Goal: Use online tool/utility: Utilize a website feature to perform a specific function

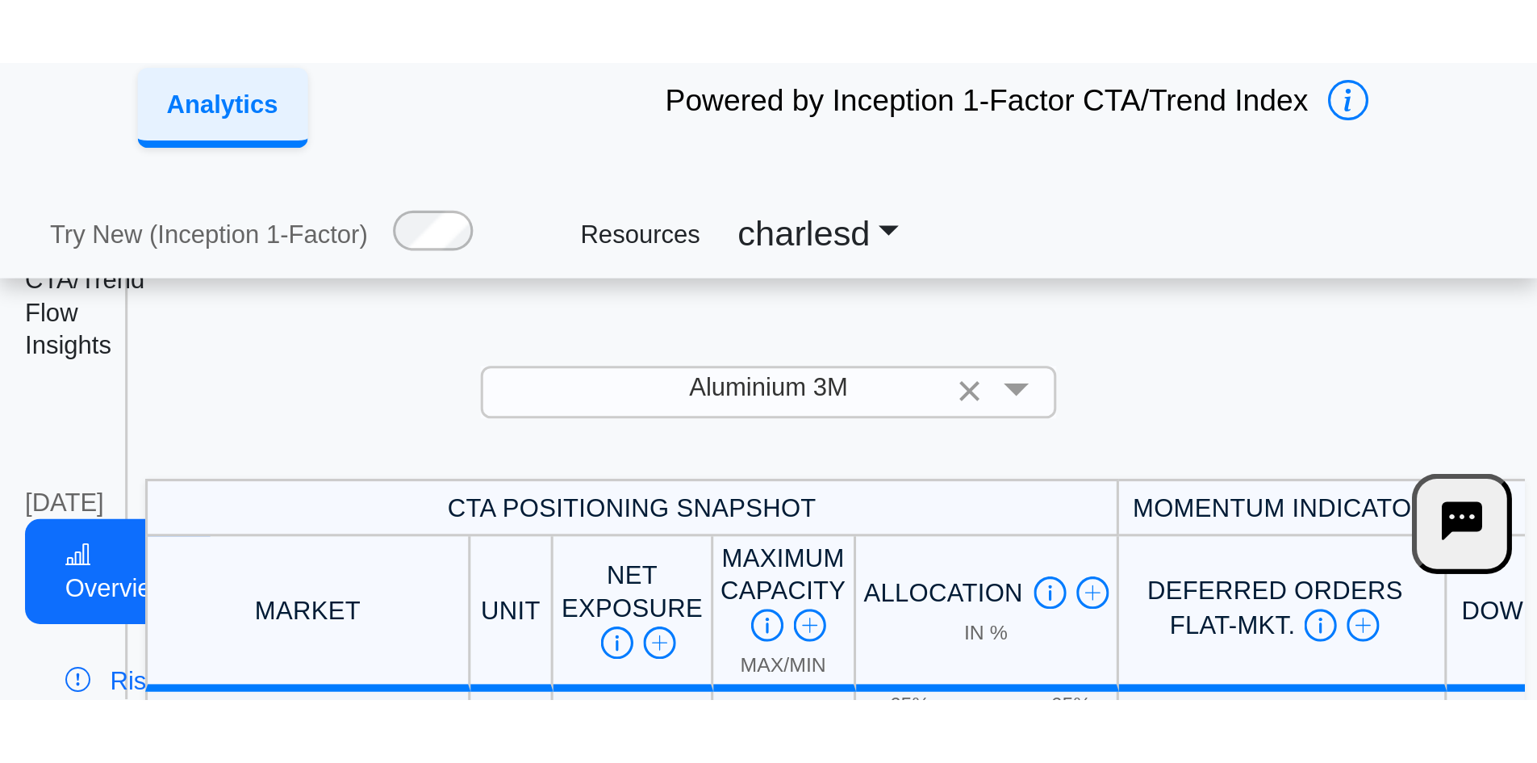
scroll to position [16, 0]
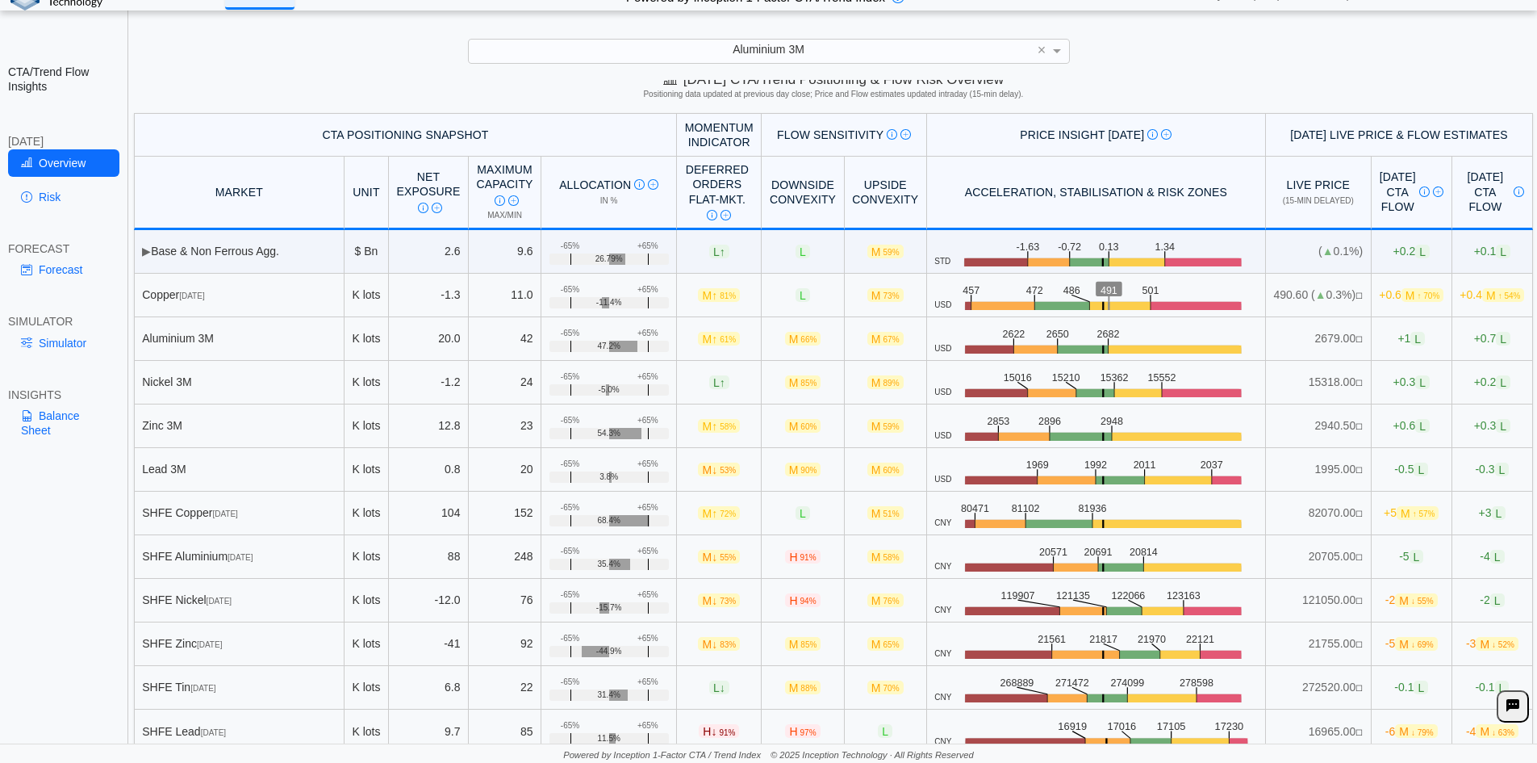
click at [755, 62] on div "Aluminium 3M ×" at bounding box center [769, 51] width 602 height 24
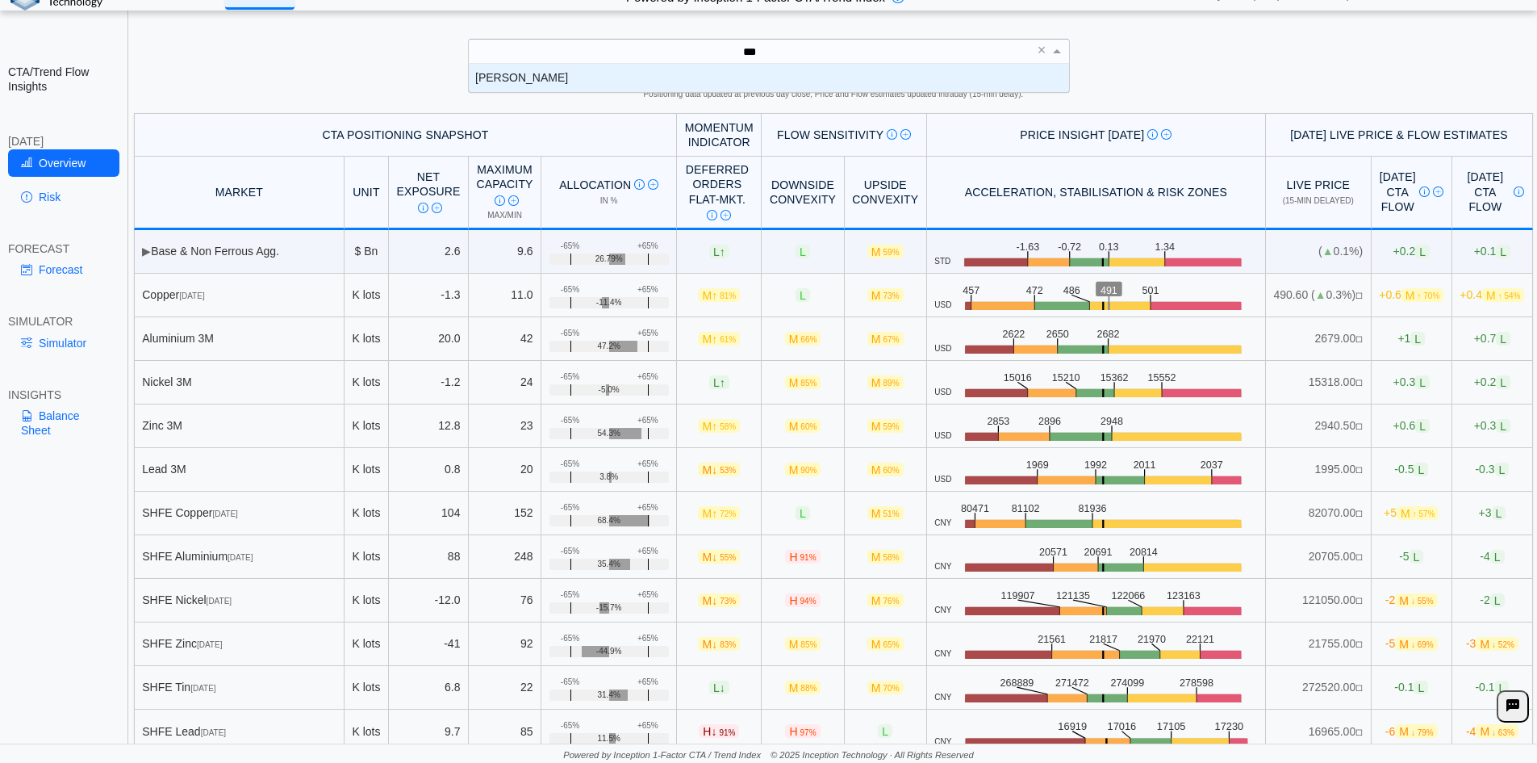
scroll to position [16, 588]
type input "****"
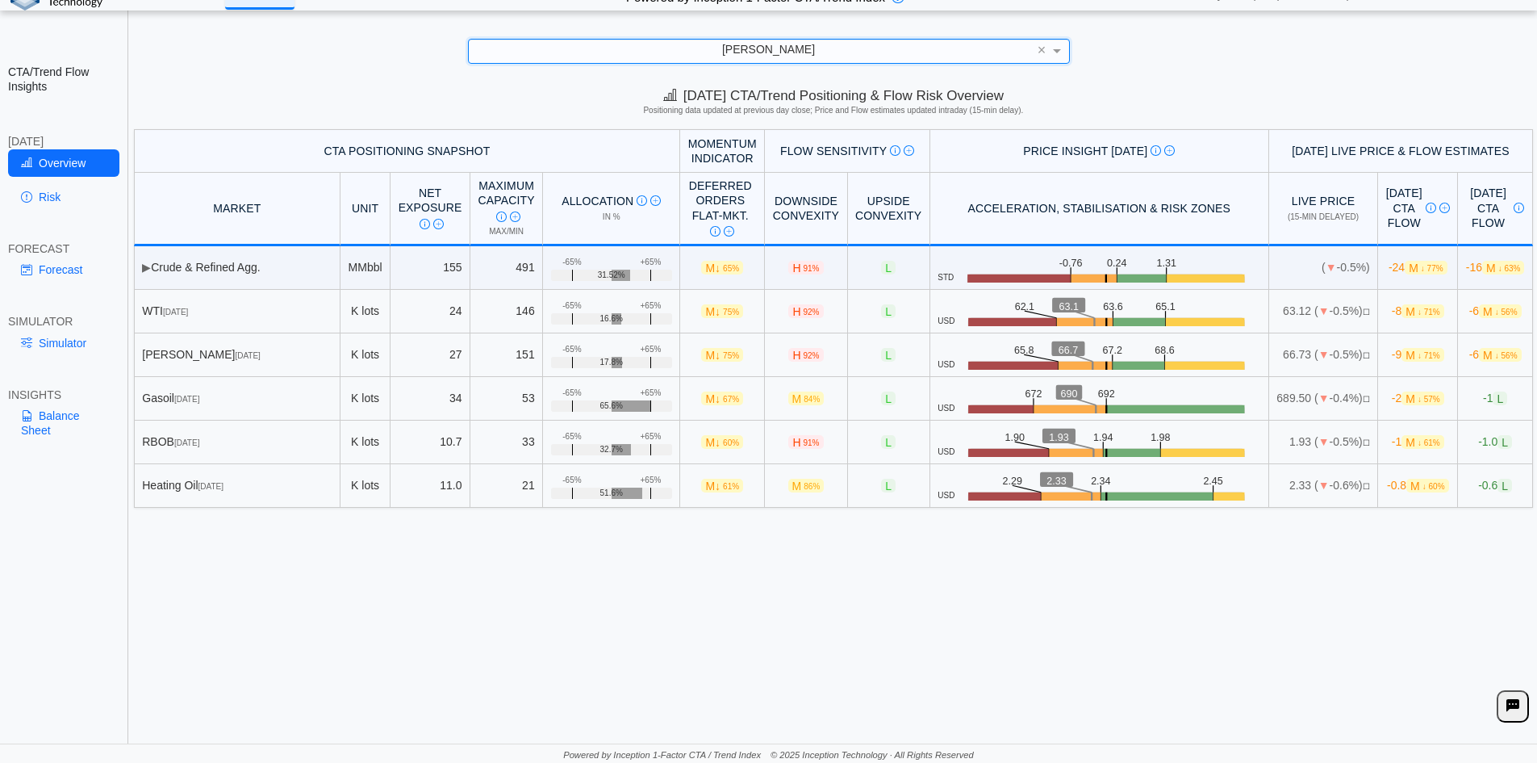
scroll to position [0, 0]
click at [73, 185] on link "Risk" at bounding box center [63, 196] width 111 height 27
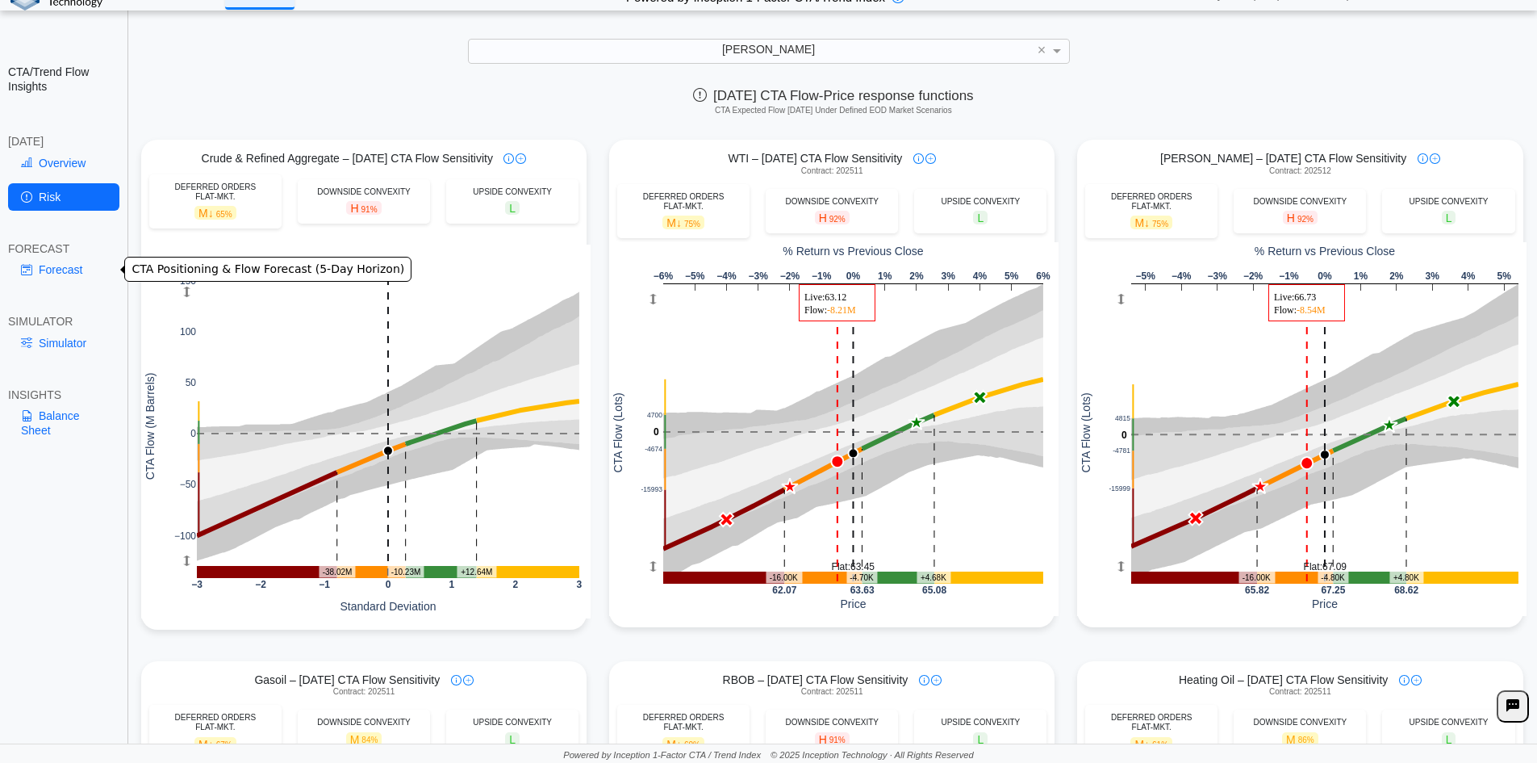
click at [80, 278] on link "Forecast" at bounding box center [63, 269] width 111 height 27
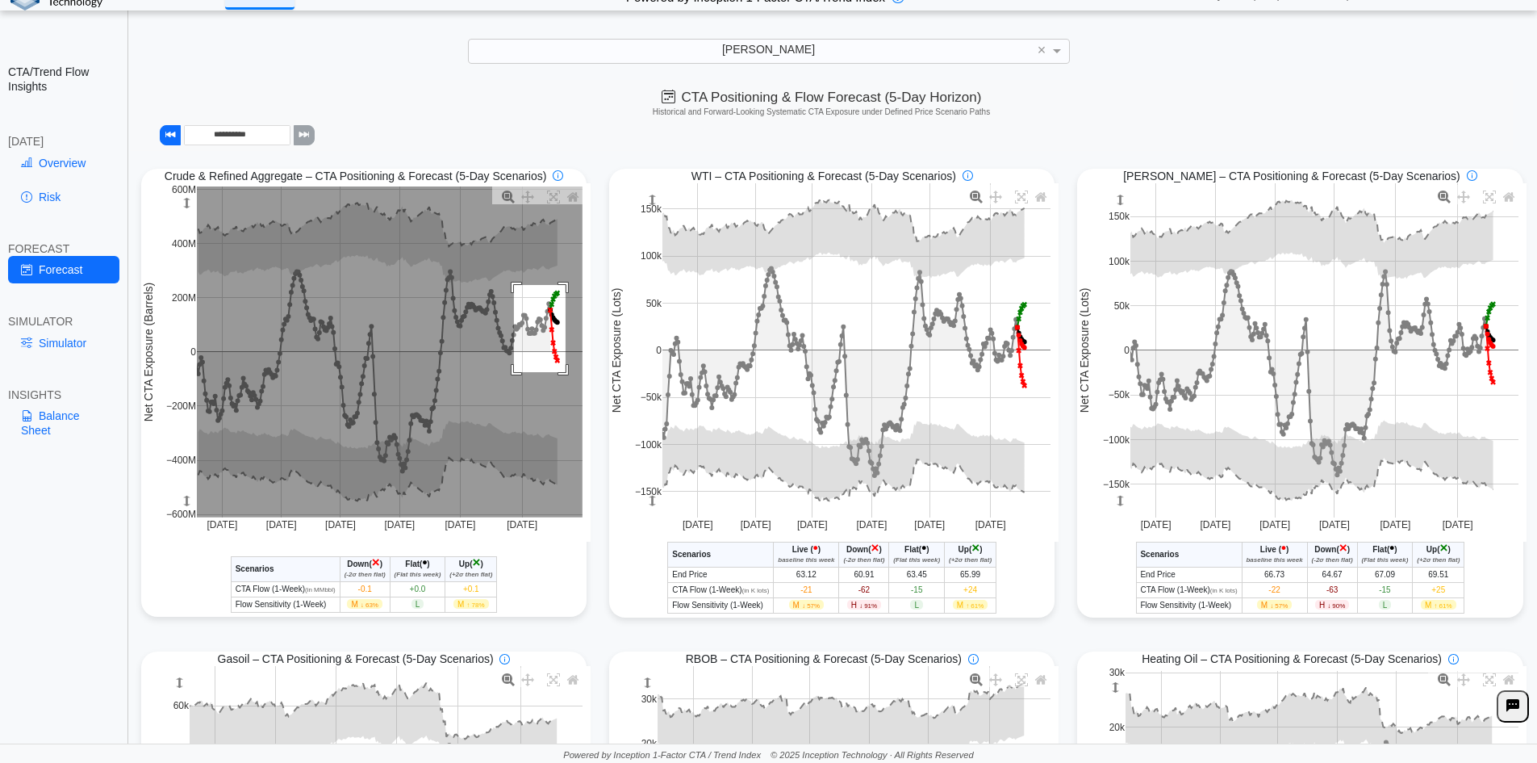
drag, startPoint x: 511, startPoint y: 286, endPoint x: 562, endPoint y: 374, distance: 101.3
click at [562, 374] on rect at bounding box center [390, 351] width 386 height 331
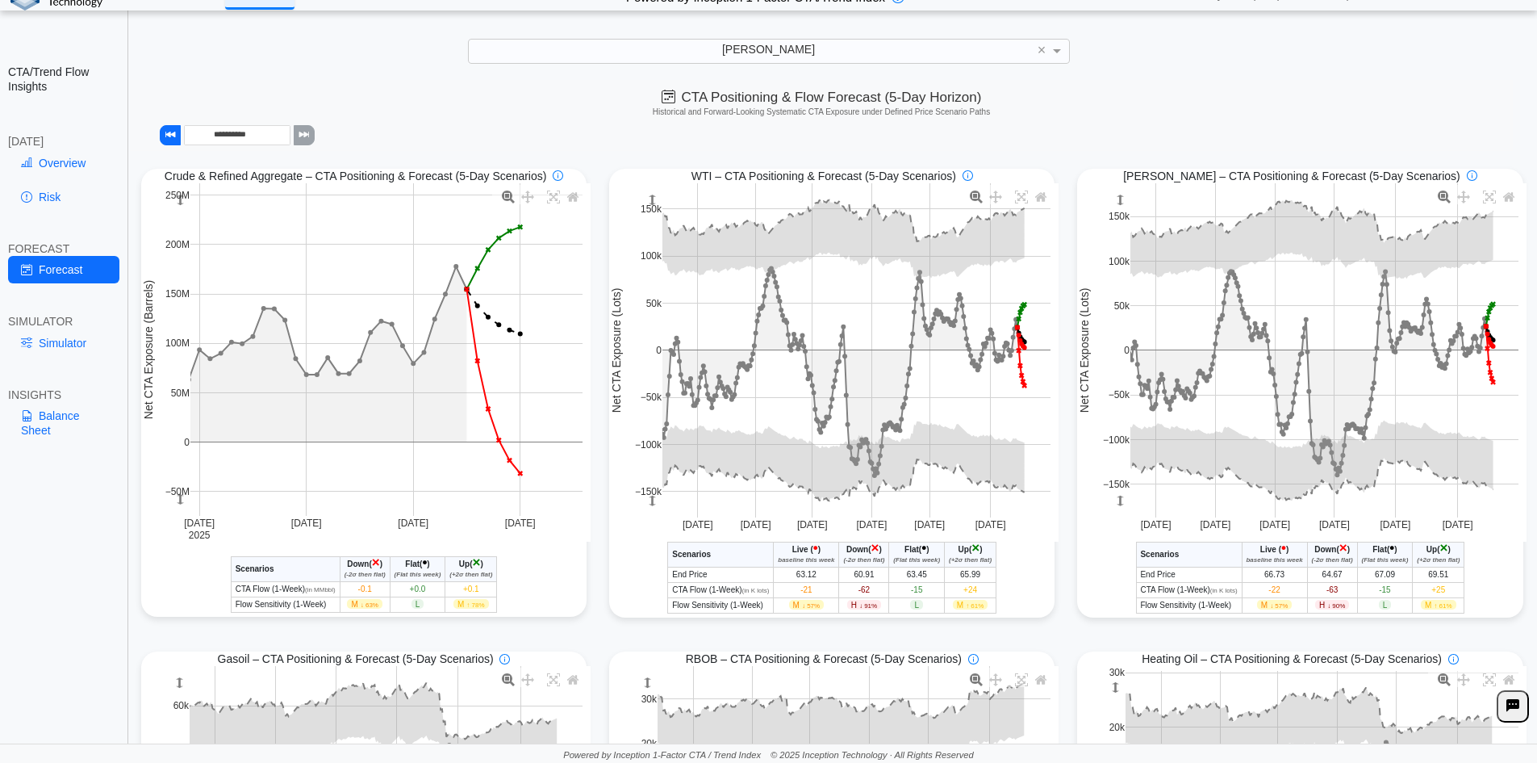
drag, startPoint x: 176, startPoint y: 205, endPoint x: 173, endPoint y: 217, distance: 12.5
click at [173, 216] on rect at bounding box center [179, 199] width 13 height 33
drag, startPoint x: 361, startPoint y: 595, endPoint x: 373, endPoint y: 595, distance: 12.1
click at [373, 595] on td "-0.1" at bounding box center [365, 588] width 50 height 15
click at [353, 591] on td "-0.1" at bounding box center [365, 588] width 50 height 15
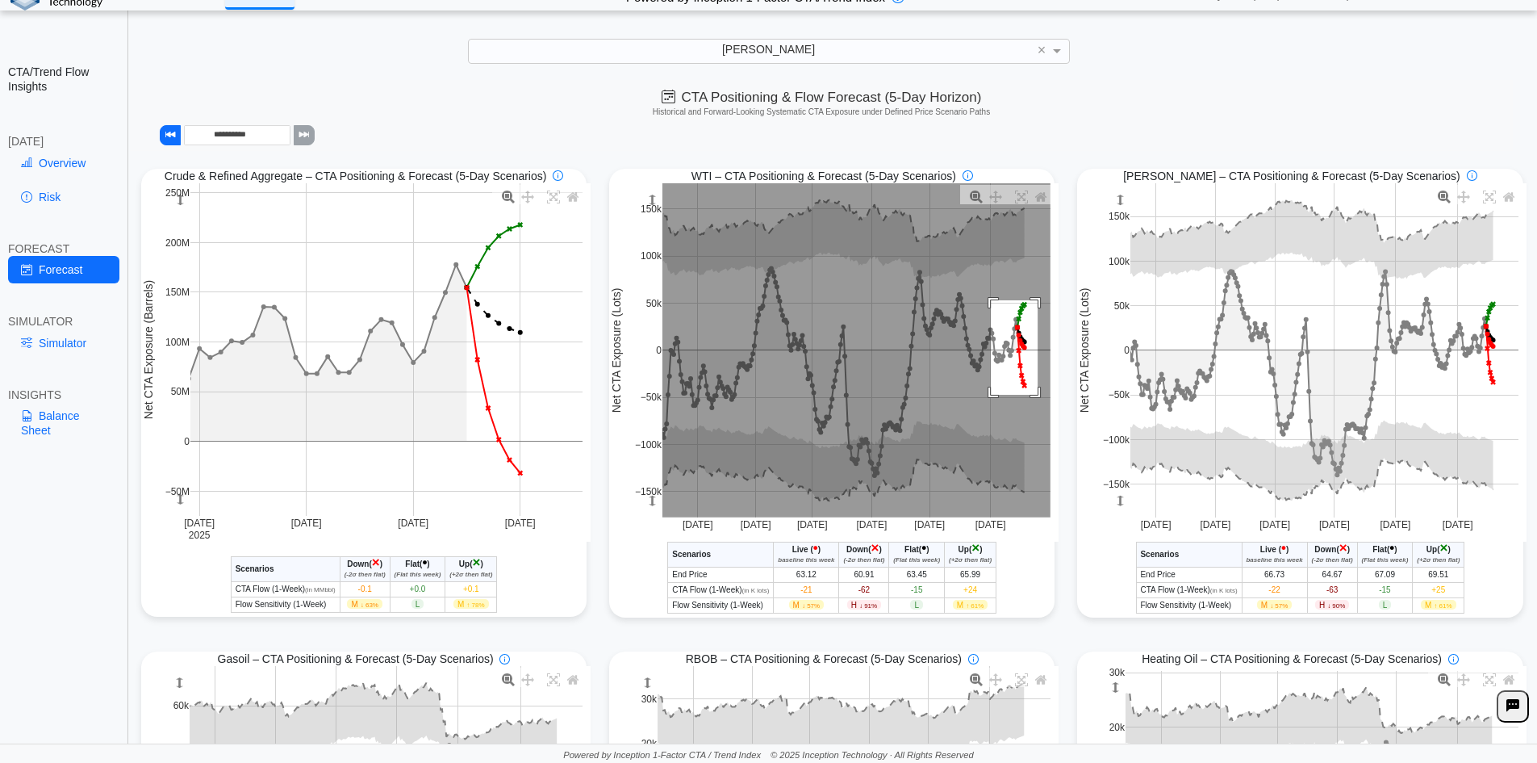
drag, startPoint x: 985, startPoint y: 302, endPoint x: 1032, endPoint y: 396, distance: 105.4
click at [1032, 396] on rect at bounding box center [856, 350] width 388 height 334
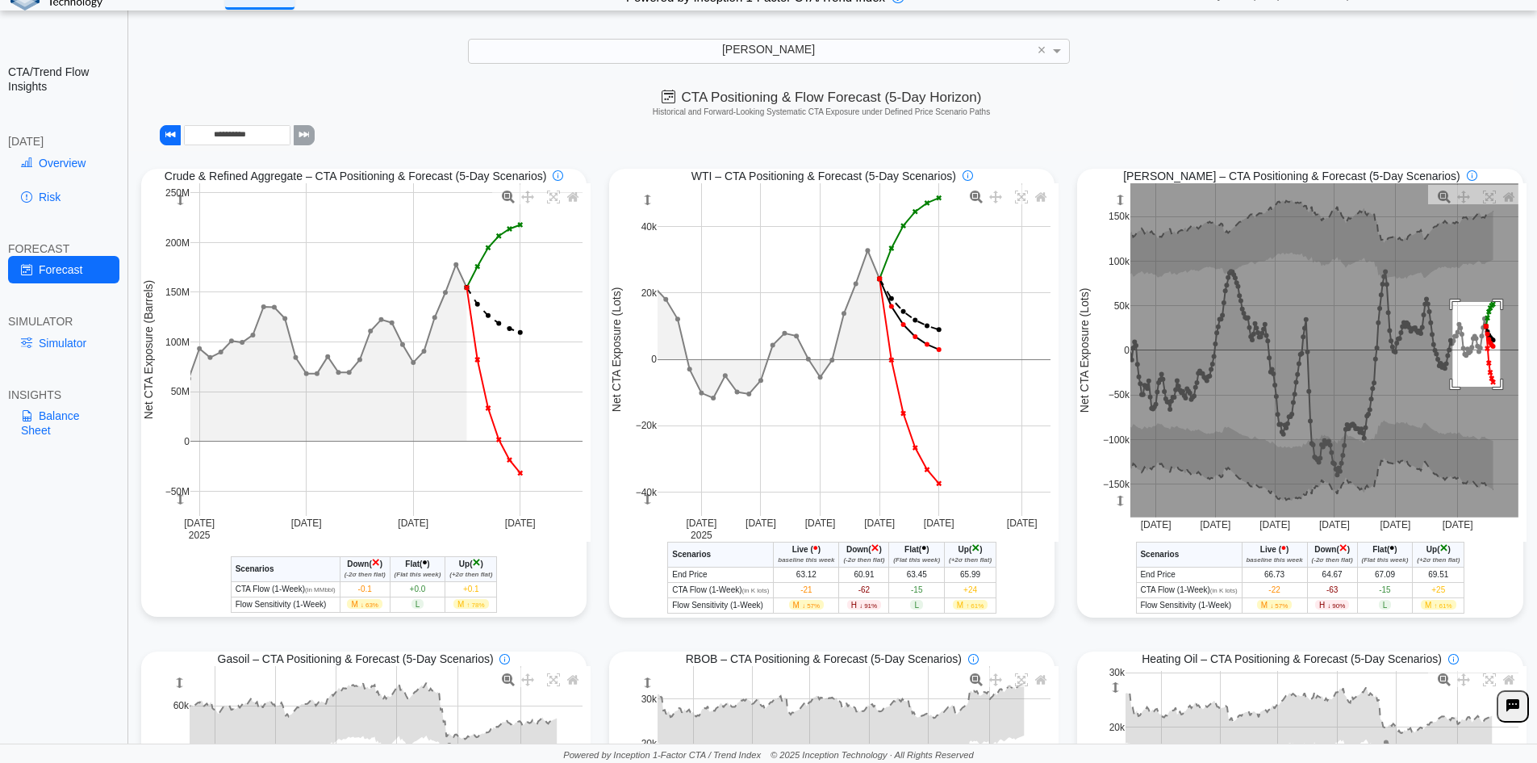
drag, startPoint x: 1444, startPoint y: 303, endPoint x: 1492, endPoint y: 388, distance: 97.2
click at [1492, 388] on rect at bounding box center [1324, 350] width 388 height 334
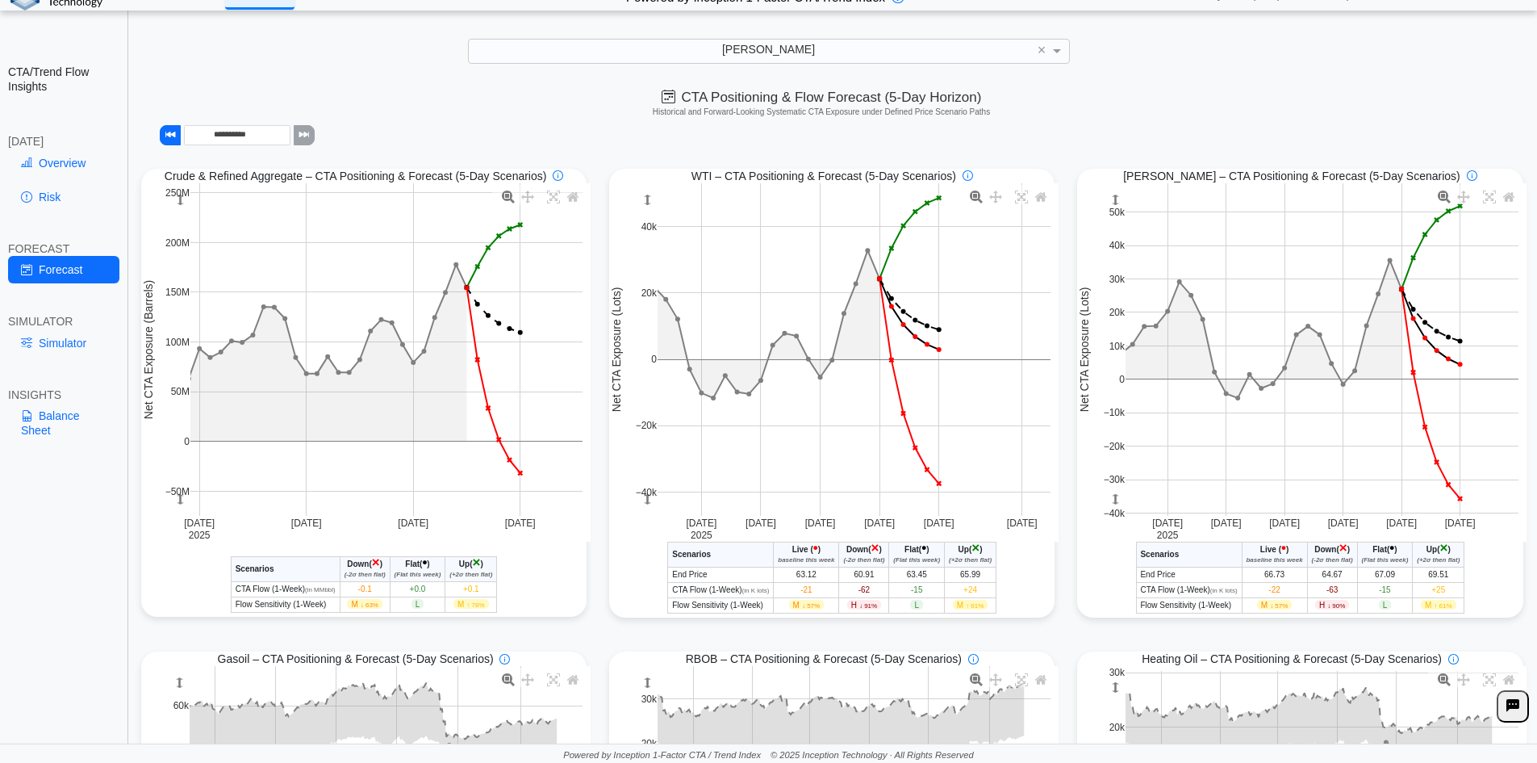
drag, startPoint x: 1109, startPoint y: 196, endPoint x: 1110, endPoint y: 211, distance: 14.5
click at [1110, 211] on rect at bounding box center [1115, 199] width 13 height 33
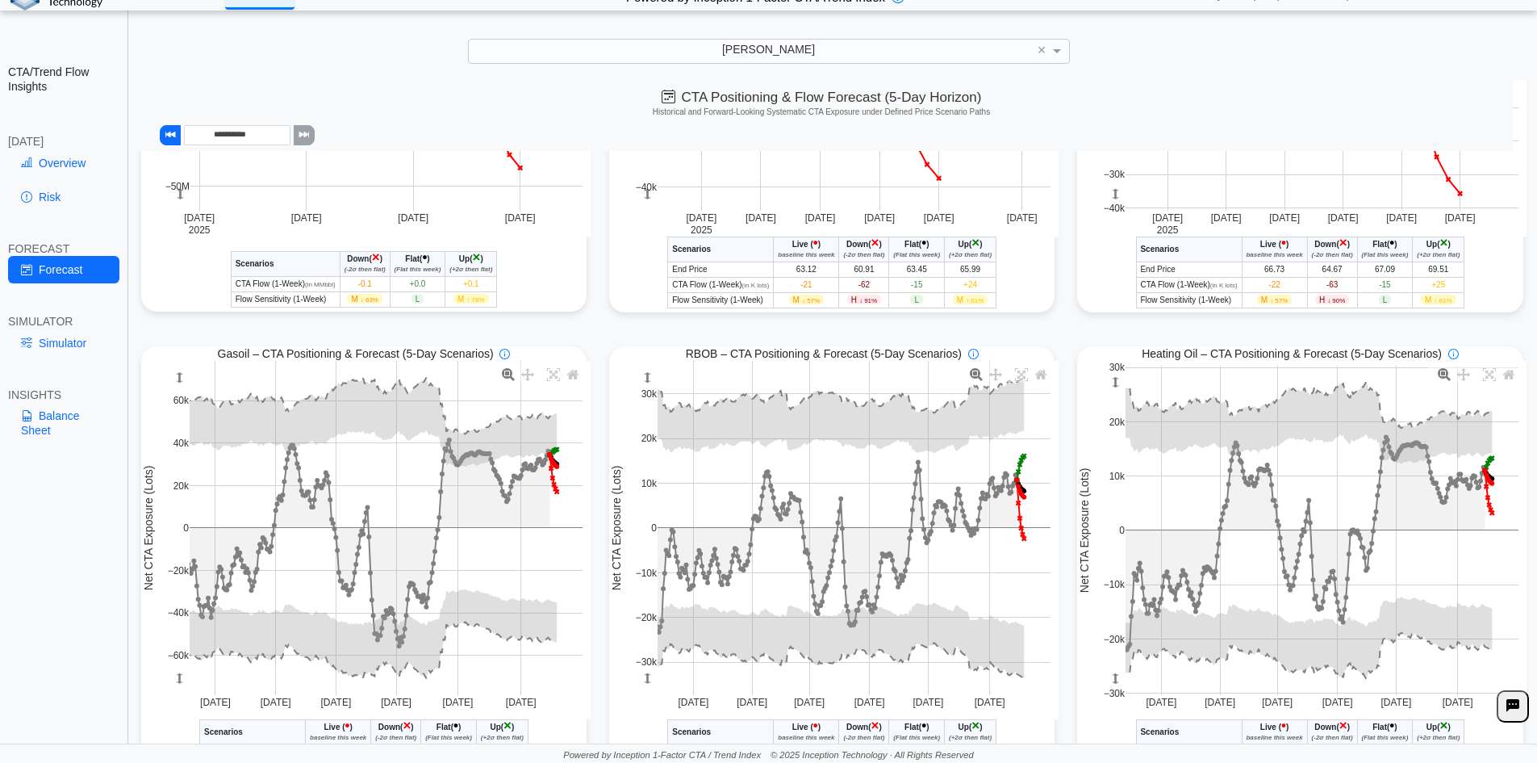
scroll to position [315, 0]
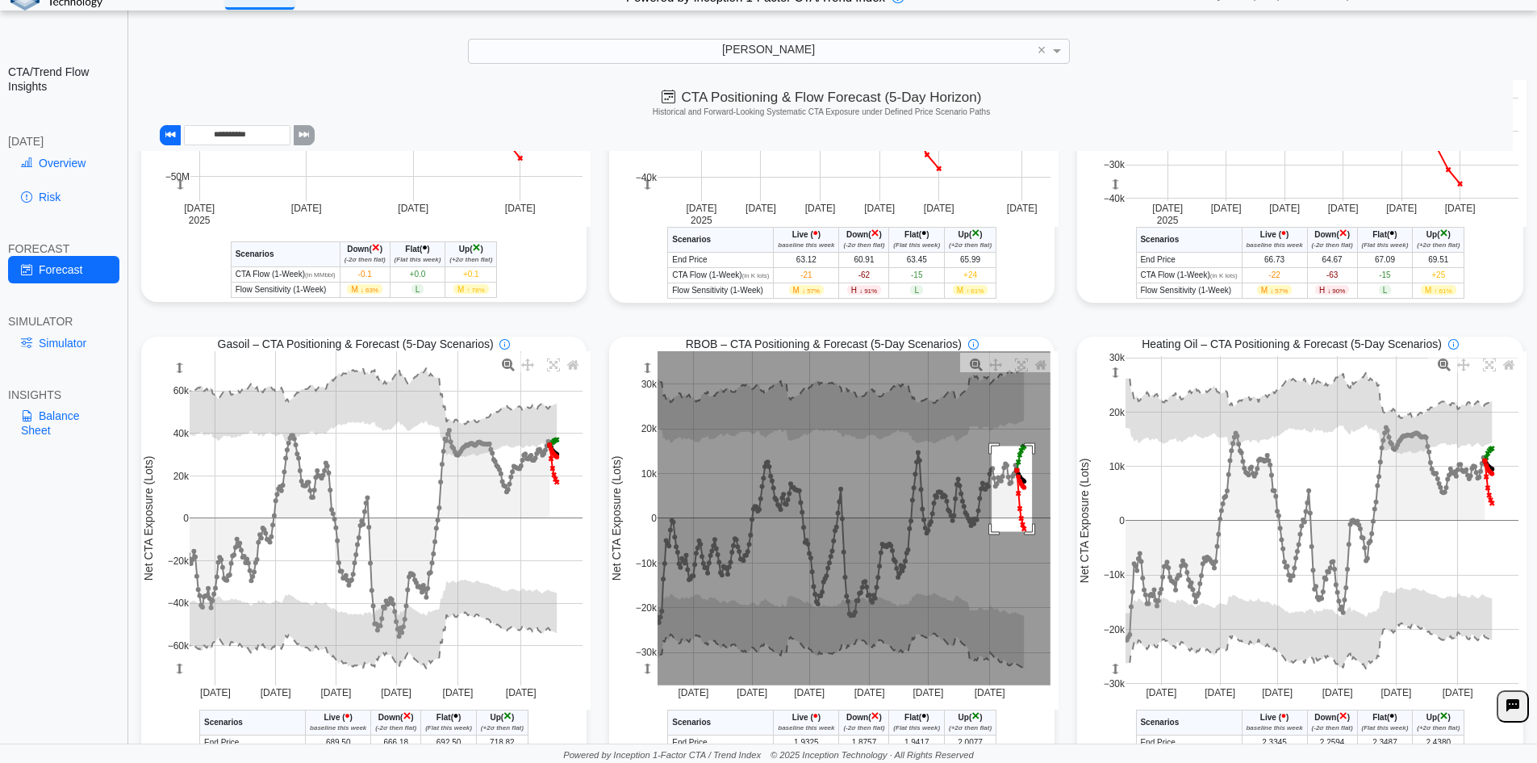
drag, startPoint x: 986, startPoint y: 449, endPoint x: 1026, endPoint y: 534, distance: 94.6
click at [1026, 534] on rect at bounding box center [854, 518] width 393 height 334
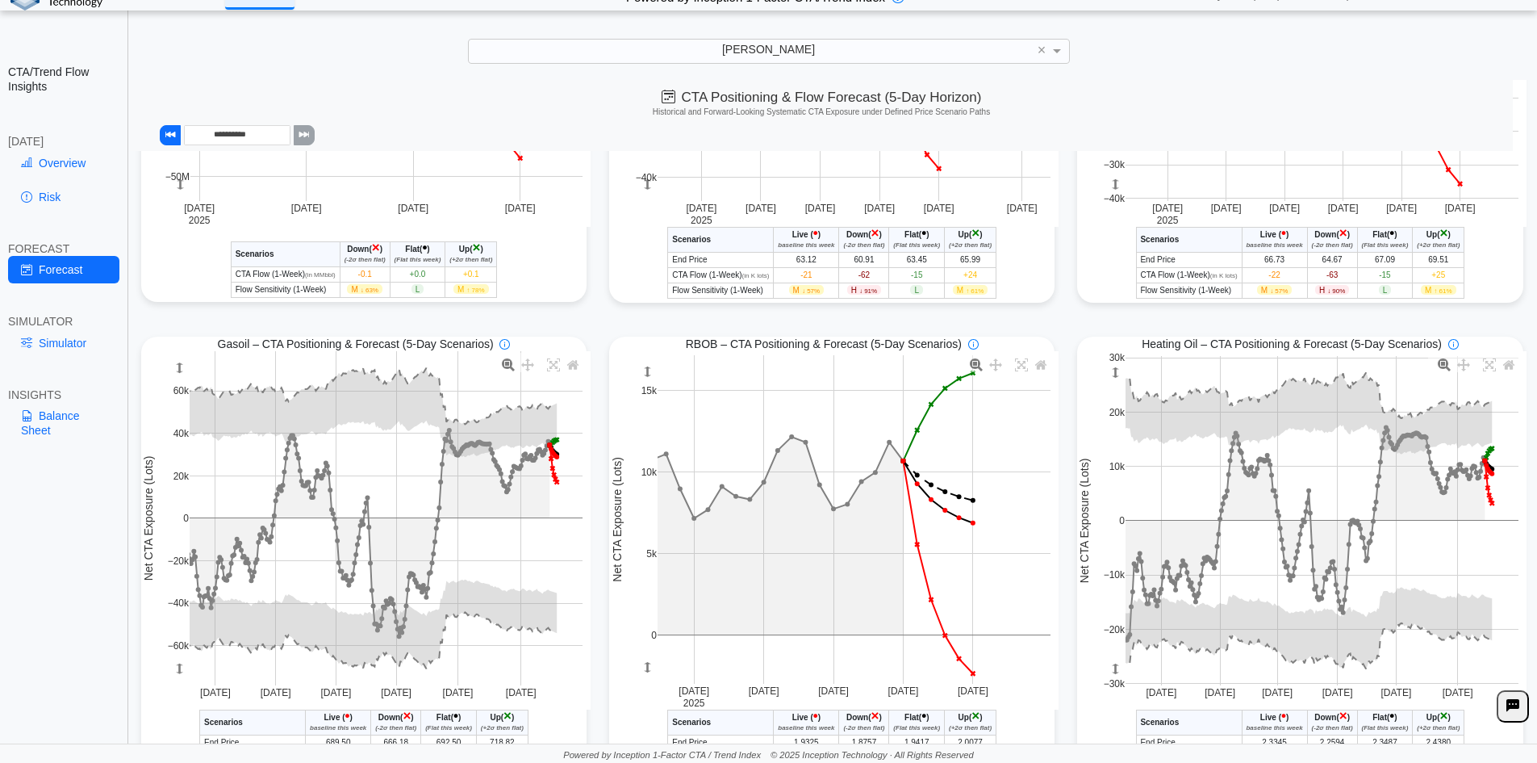
drag, startPoint x: 647, startPoint y: 376, endPoint x: 648, endPoint y: 393, distance: 17.0
click at [648, 393] on g at bounding box center [854, 519] width 426 height 361
drag, startPoint x: 641, startPoint y: 673, endPoint x: 642, endPoint y: 664, distance: 9.0
click at [642, 664] on rect at bounding box center [647, 666] width 13 height 33
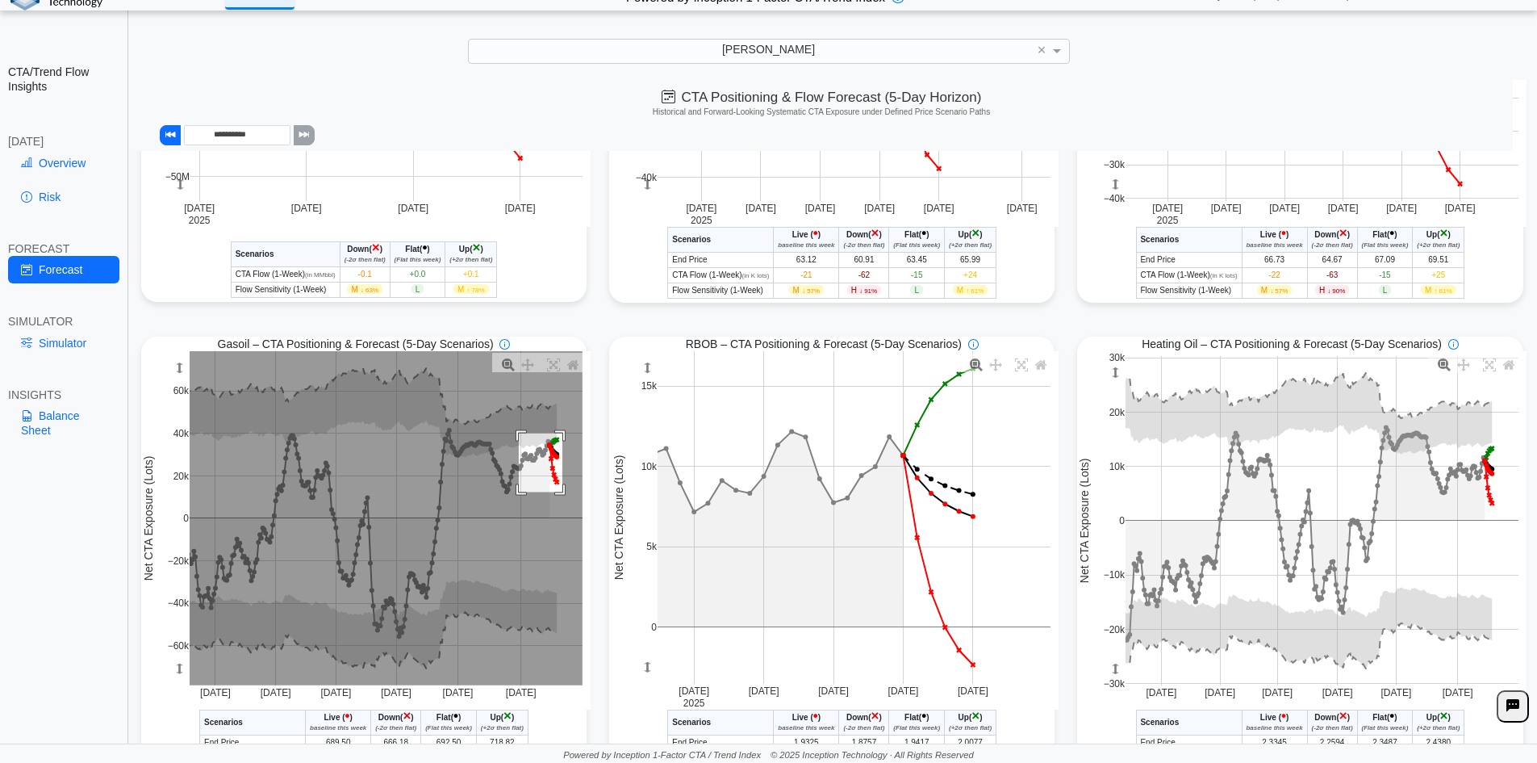
drag, startPoint x: 516, startPoint y: 436, endPoint x: 559, endPoint y: 495, distance: 73.3
click at [559, 495] on rect at bounding box center [386, 518] width 393 height 334
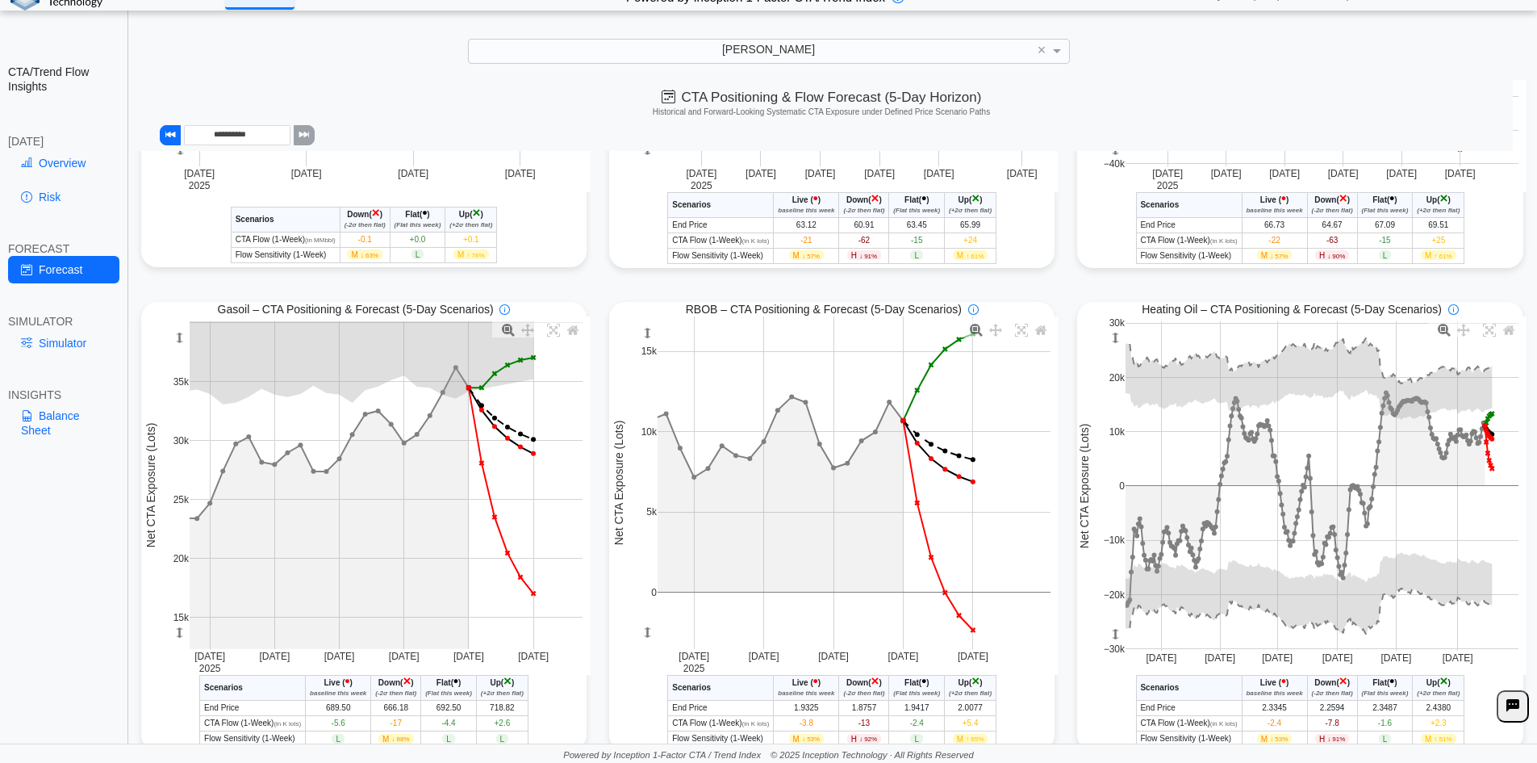
scroll to position [395, 0]
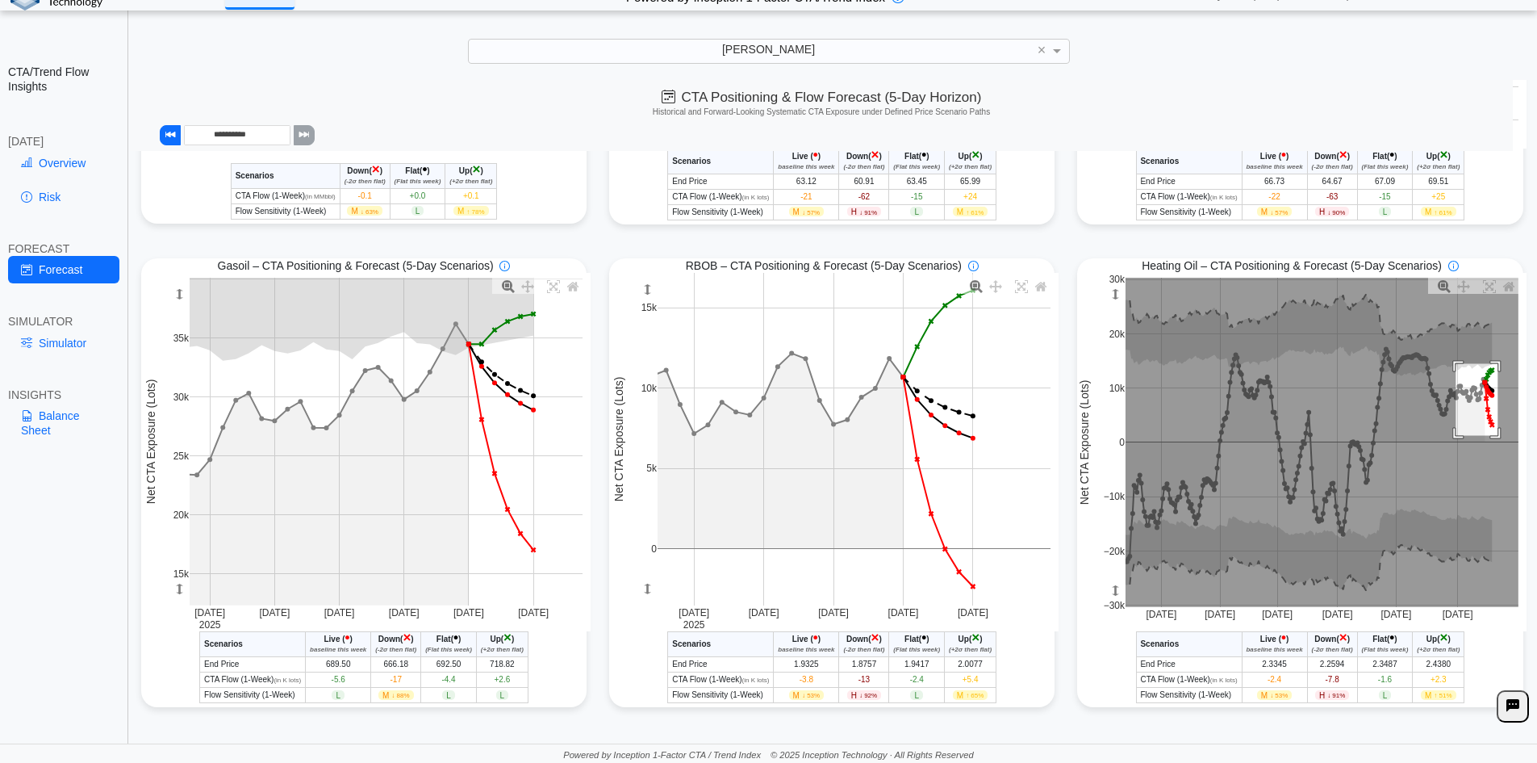
drag, startPoint x: 1448, startPoint y: 364, endPoint x: 1490, endPoint y: 436, distance: 83.2
click at [1490, 436] on rect at bounding box center [1322, 442] width 393 height 329
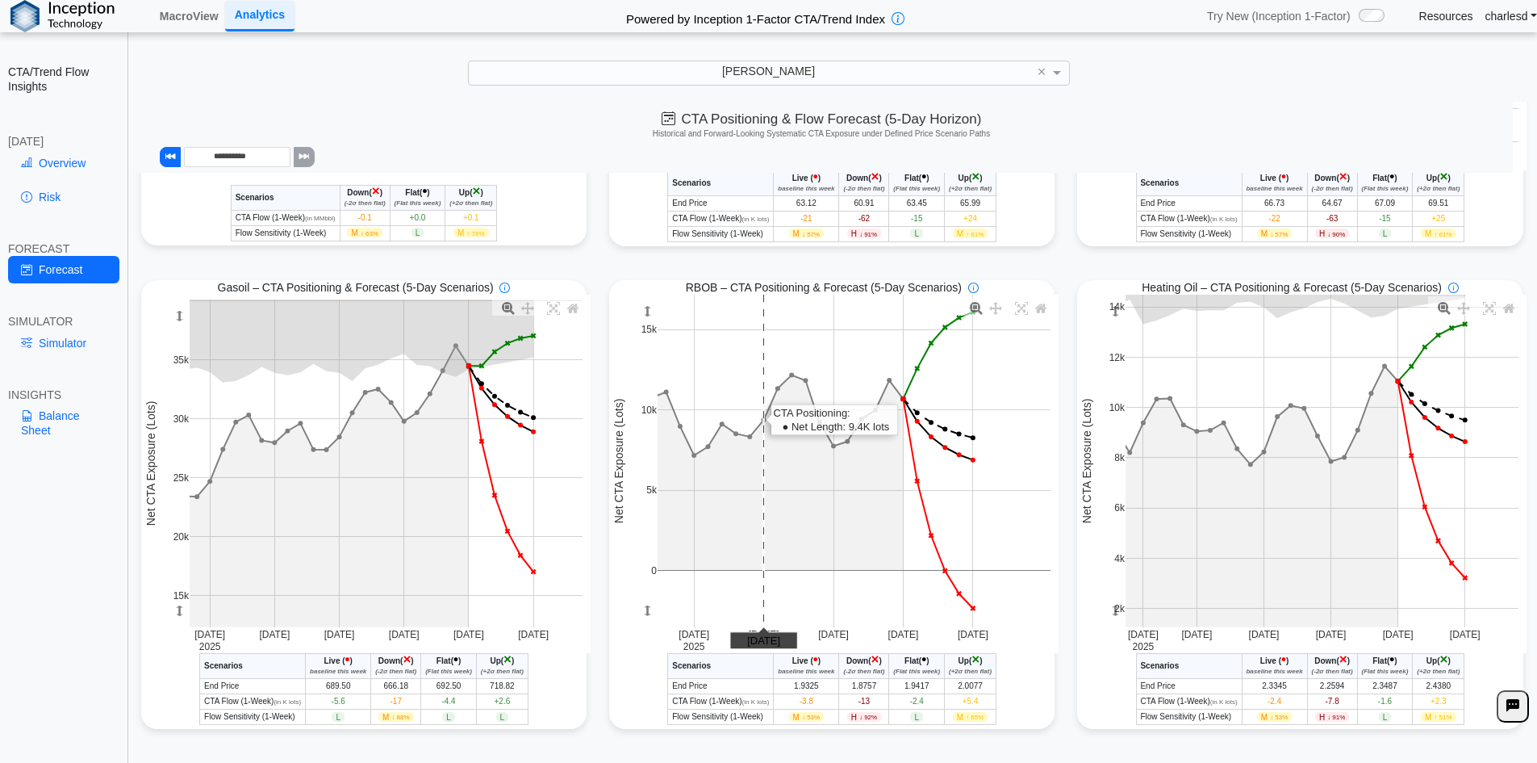
scroll to position [23, 0]
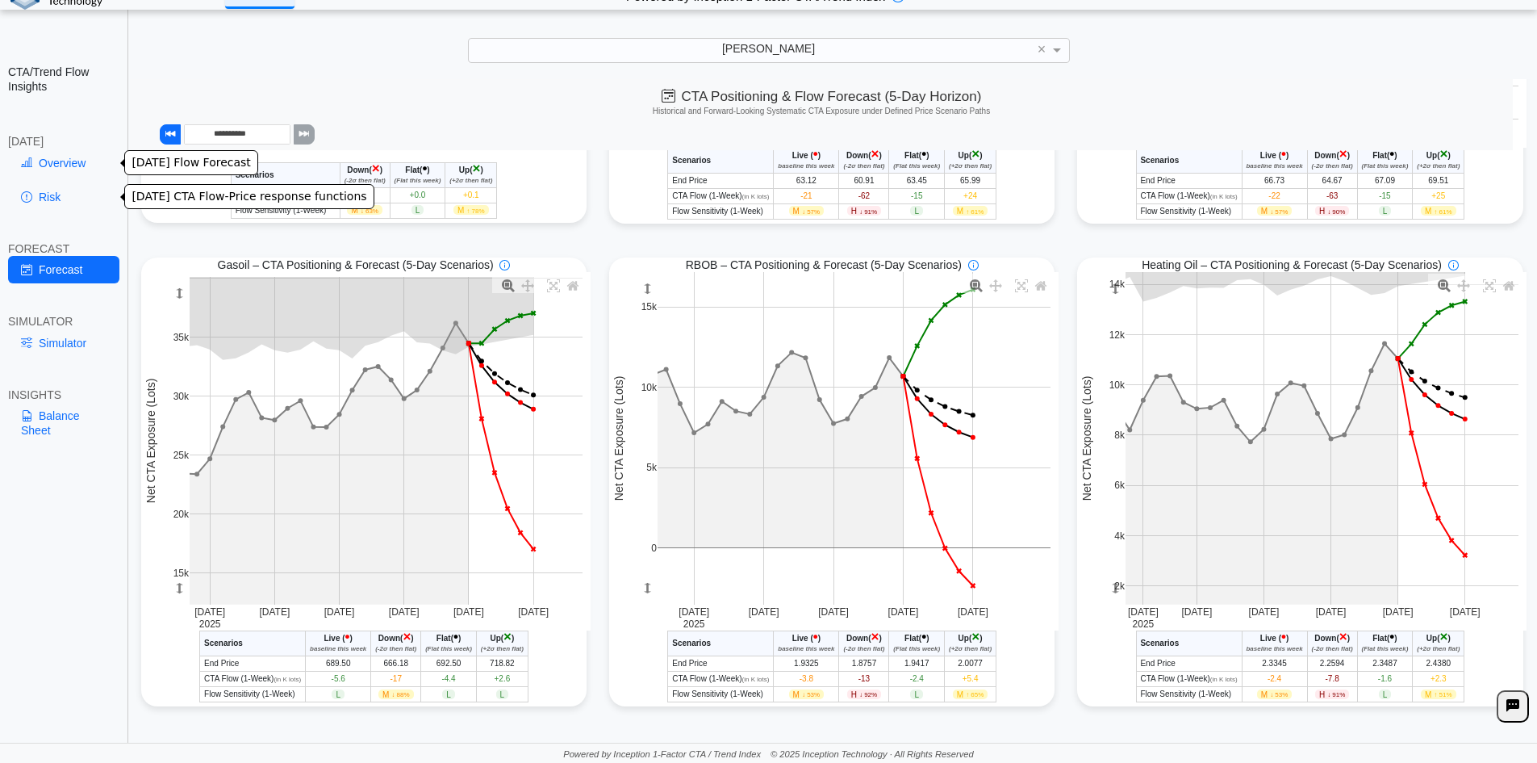
click at [82, 186] on link "Risk" at bounding box center [63, 196] width 111 height 27
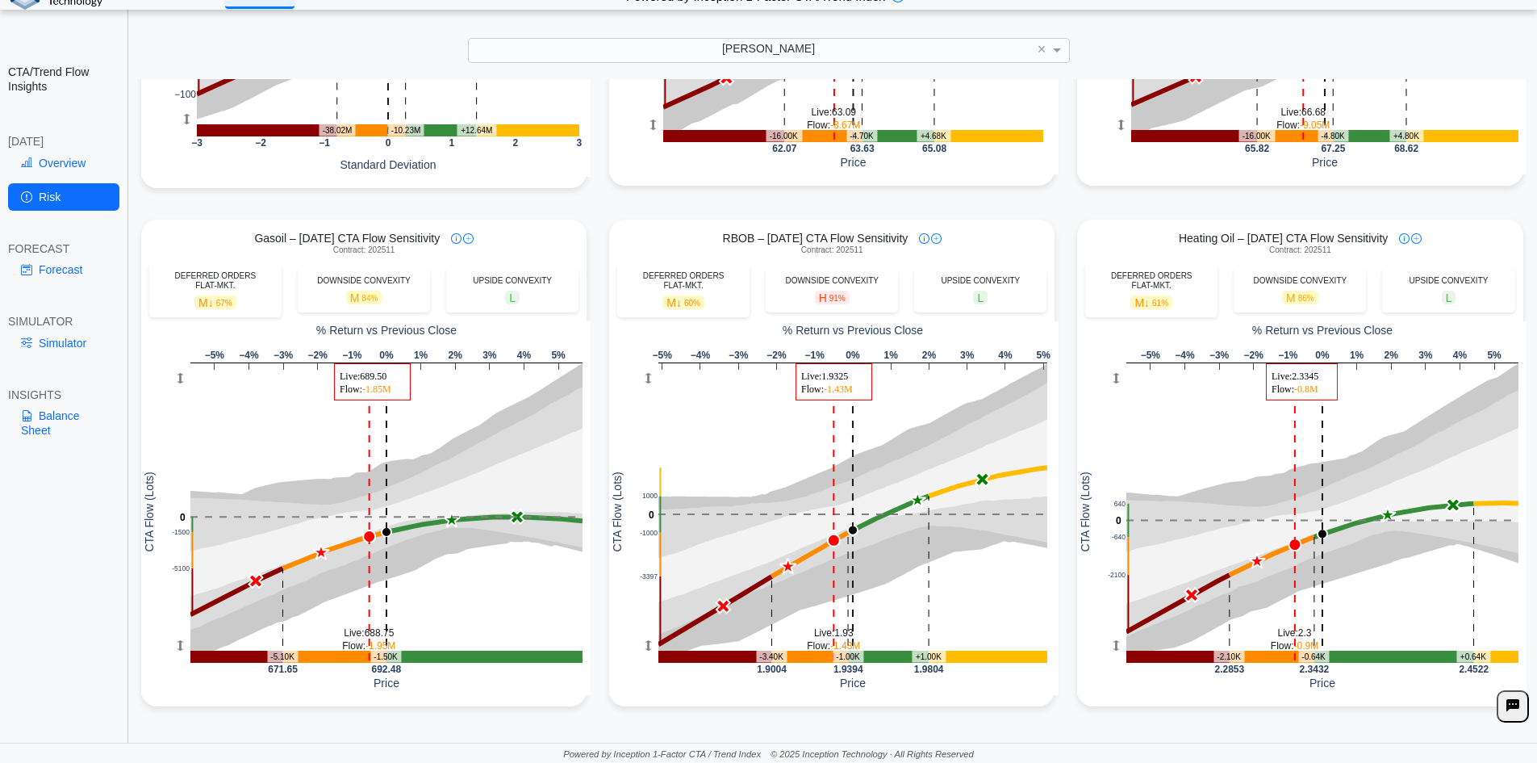
scroll to position [0, 0]
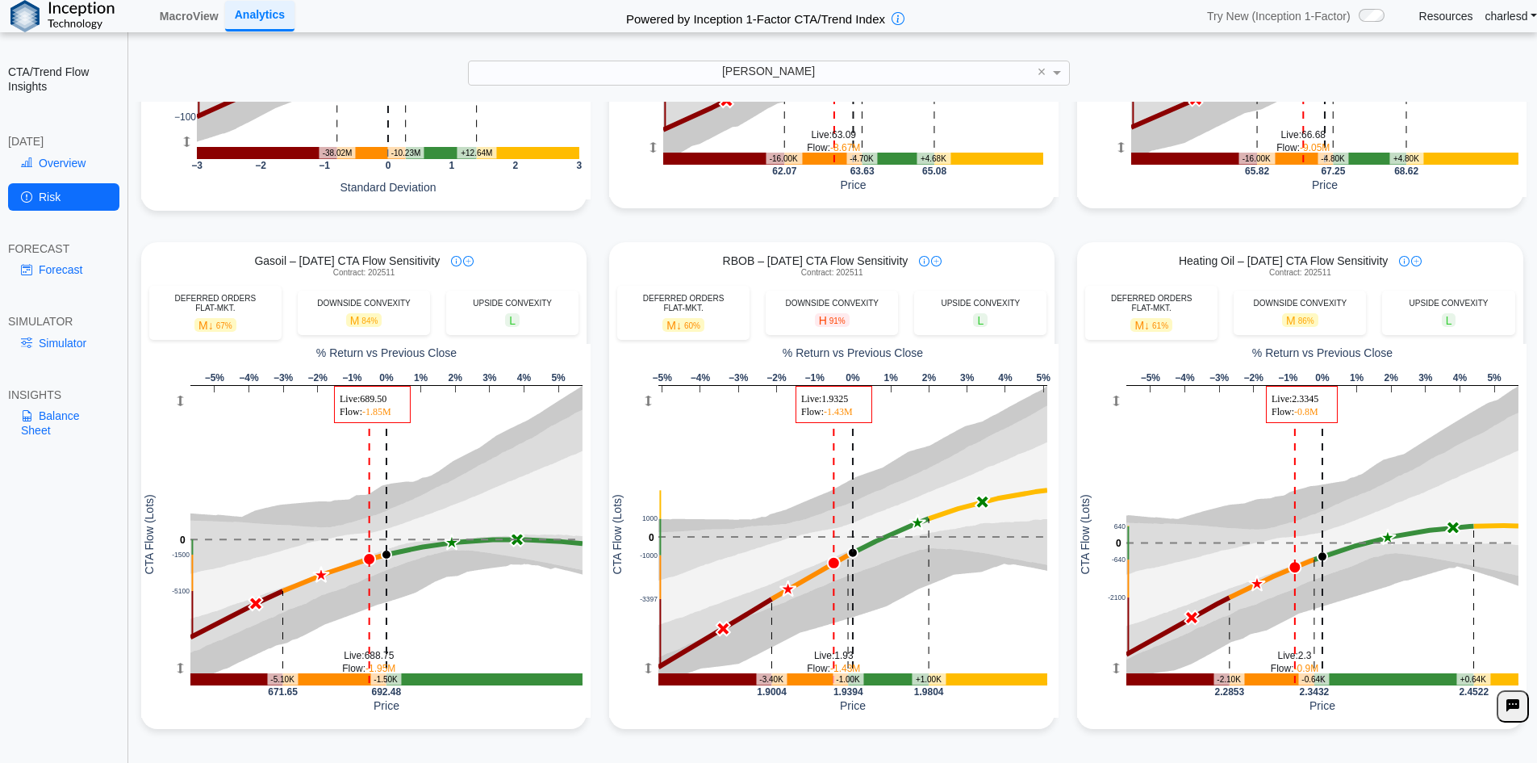
click at [602, 238] on div "Crude & Refined Aggregate – [DATE] CTA Flow Sensitivity DEFERRED ORDERS FLAT-MK…" at bounding box center [832, 232] width 1405 height 1039
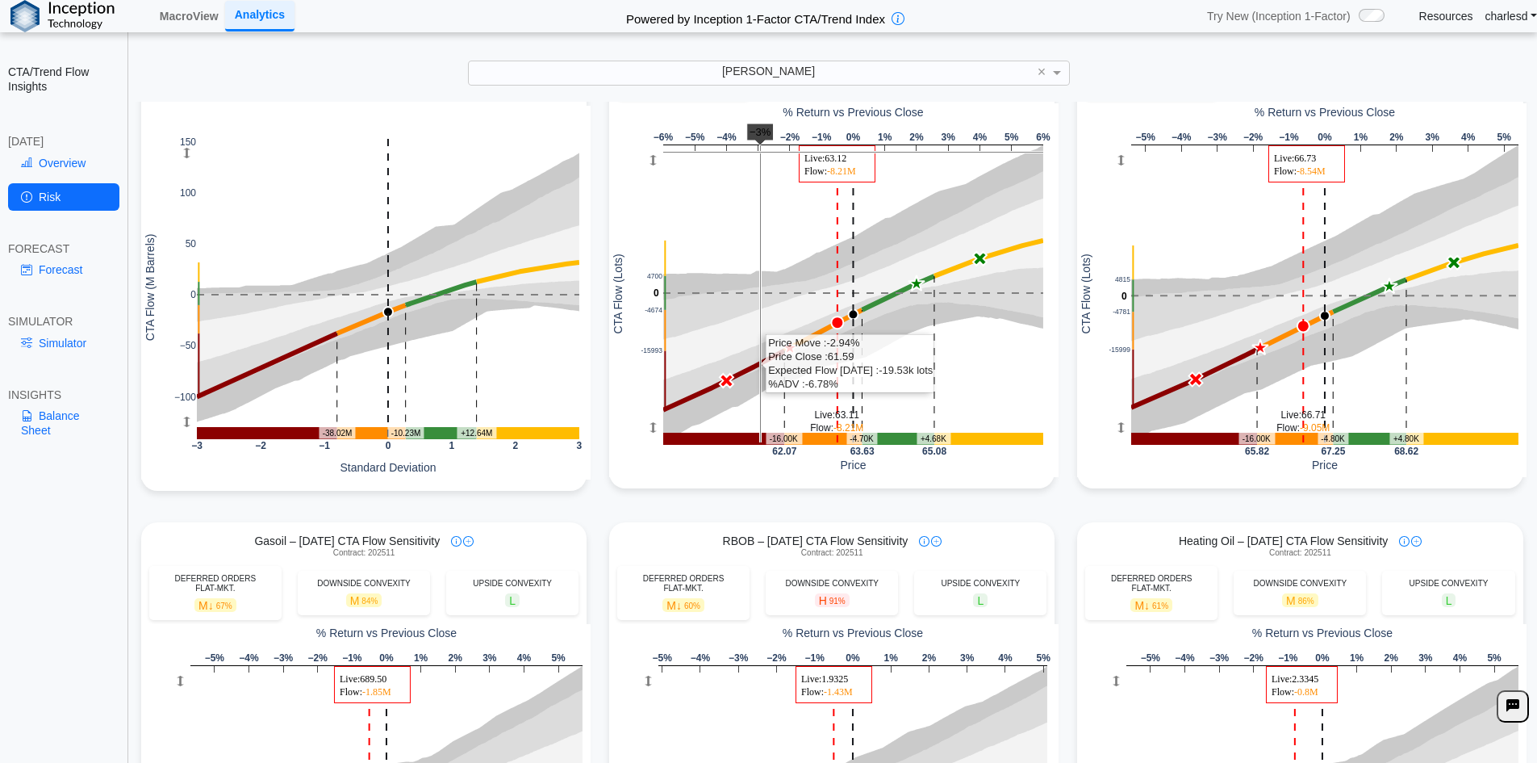
scroll to position [161, 0]
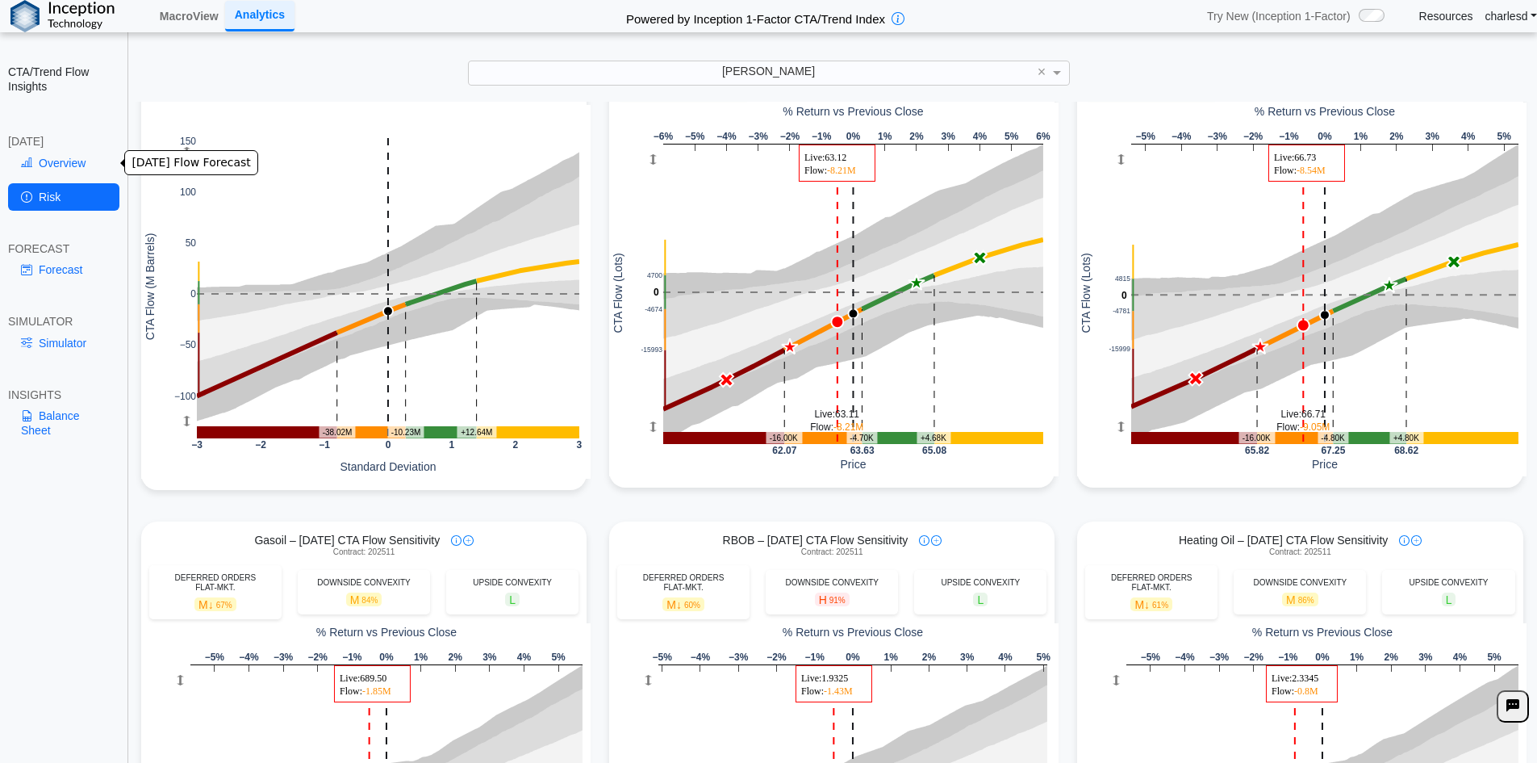
drag, startPoint x: 66, startPoint y: 161, endPoint x: 131, endPoint y: 161, distance: 64.6
click at [66, 161] on link "Overview" at bounding box center [63, 162] width 111 height 27
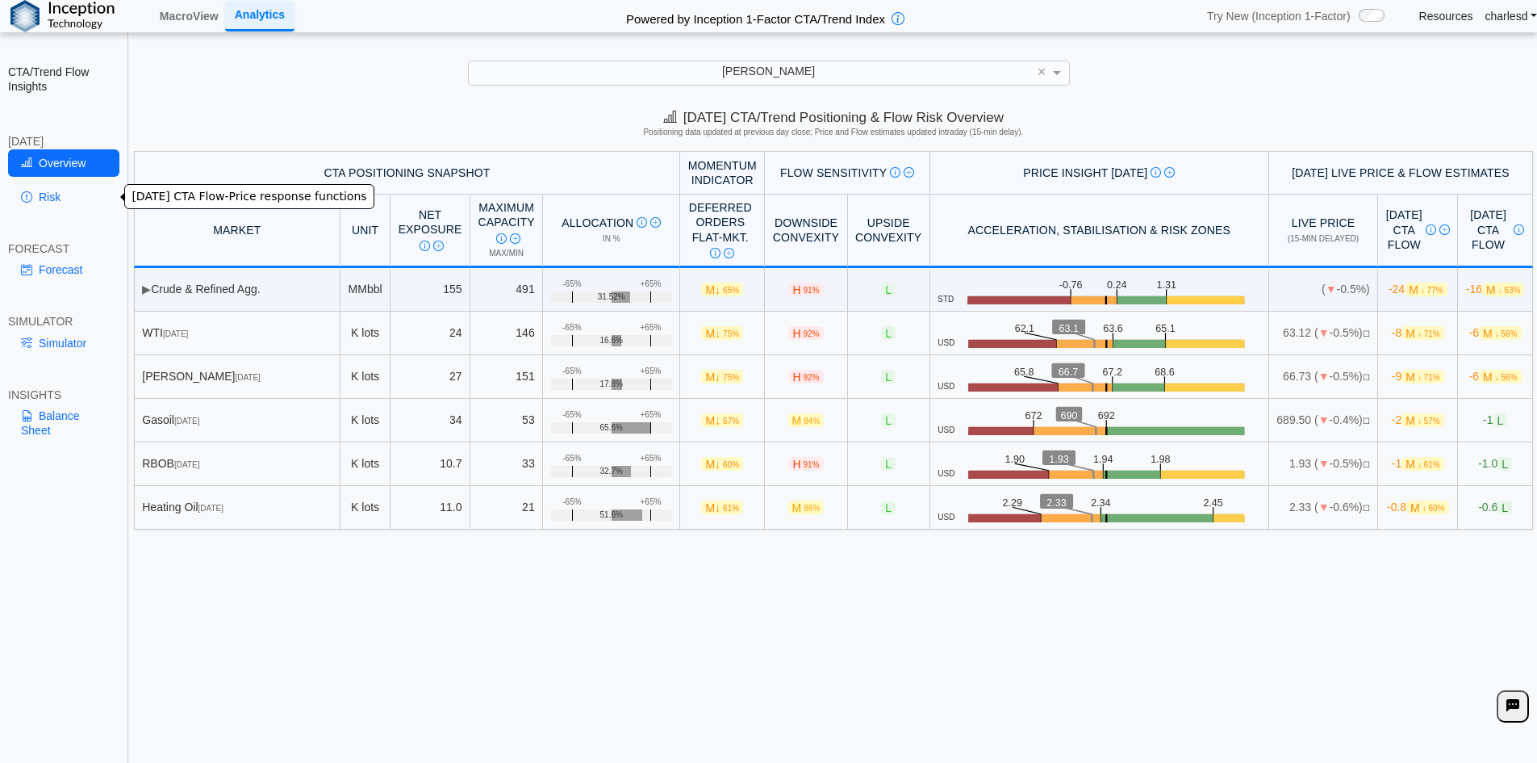
drag, startPoint x: 51, startPoint y: 201, endPoint x: 138, endPoint y: 239, distance: 95.0
click at [51, 201] on link "Risk" at bounding box center [63, 196] width 111 height 27
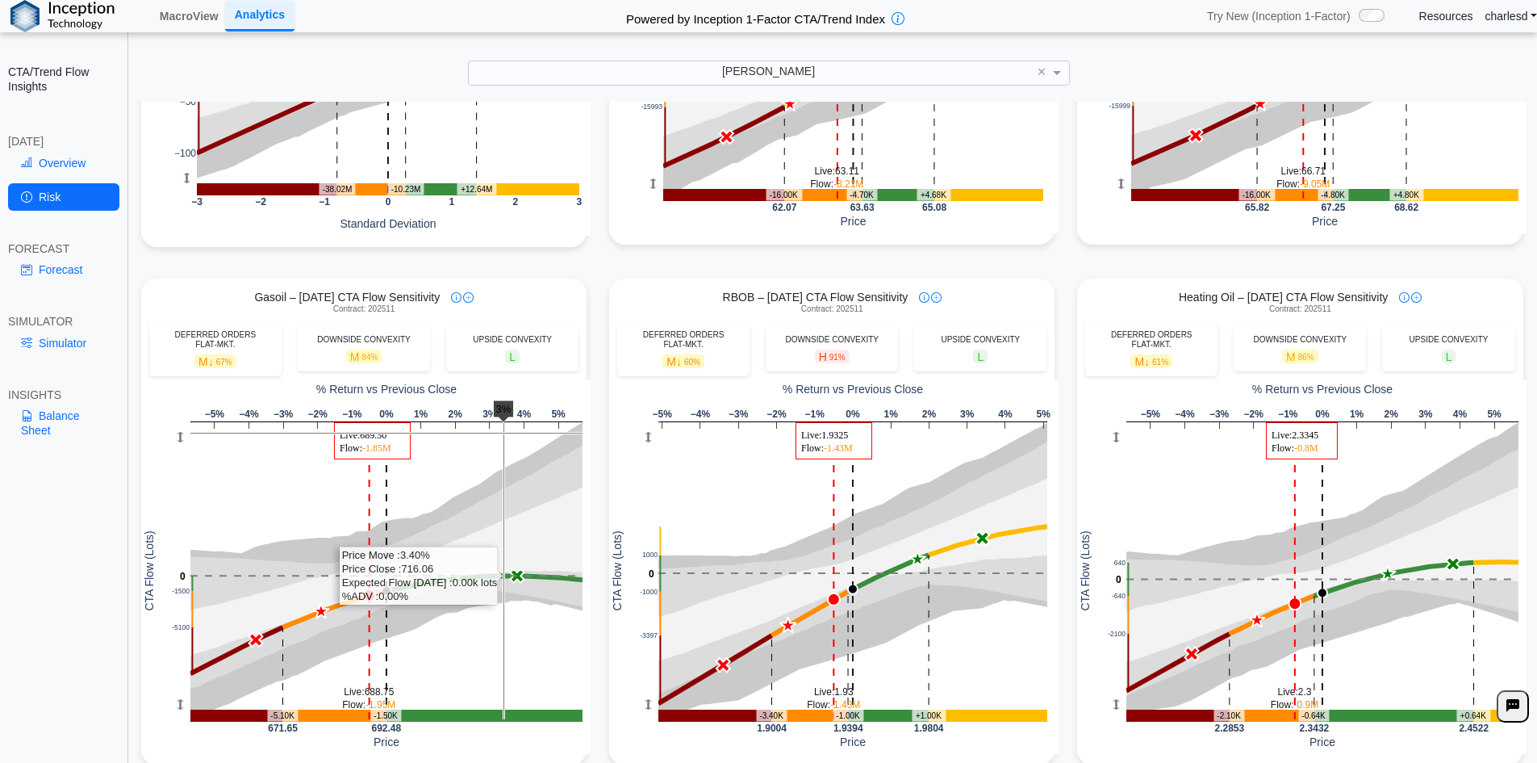
scroll to position [441, 0]
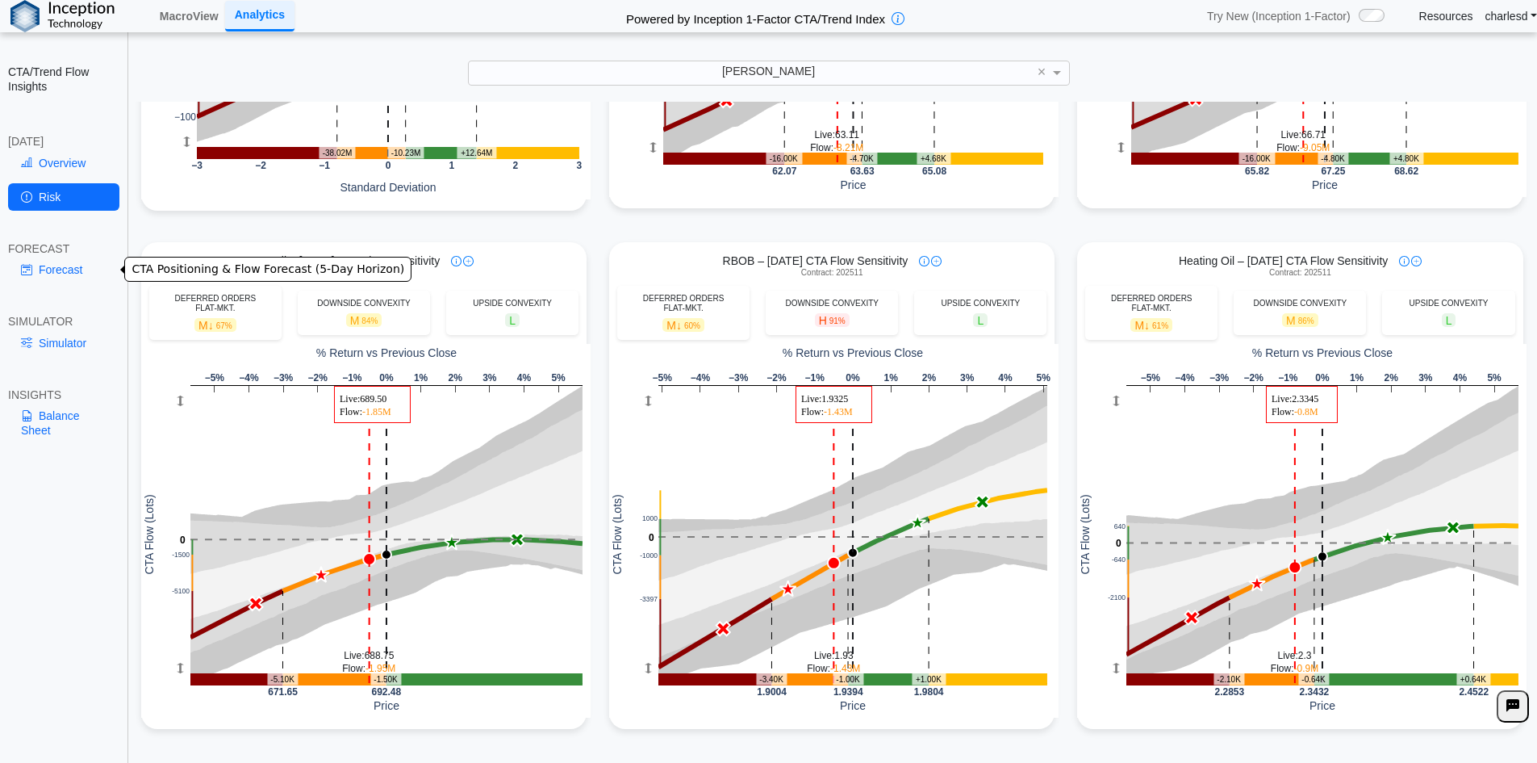
click at [49, 280] on link "Forecast" at bounding box center [63, 269] width 111 height 27
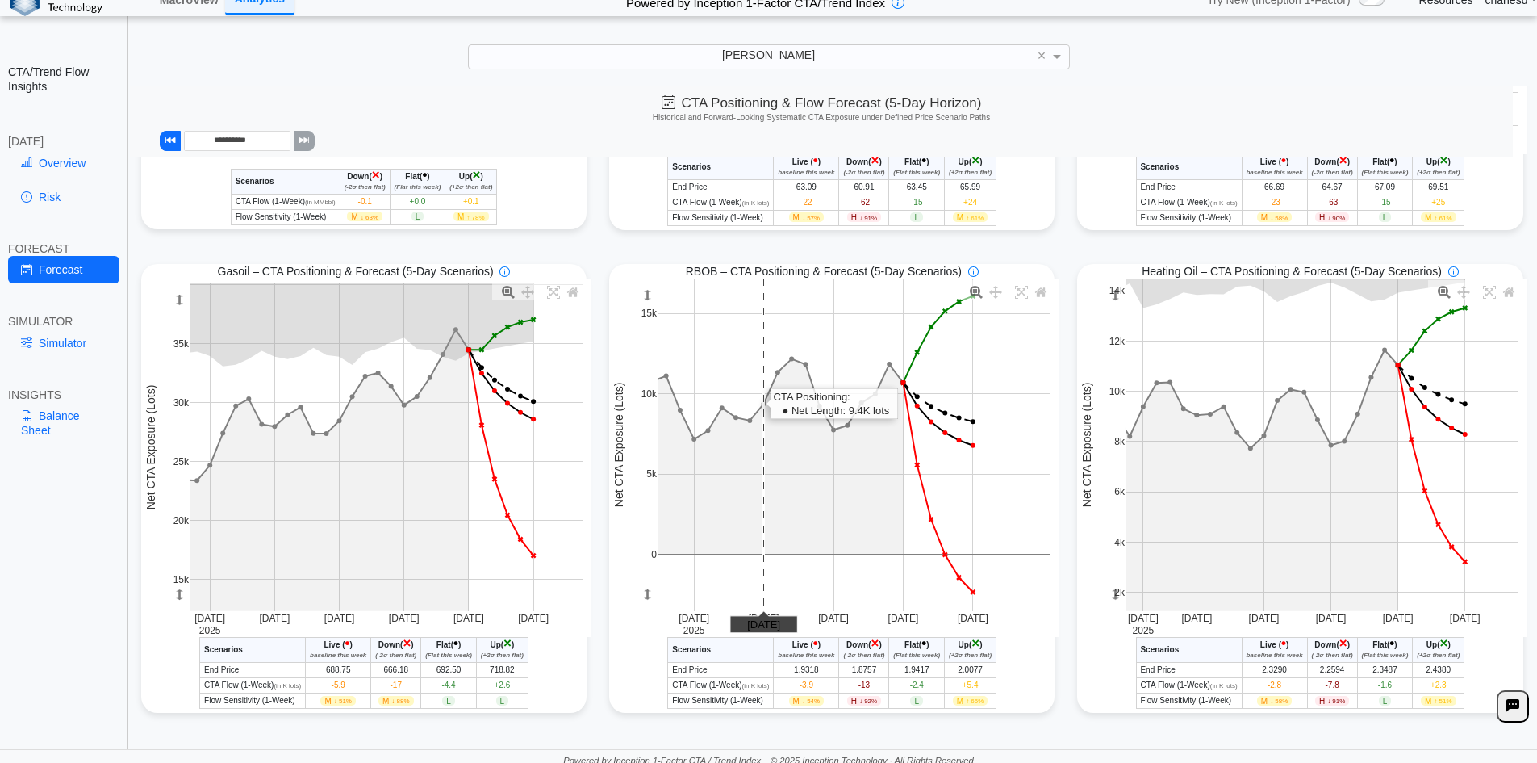
scroll to position [23, 0]
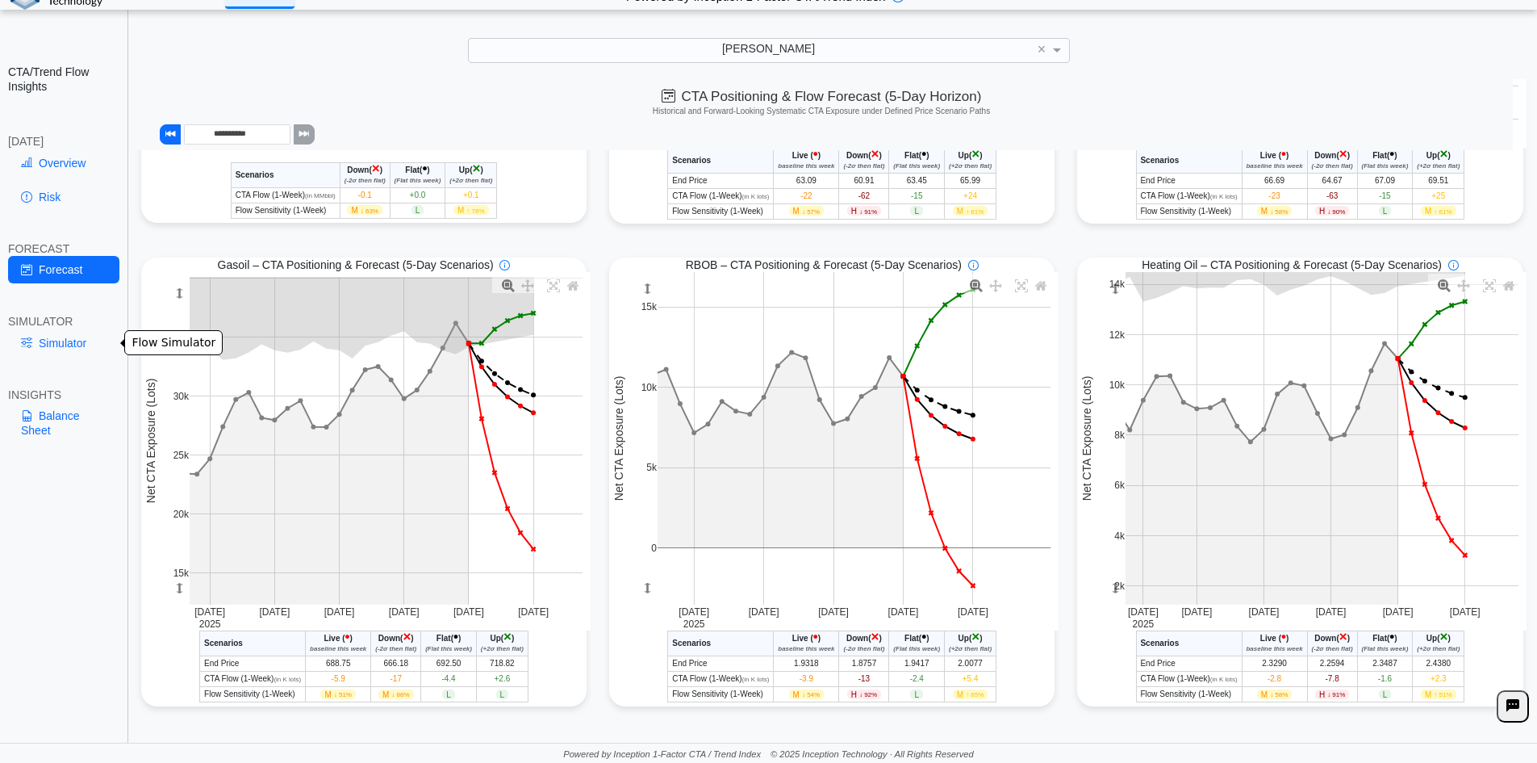
click at [45, 336] on link "Simulator" at bounding box center [63, 342] width 111 height 27
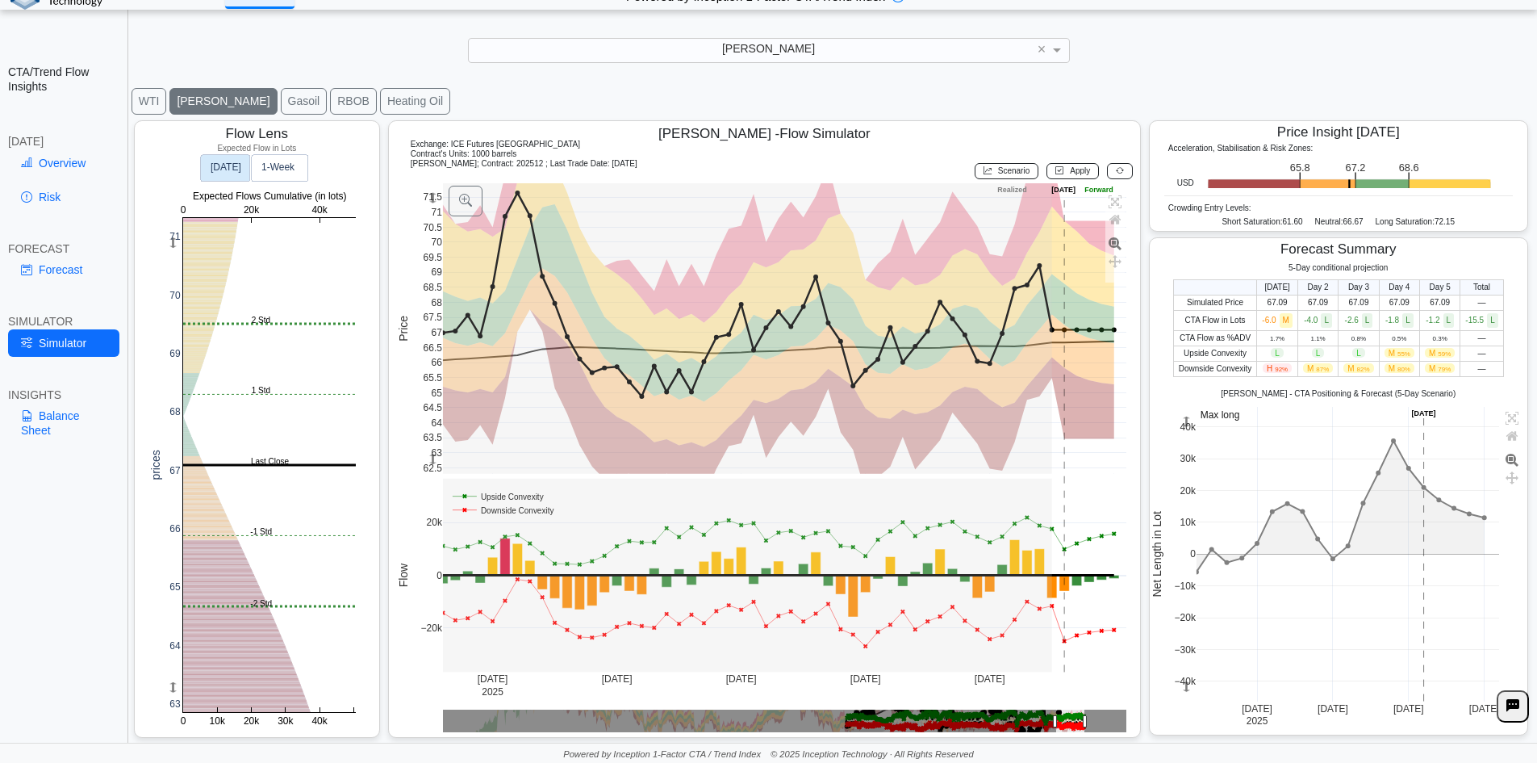
scroll to position [26, 0]
click at [139, 92] on button "WTI" at bounding box center [150, 101] width 36 height 27
click at [470, 103] on div "WTI [PERSON_NAME] Gasoil RBOB Heating Oil" at bounding box center [833, 101] width 1407 height 30
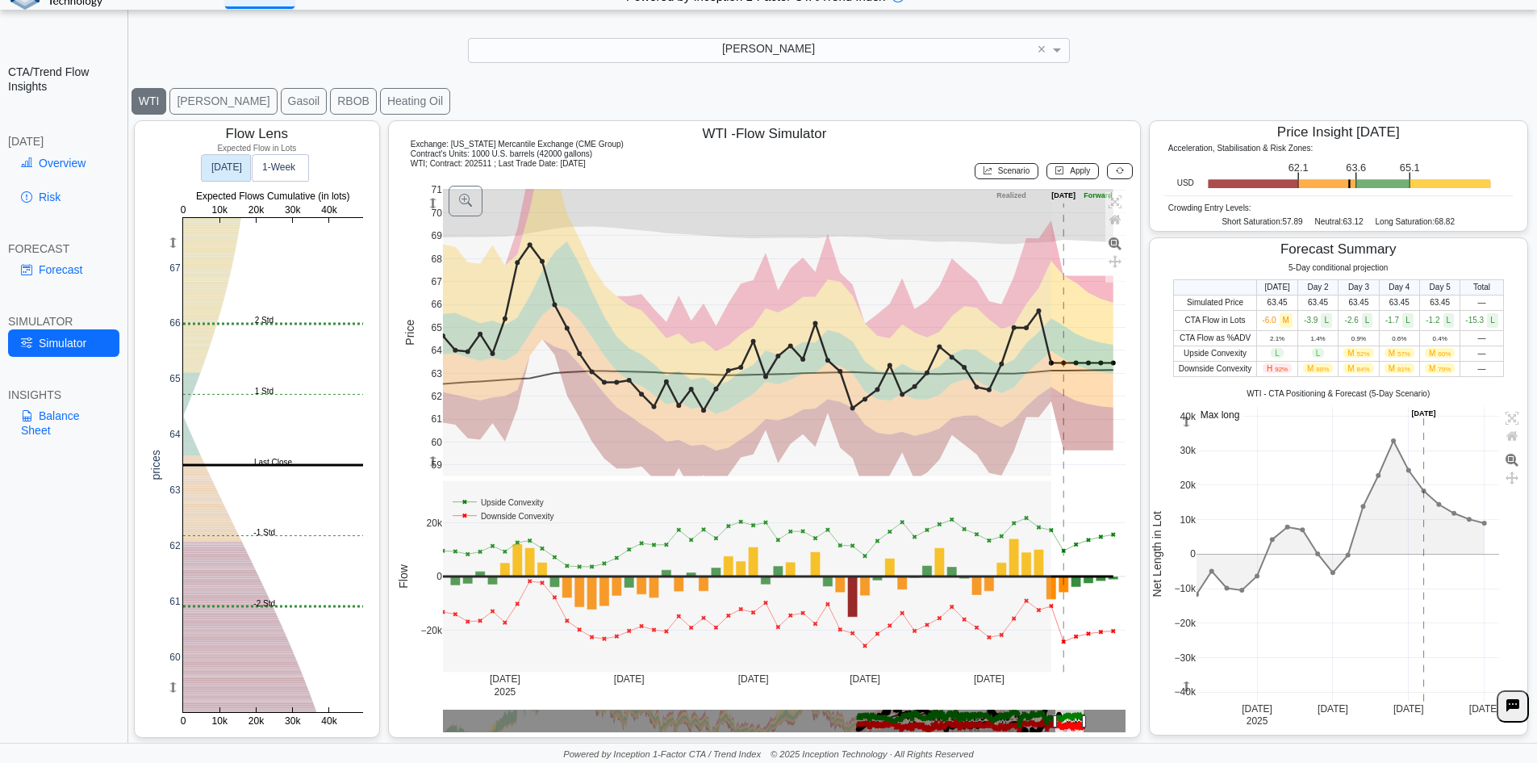
click at [181, 106] on button "[PERSON_NAME]" at bounding box center [222, 101] width 107 height 27
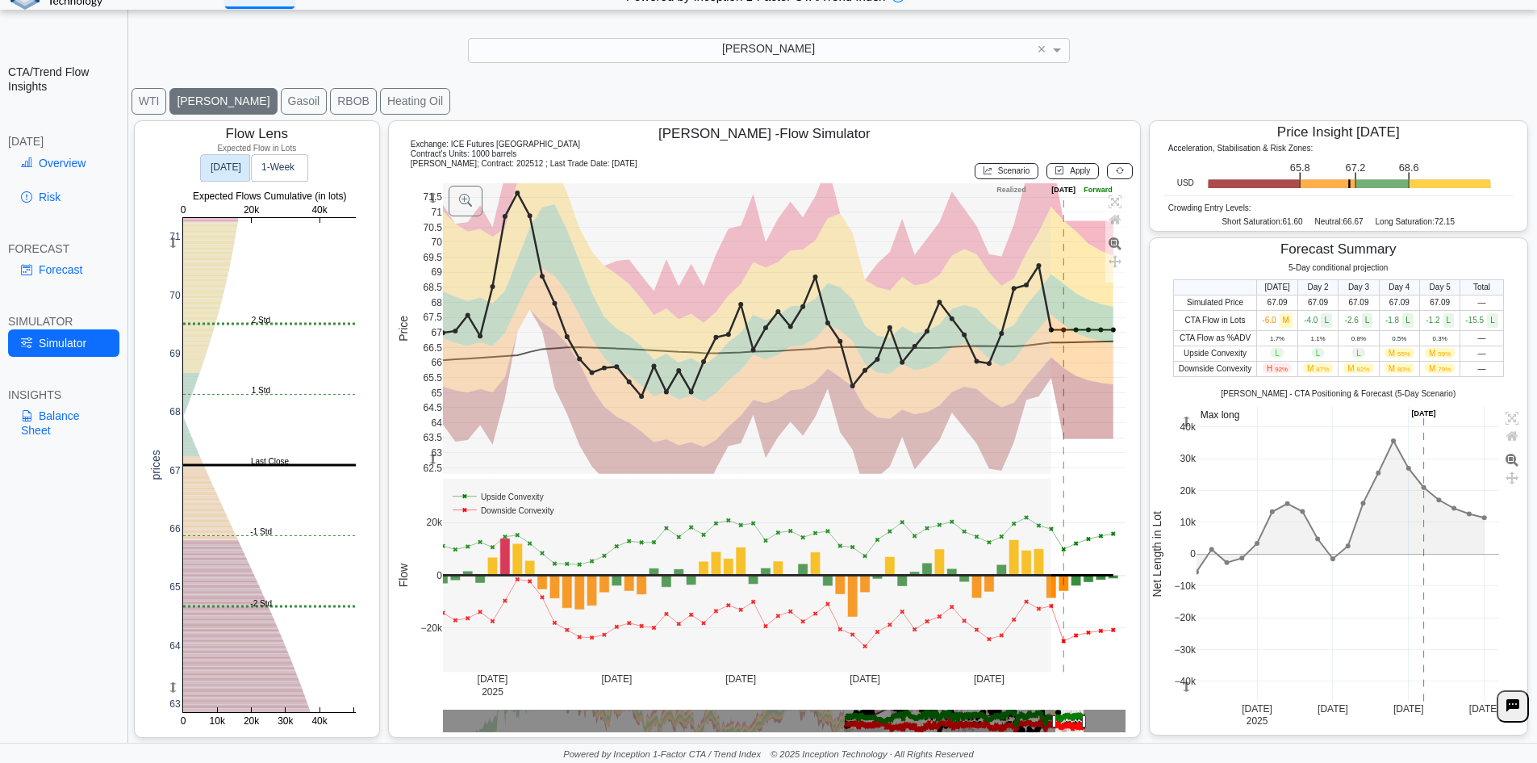
click at [281, 98] on button "Gasoil" at bounding box center [304, 101] width 47 height 27
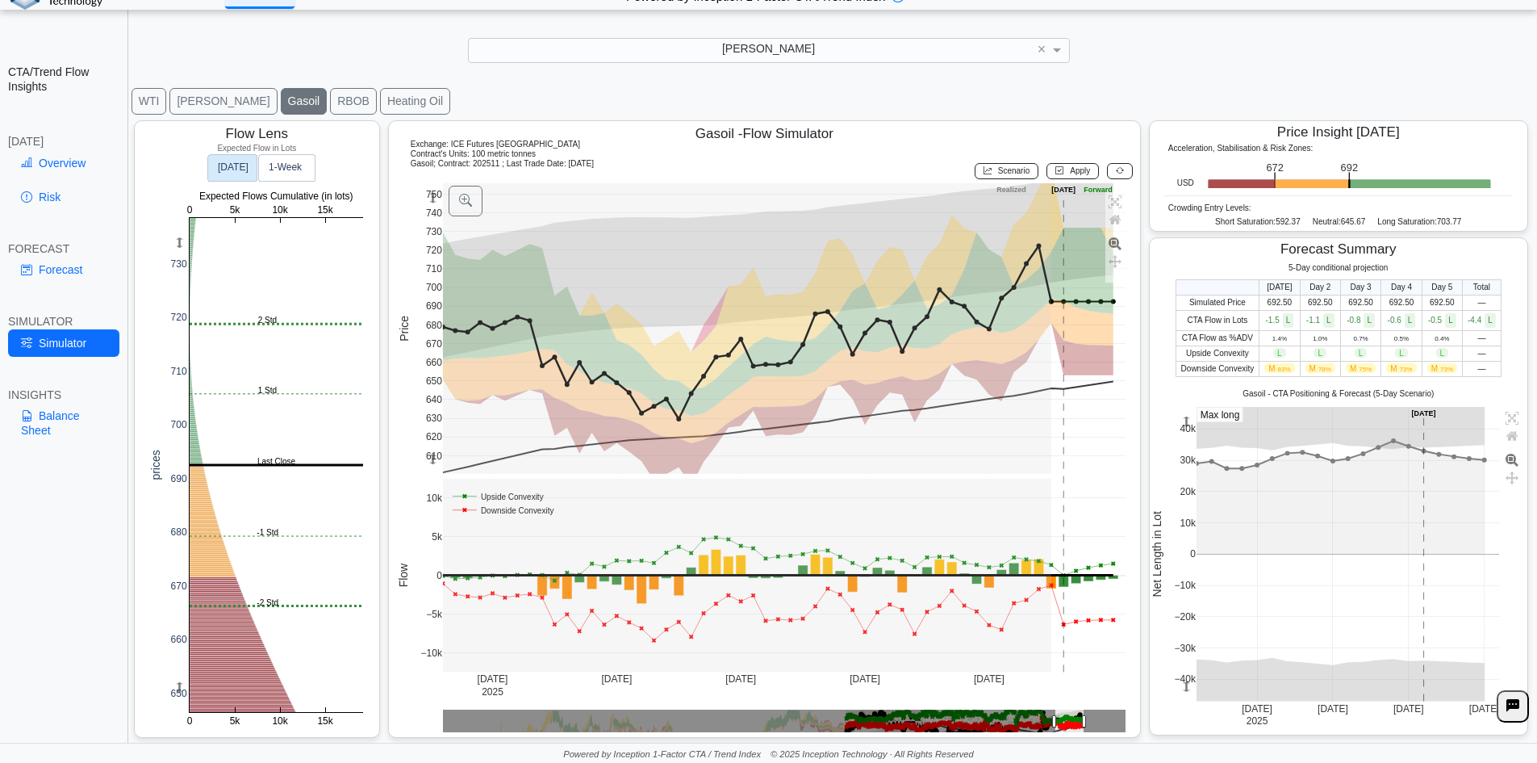
click at [330, 100] on button "RBOB" at bounding box center [353, 101] width 47 height 27
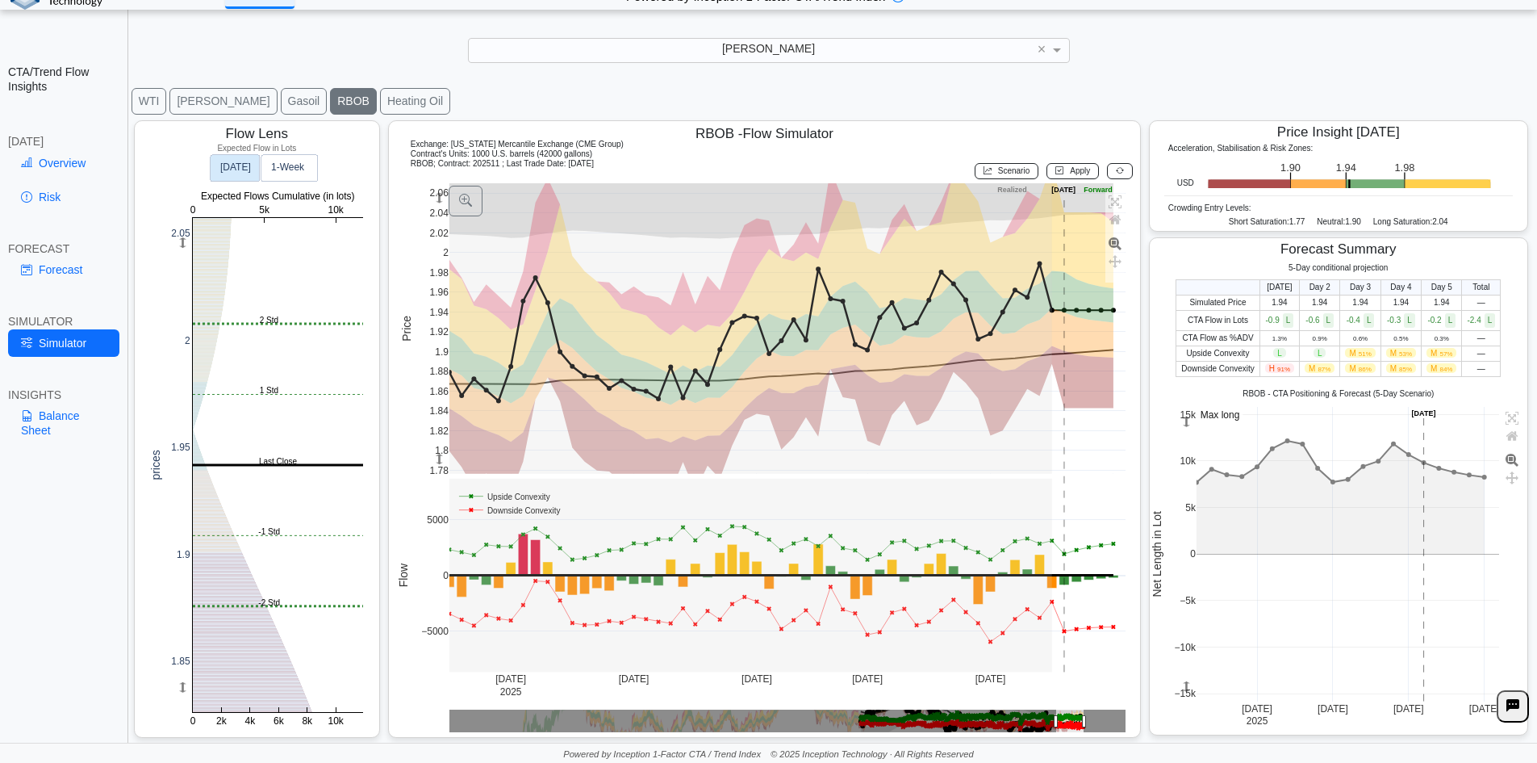
click at [380, 98] on button "Heating Oil" at bounding box center [415, 101] width 70 height 27
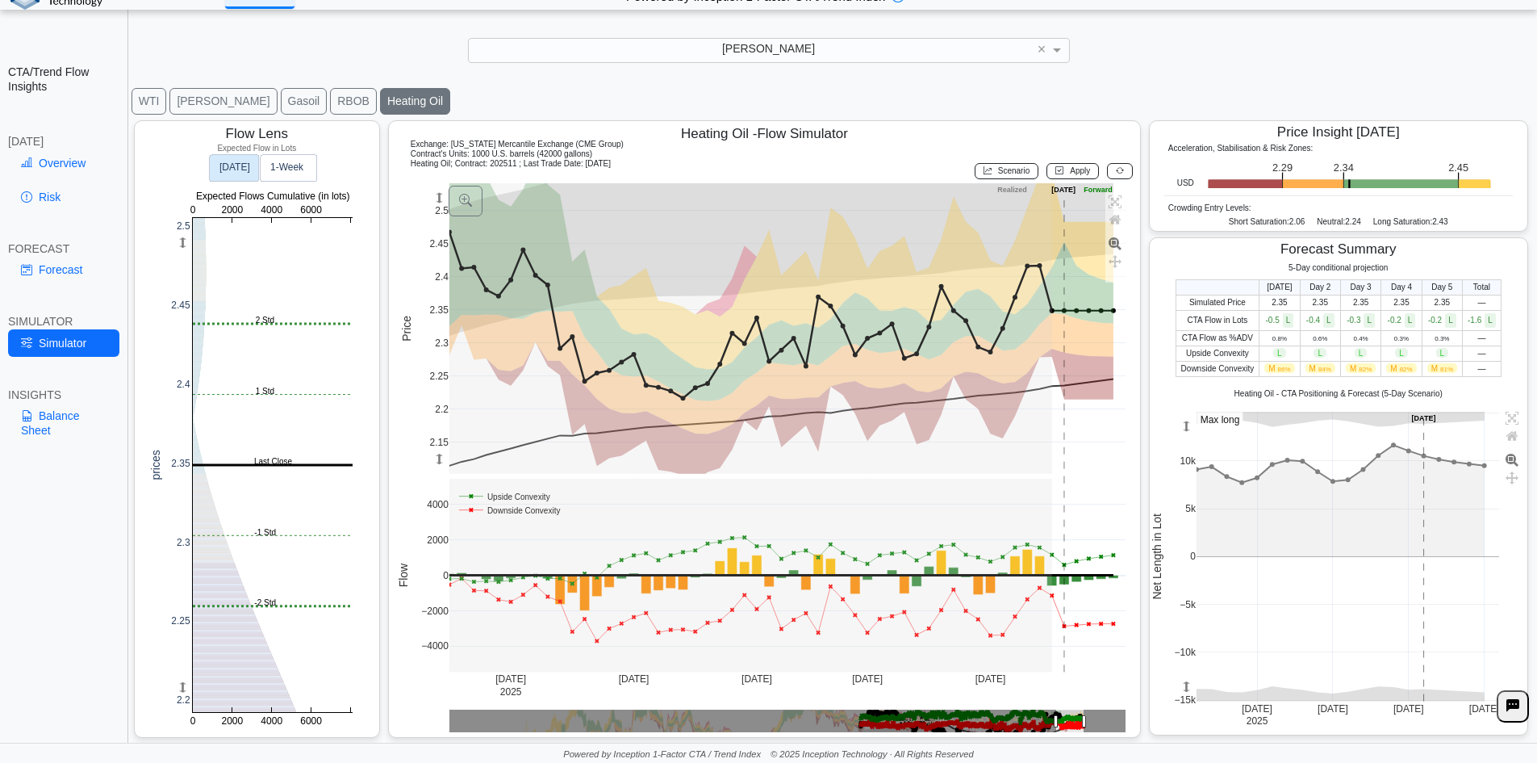
click at [410, 123] on div "Heating Oil - Flow Simulator" at bounding box center [764, 130] width 737 height 19
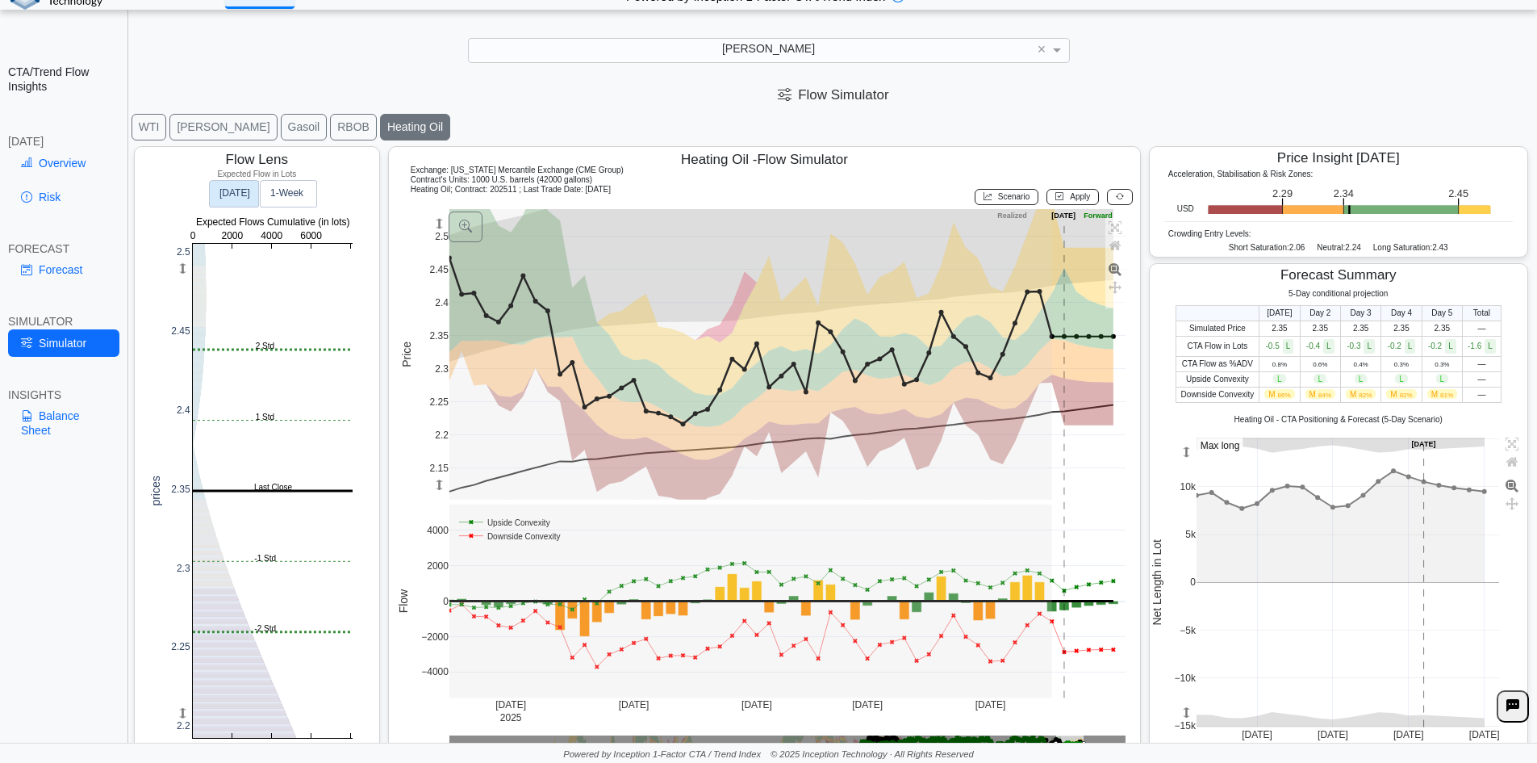
scroll to position [26, 0]
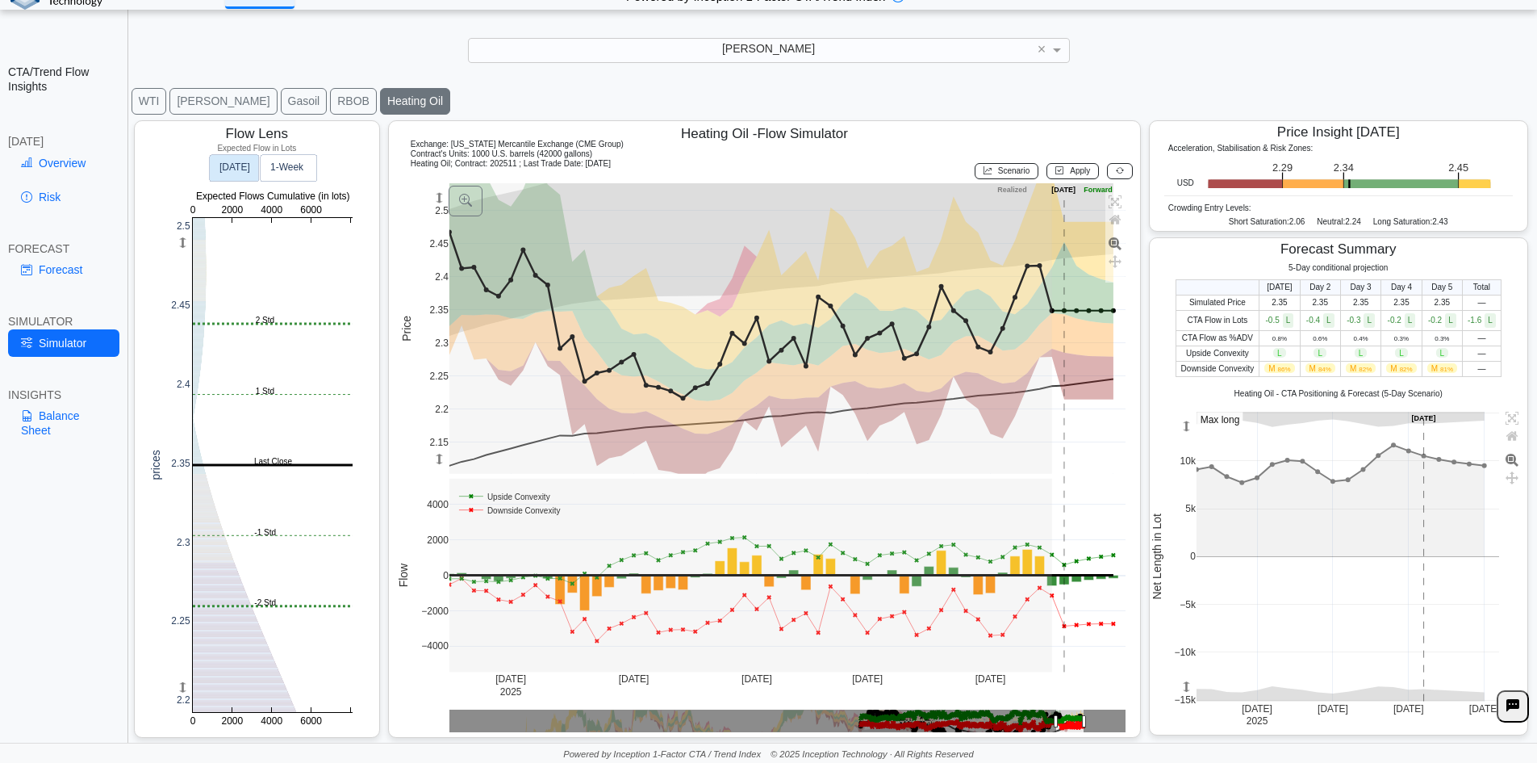
click at [178, 100] on button "[PERSON_NAME]" at bounding box center [222, 101] width 107 height 27
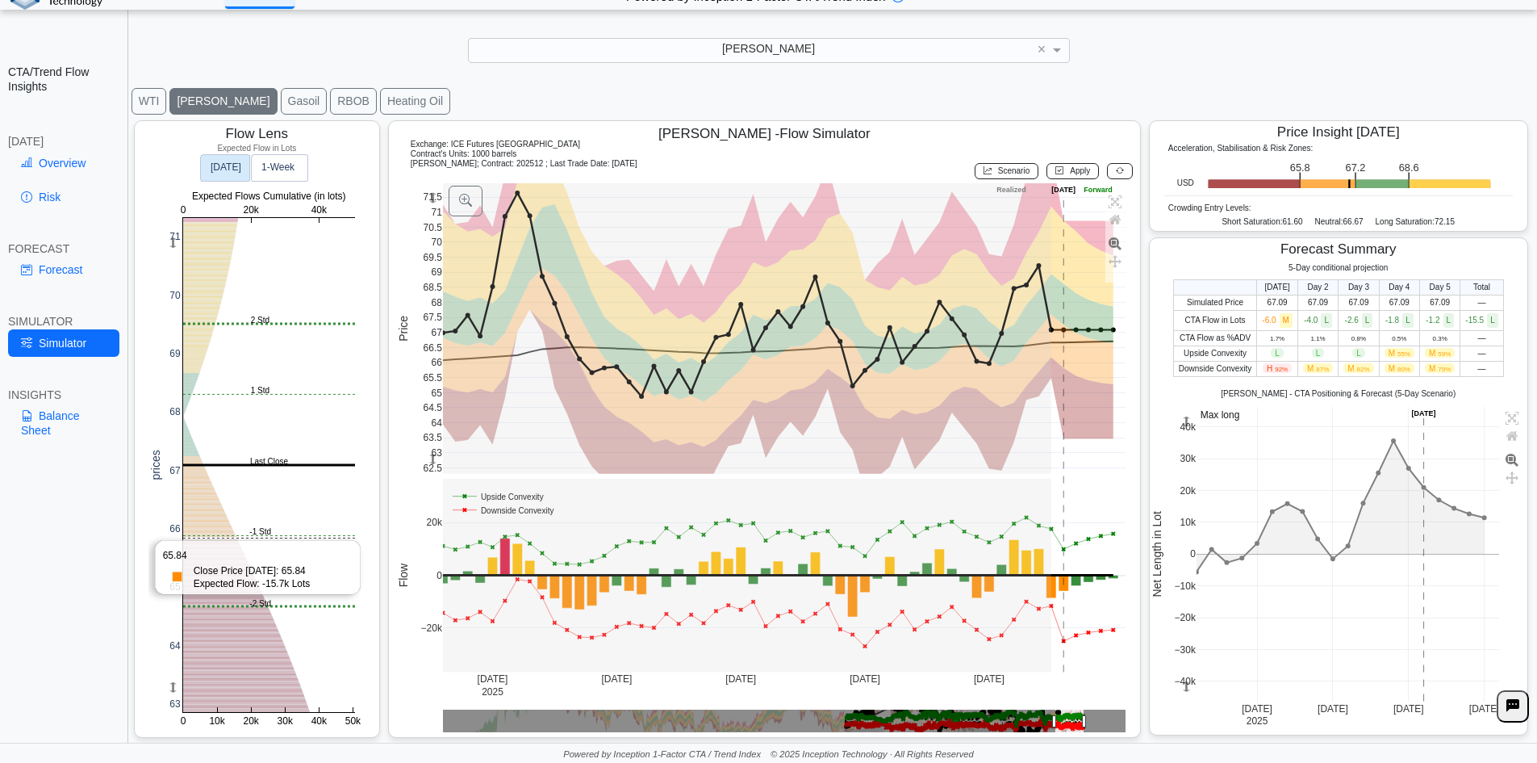
click at [253, 538] on rect at bounding box center [269, 465] width 172 height 494
click at [246, 534] on rect at bounding box center [269, 465] width 172 height 494
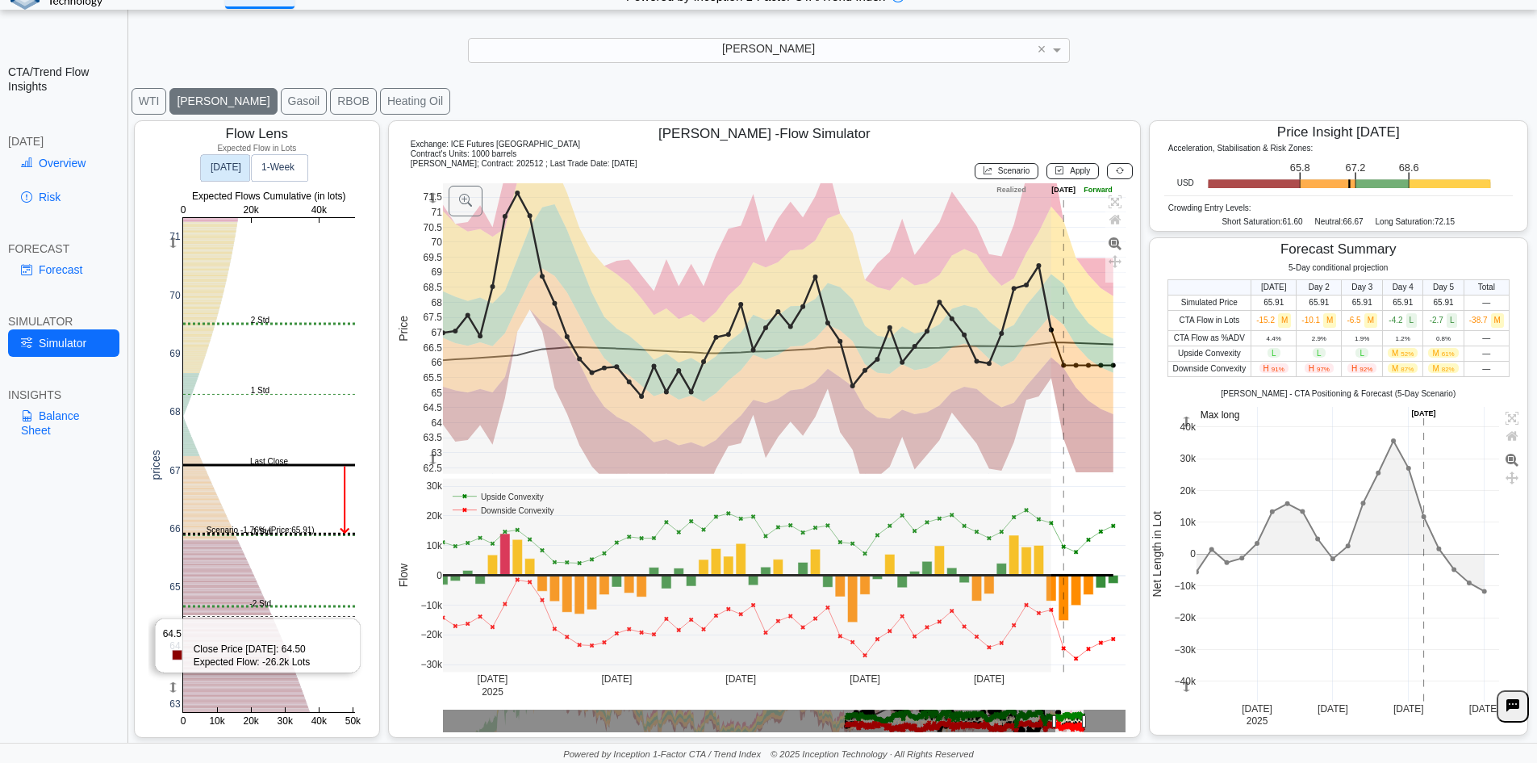
click at [245, 616] on rect at bounding box center [269, 465] width 172 height 494
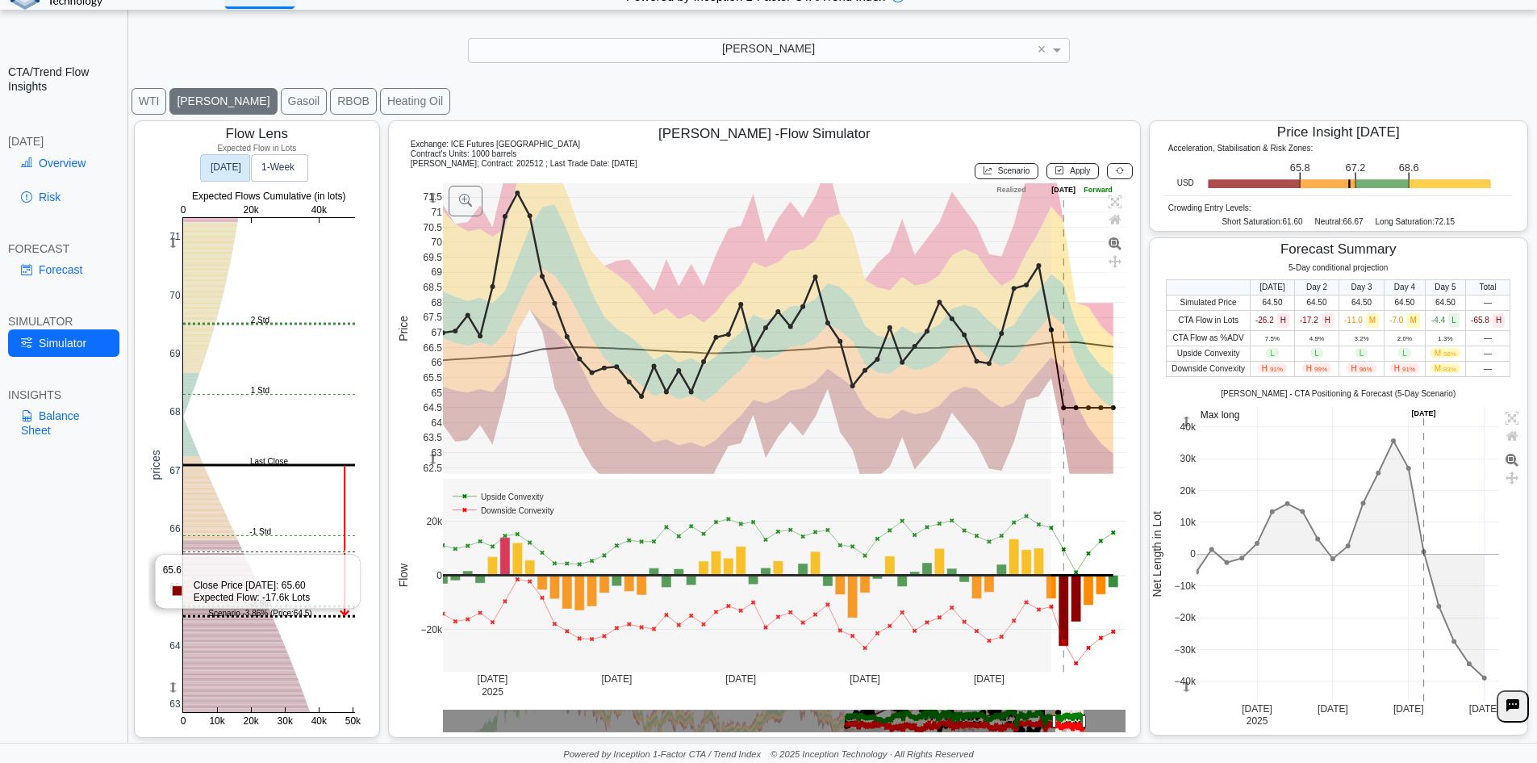
click at [229, 552] on rect at bounding box center [269, 465] width 172 height 494
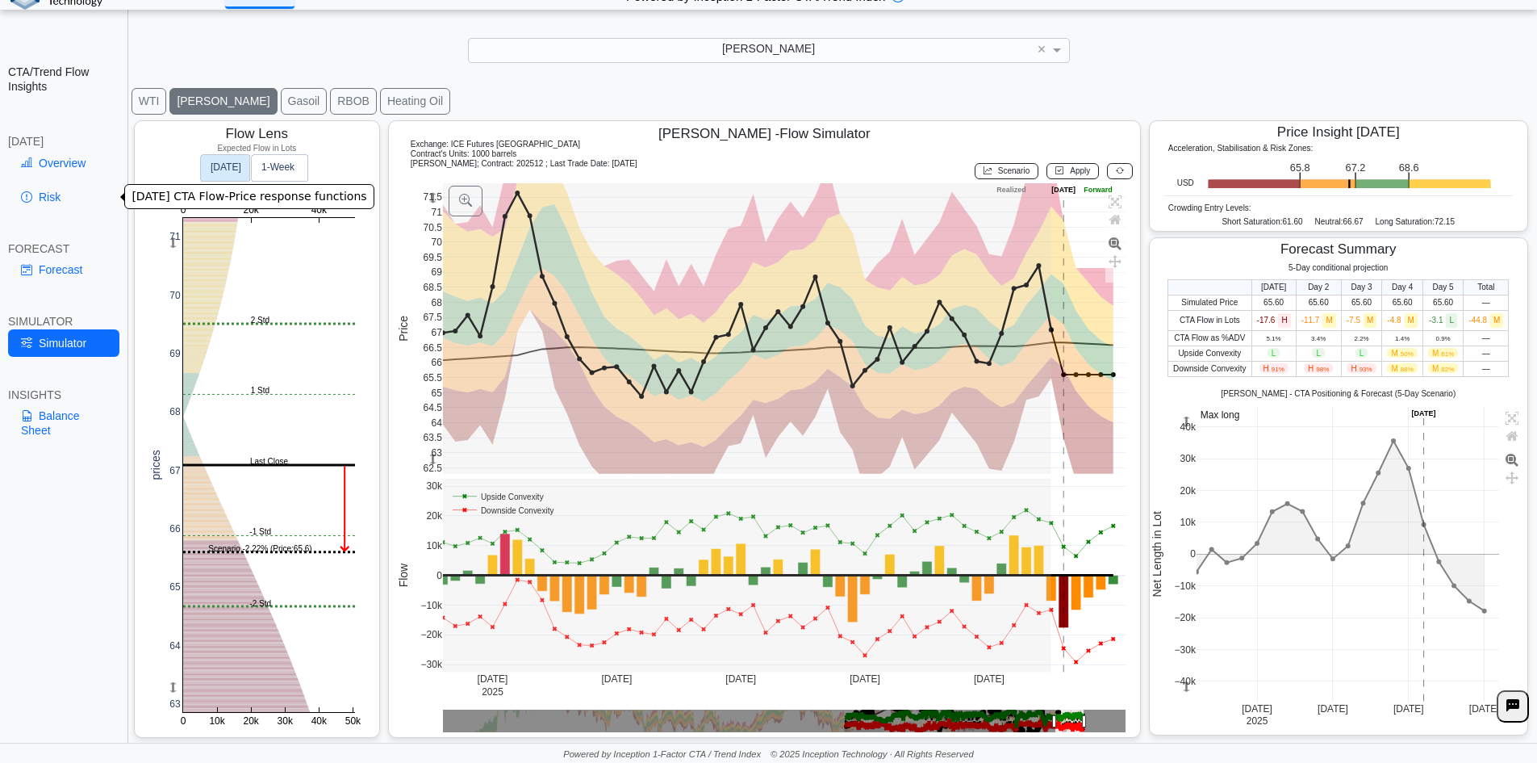
click at [59, 194] on link "Risk" at bounding box center [63, 196] width 111 height 27
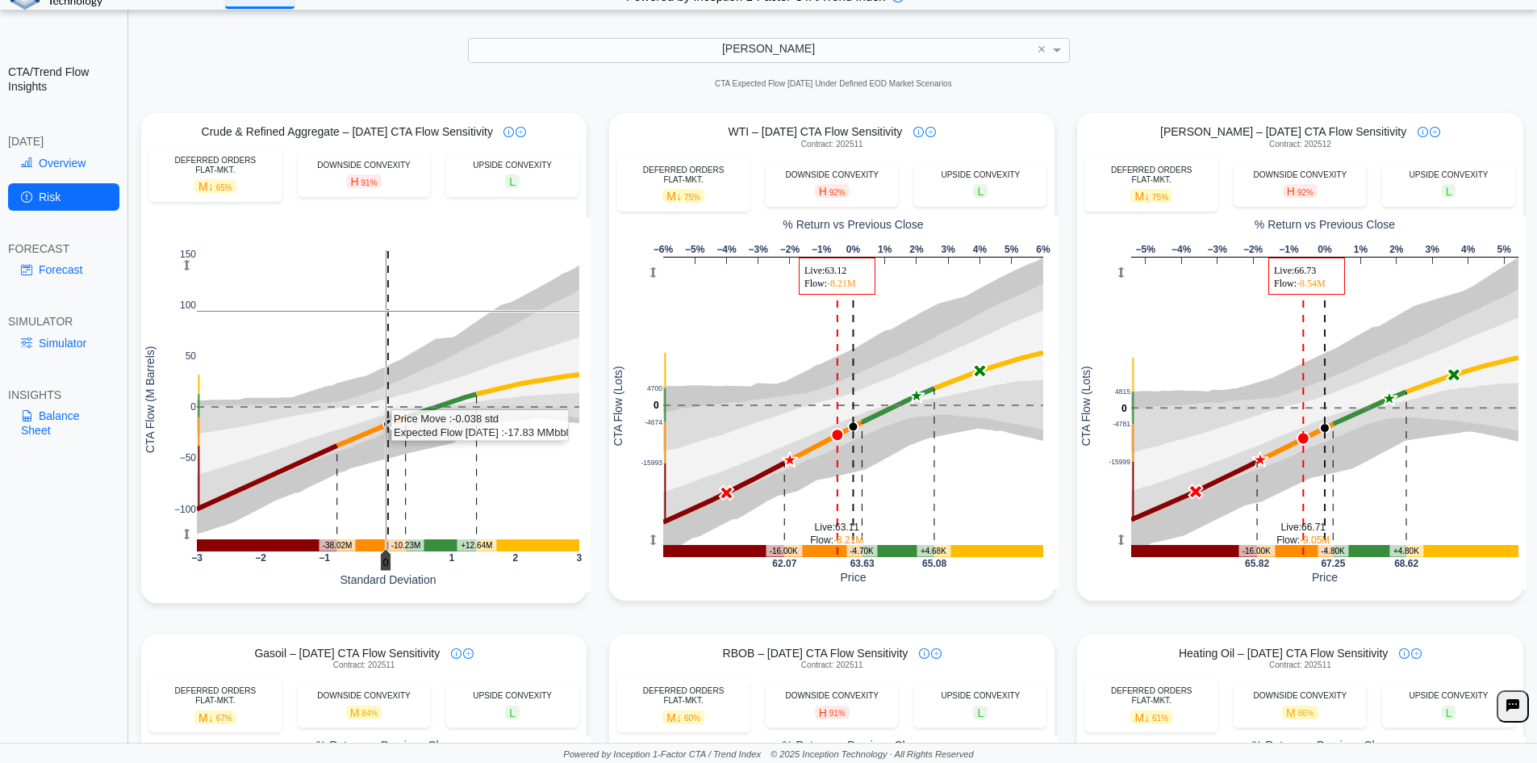
scroll to position [0, 0]
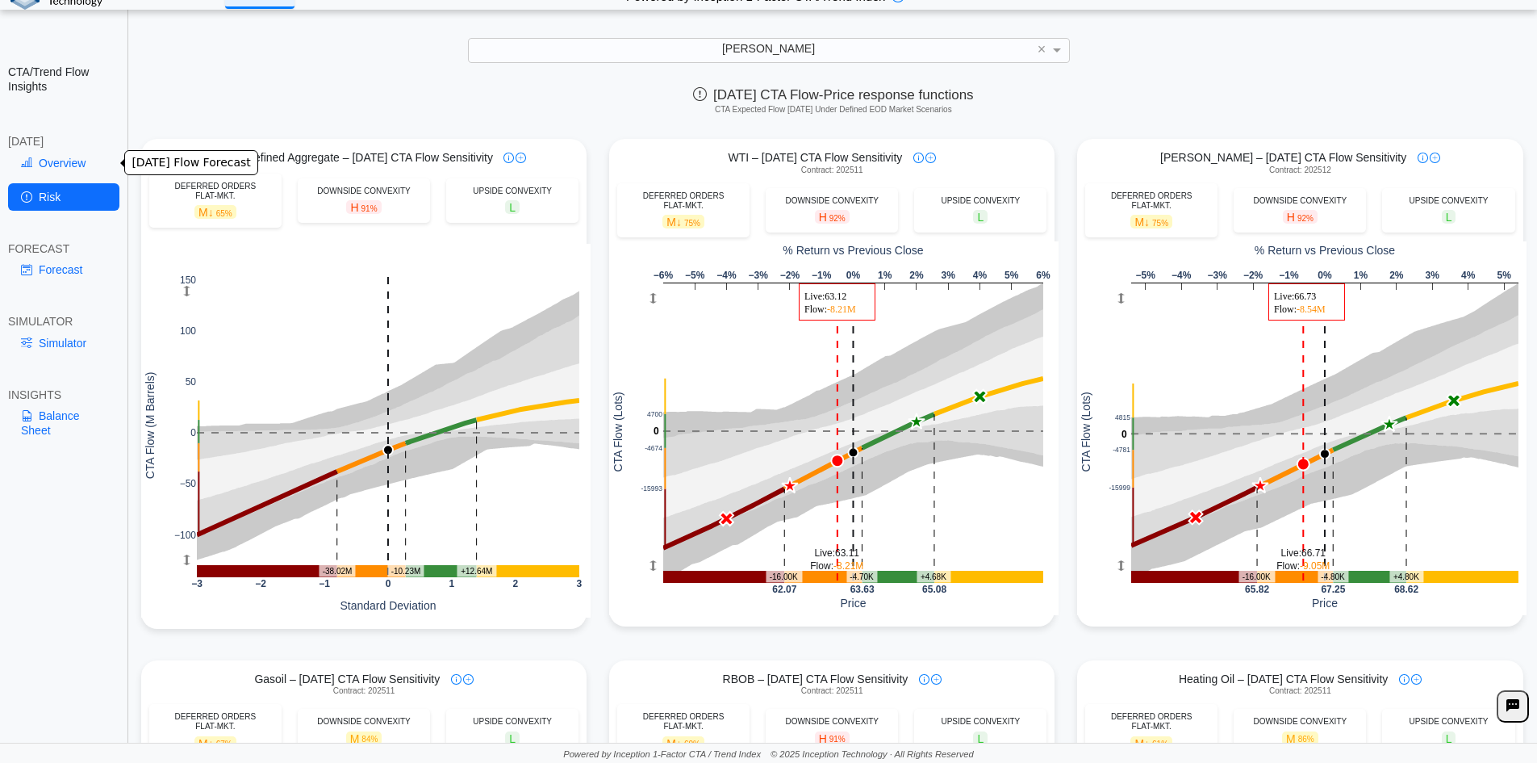
click at [56, 165] on link "Overview" at bounding box center [63, 162] width 111 height 27
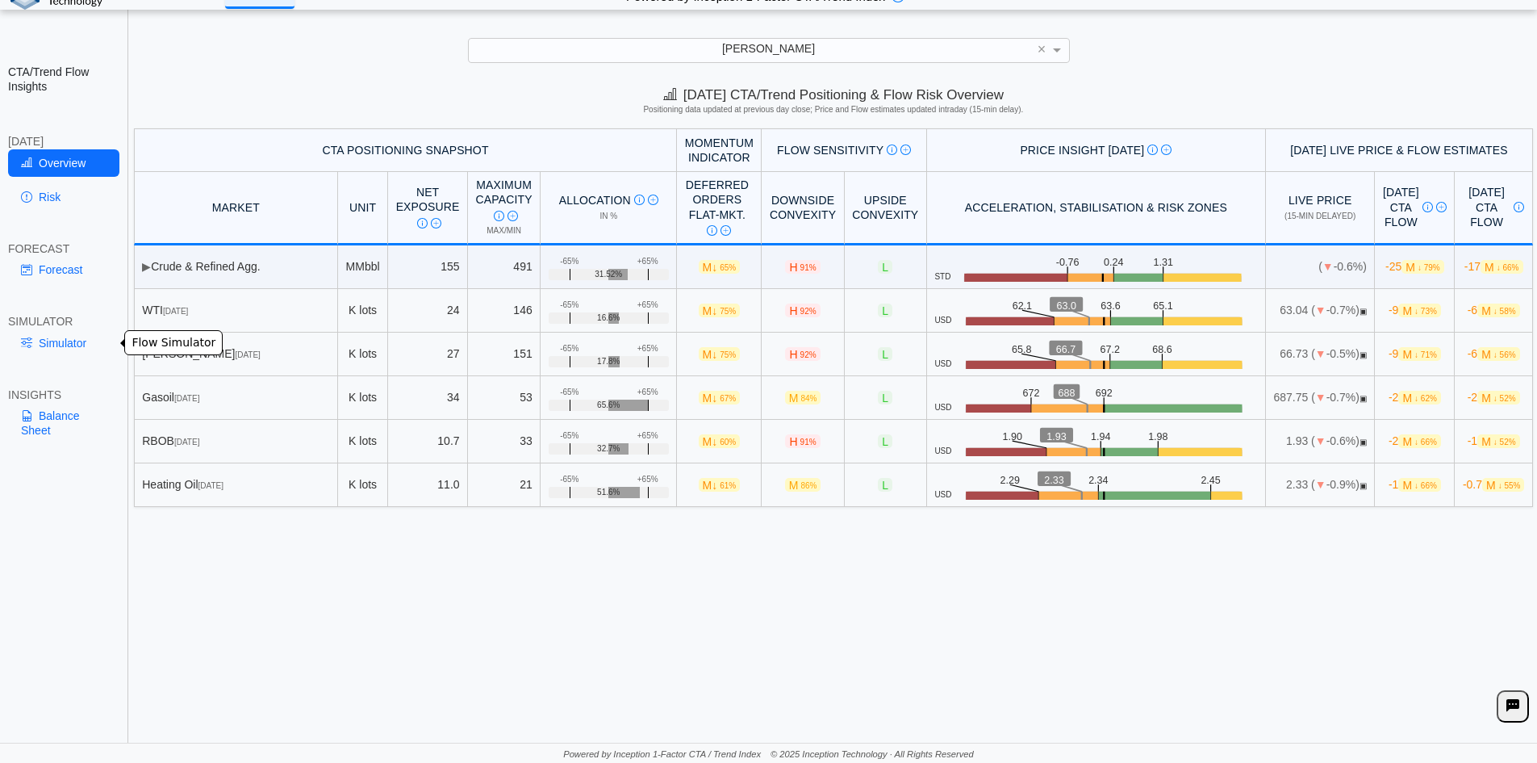
click at [50, 345] on link "Simulator" at bounding box center [63, 342] width 111 height 27
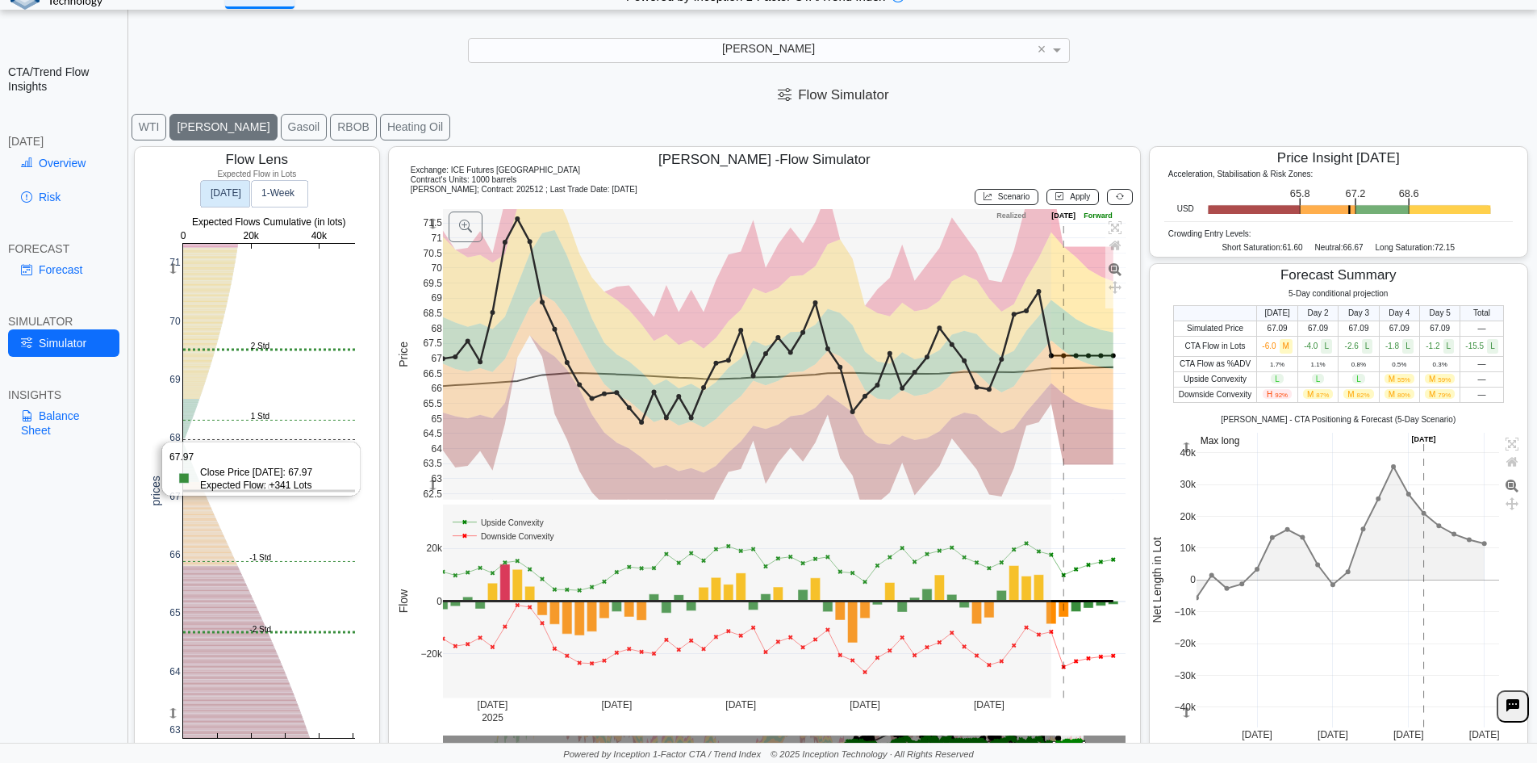
click at [216, 437] on rect at bounding box center [269, 491] width 172 height 494
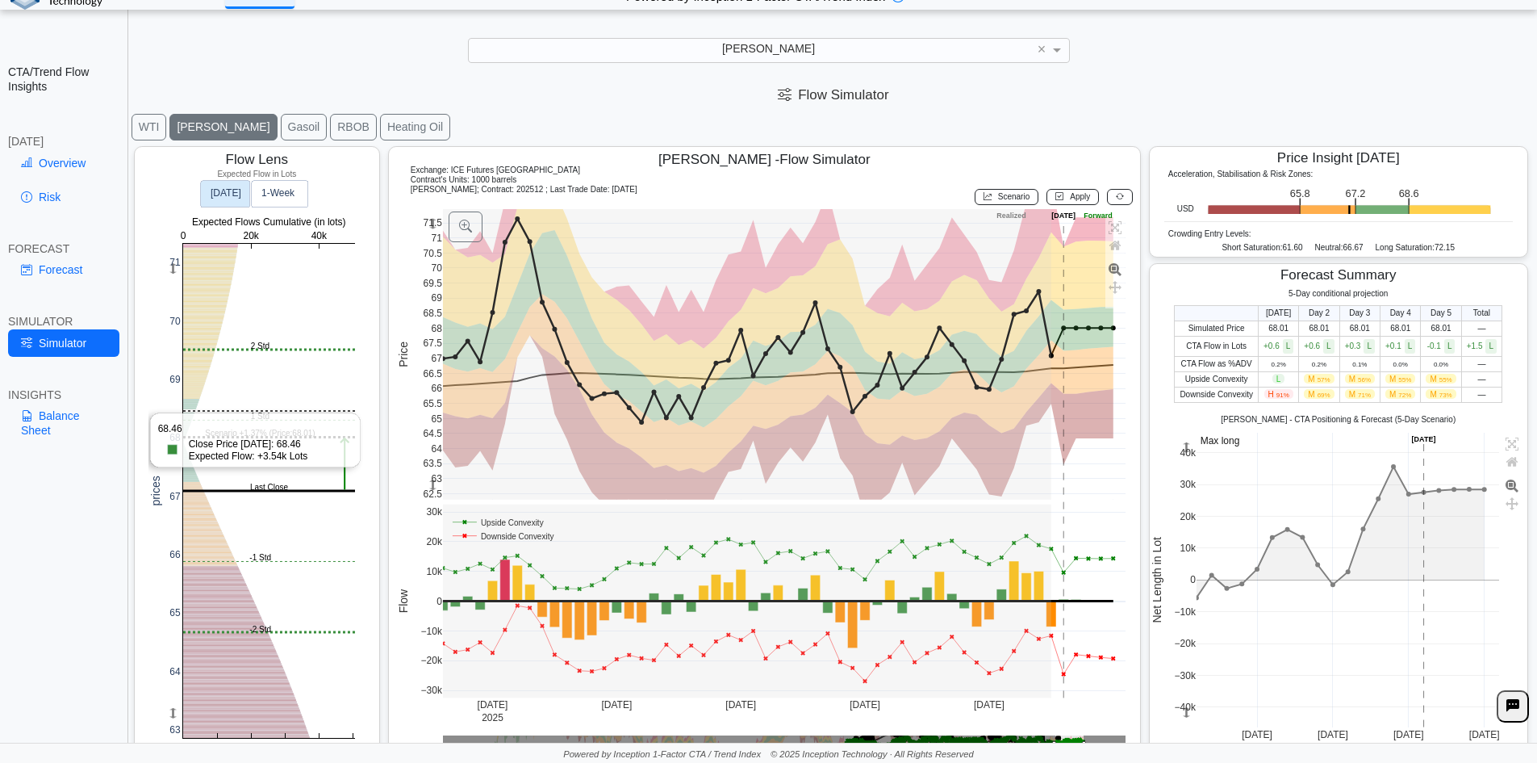
click at [215, 411] on rect at bounding box center [269, 491] width 172 height 494
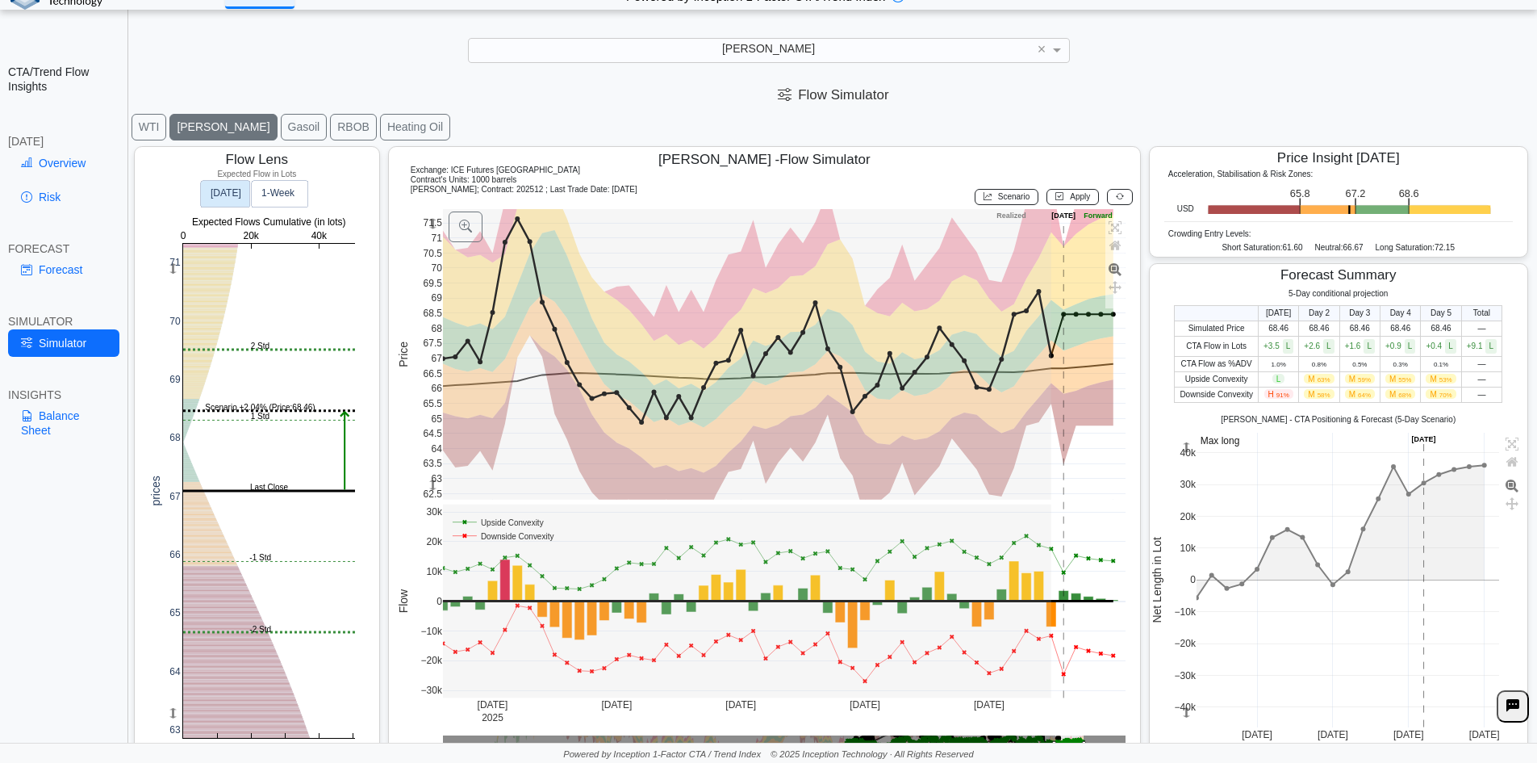
click at [1116, 202] on button at bounding box center [1120, 197] width 26 height 16
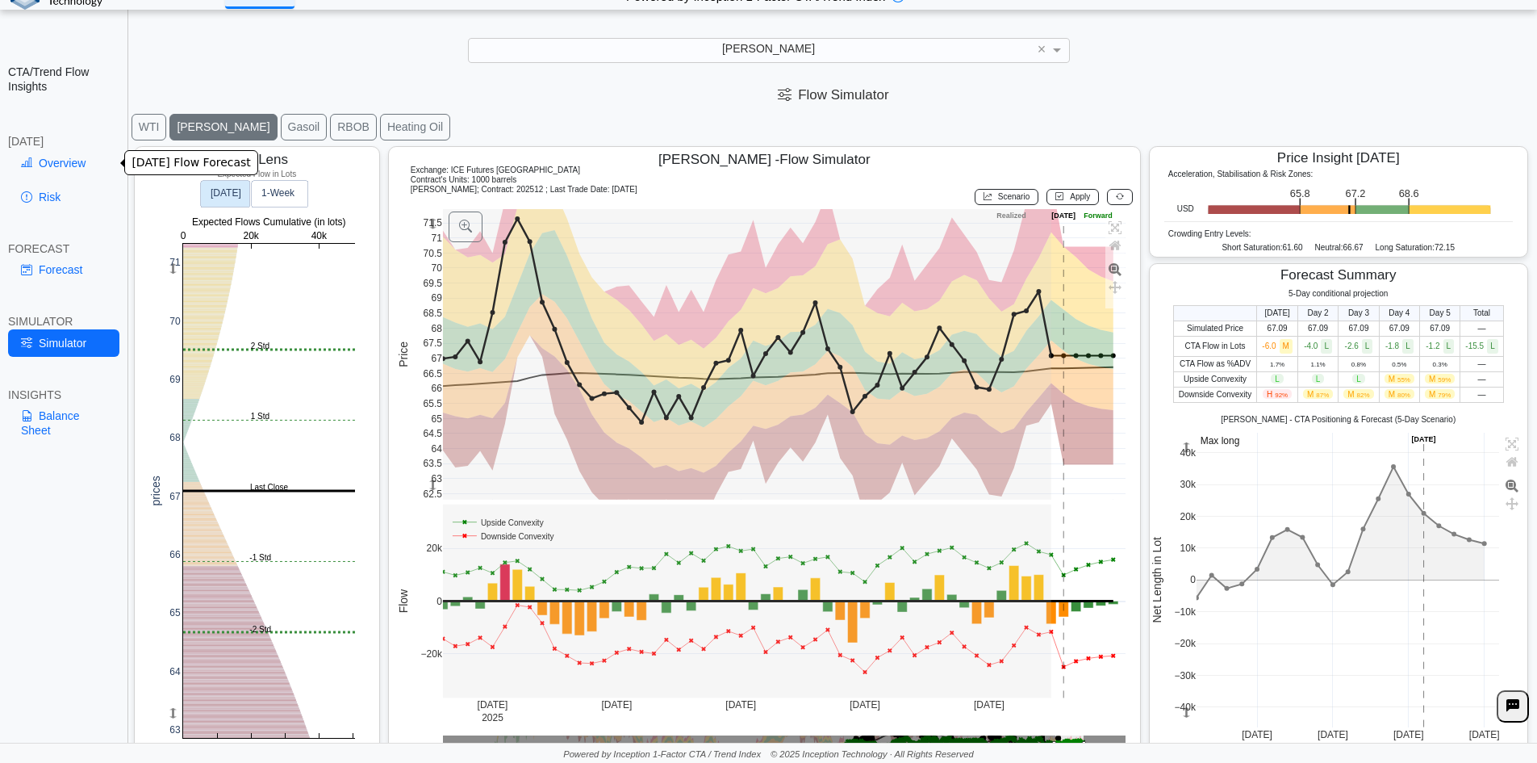
click at [40, 168] on link "Overview" at bounding box center [63, 162] width 111 height 27
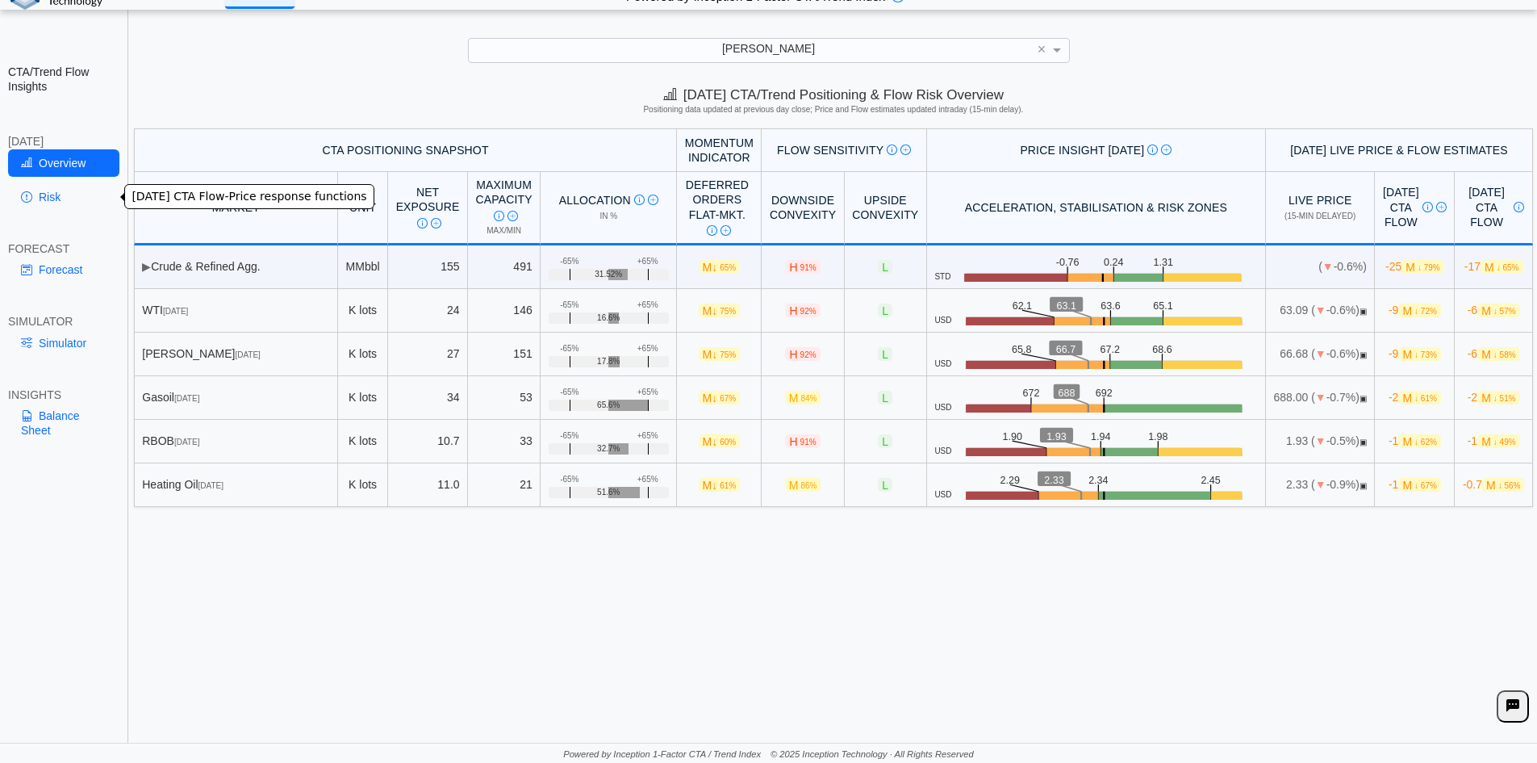
click at [45, 203] on link "Risk" at bounding box center [63, 196] width 111 height 27
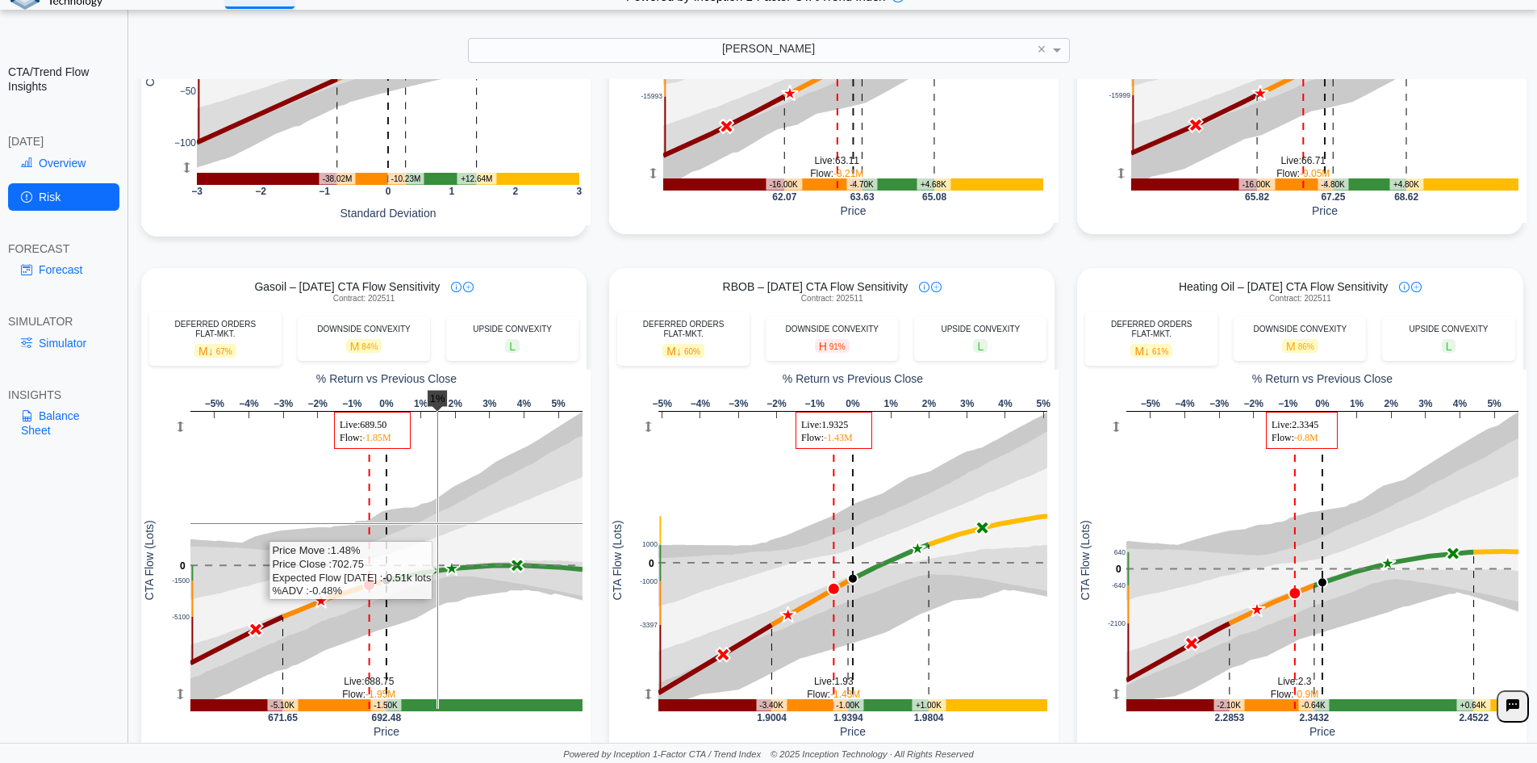
scroll to position [403, 0]
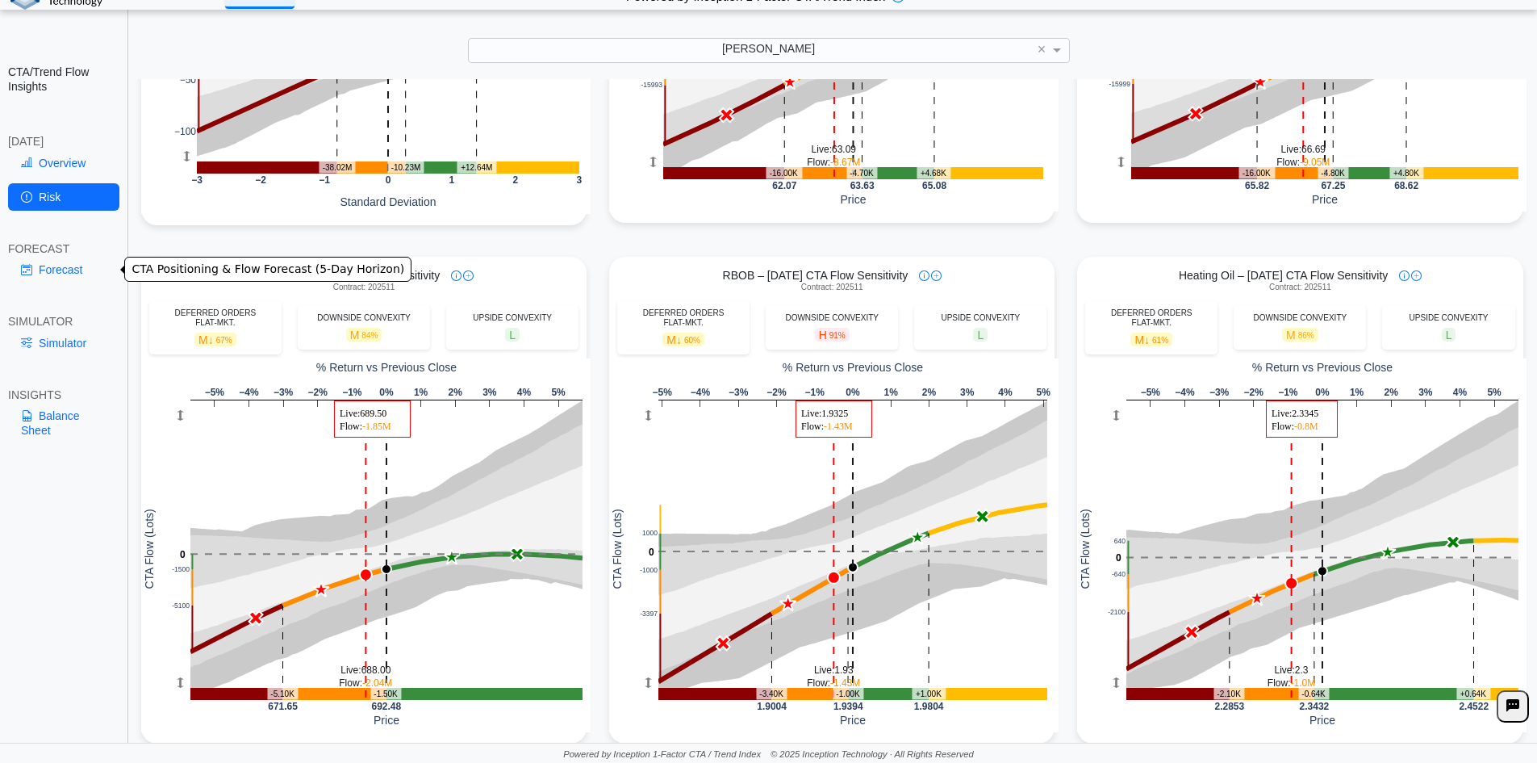
drag, startPoint x: 23, startPoint y: 267, endPoint x: 61, endPoint y: 280, distance: 40.1
click at [23, 267] on icon at bounding box center [26, 269] width 11 height 13
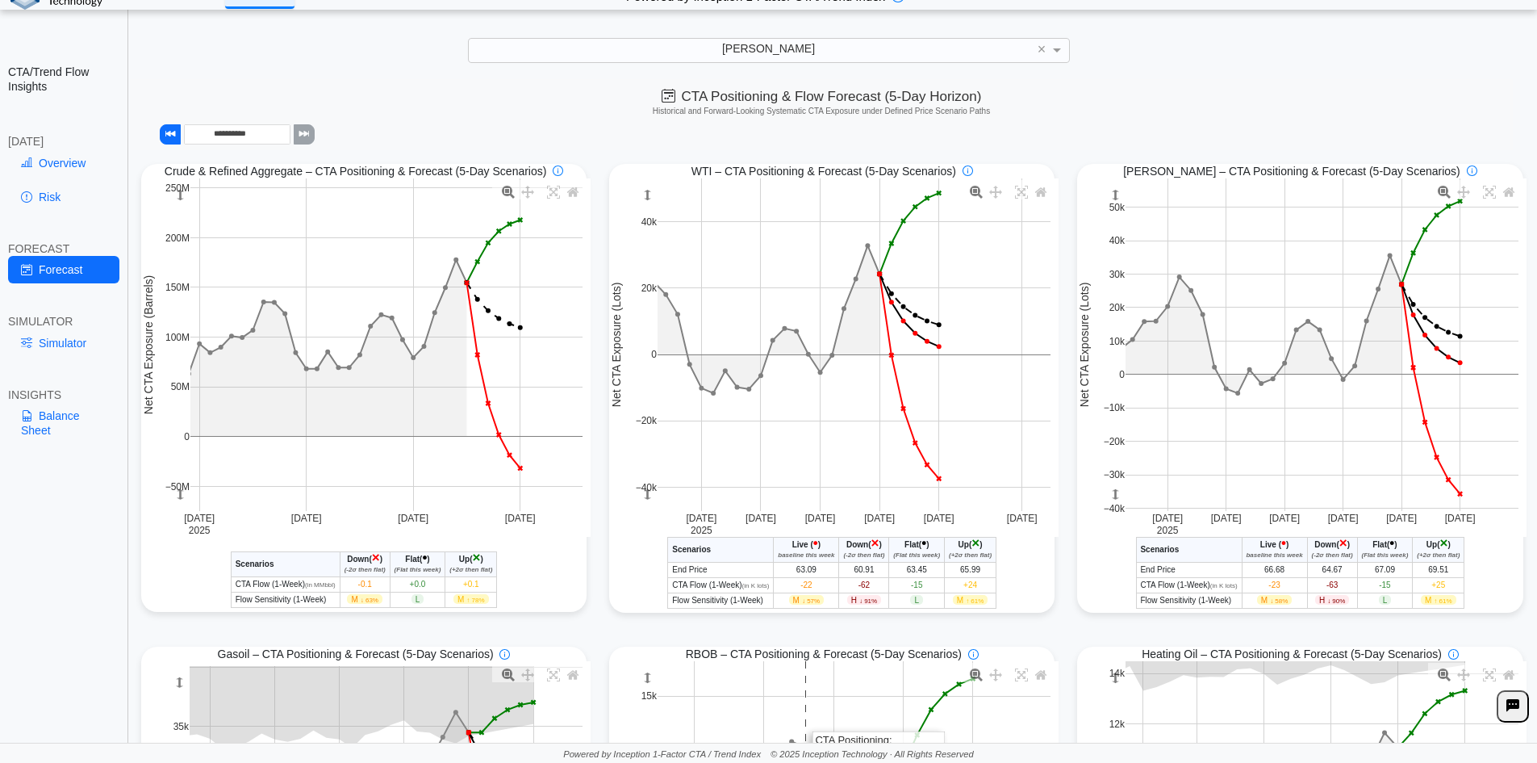
scroll to position [0, 0]
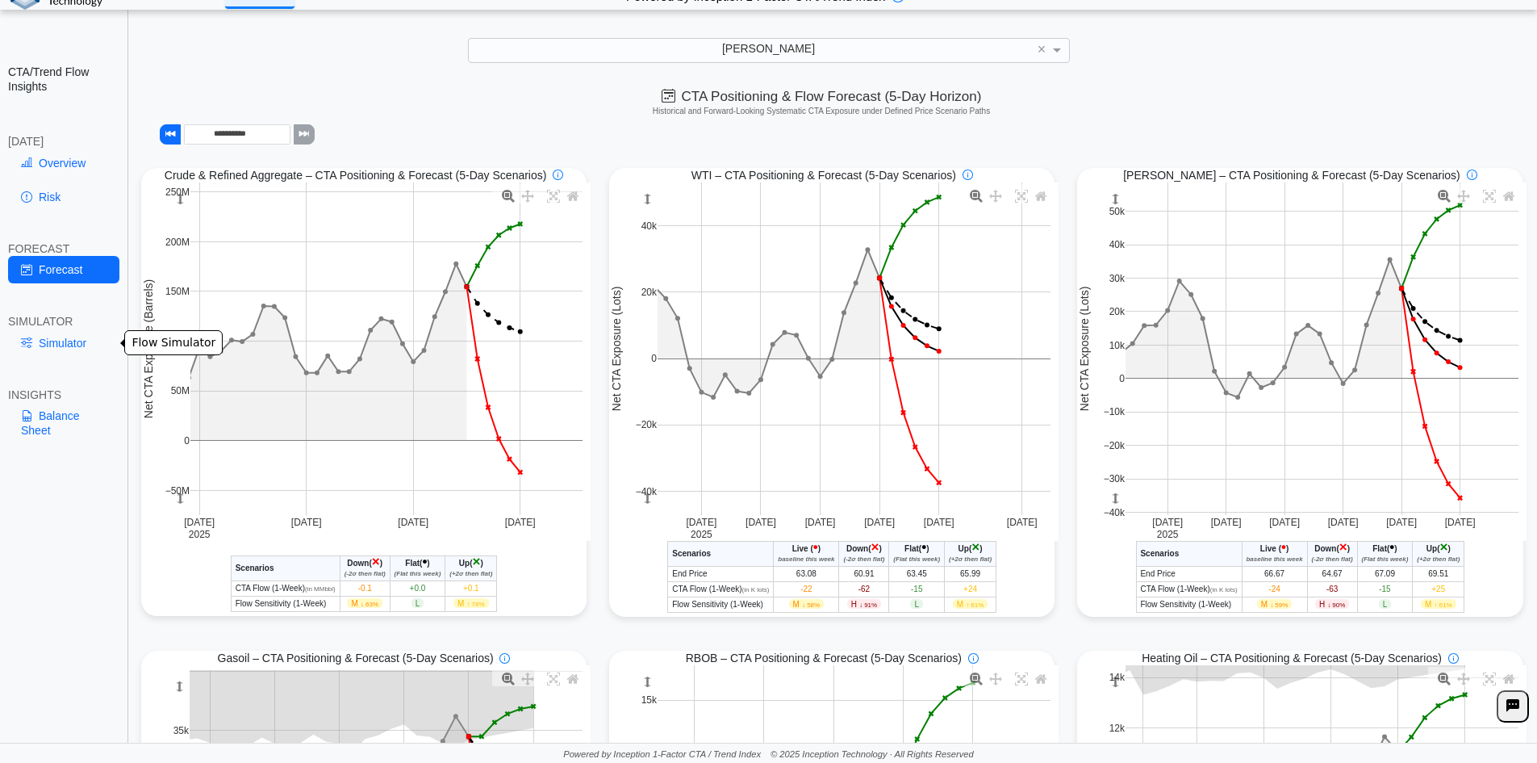
click at [87, 336] on link "Simulator" at bounding box center [63, 342] width 111 height 27
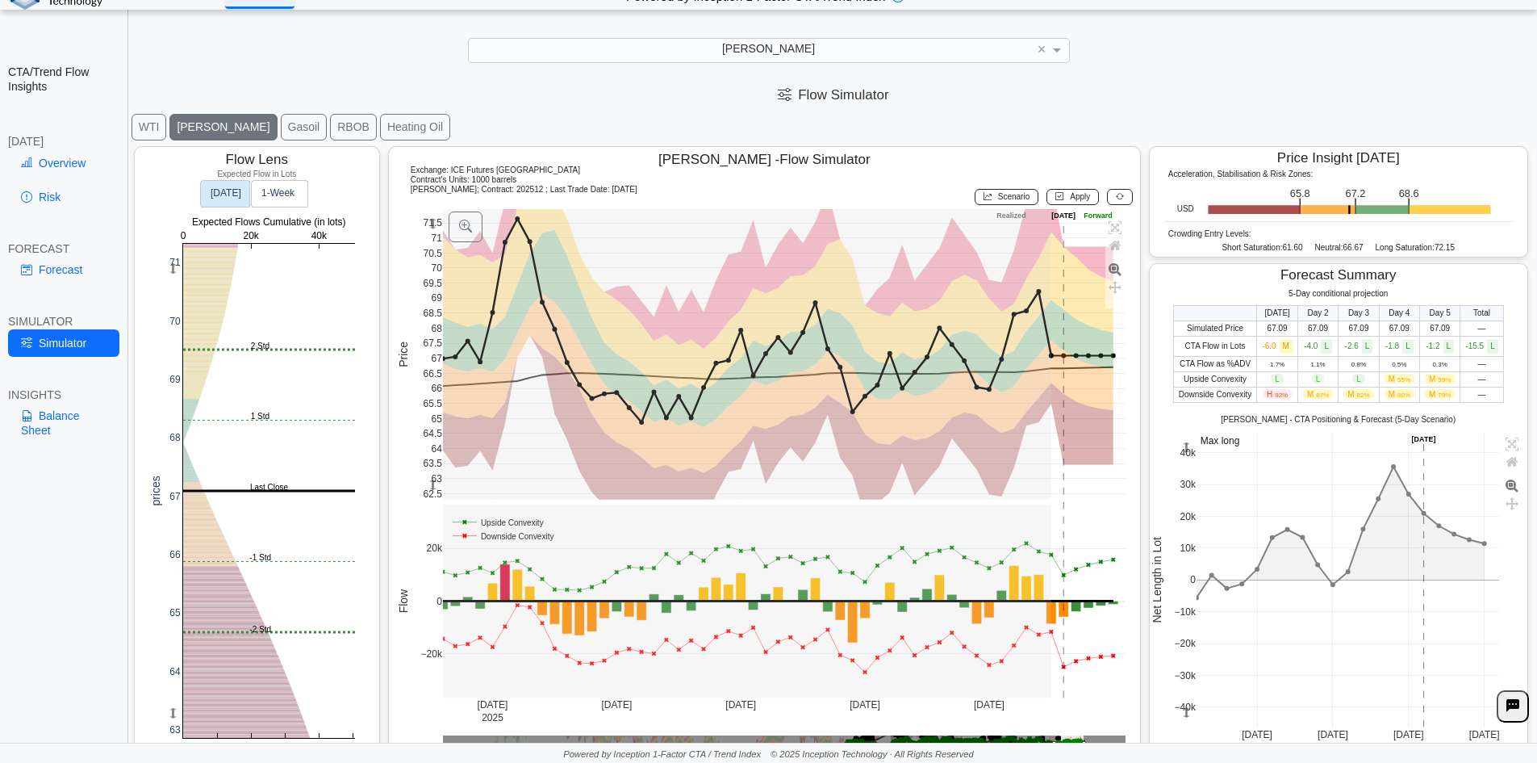
click at [153, 125] on button "WTI" at bounding box center [150, 127] width 36 height 27
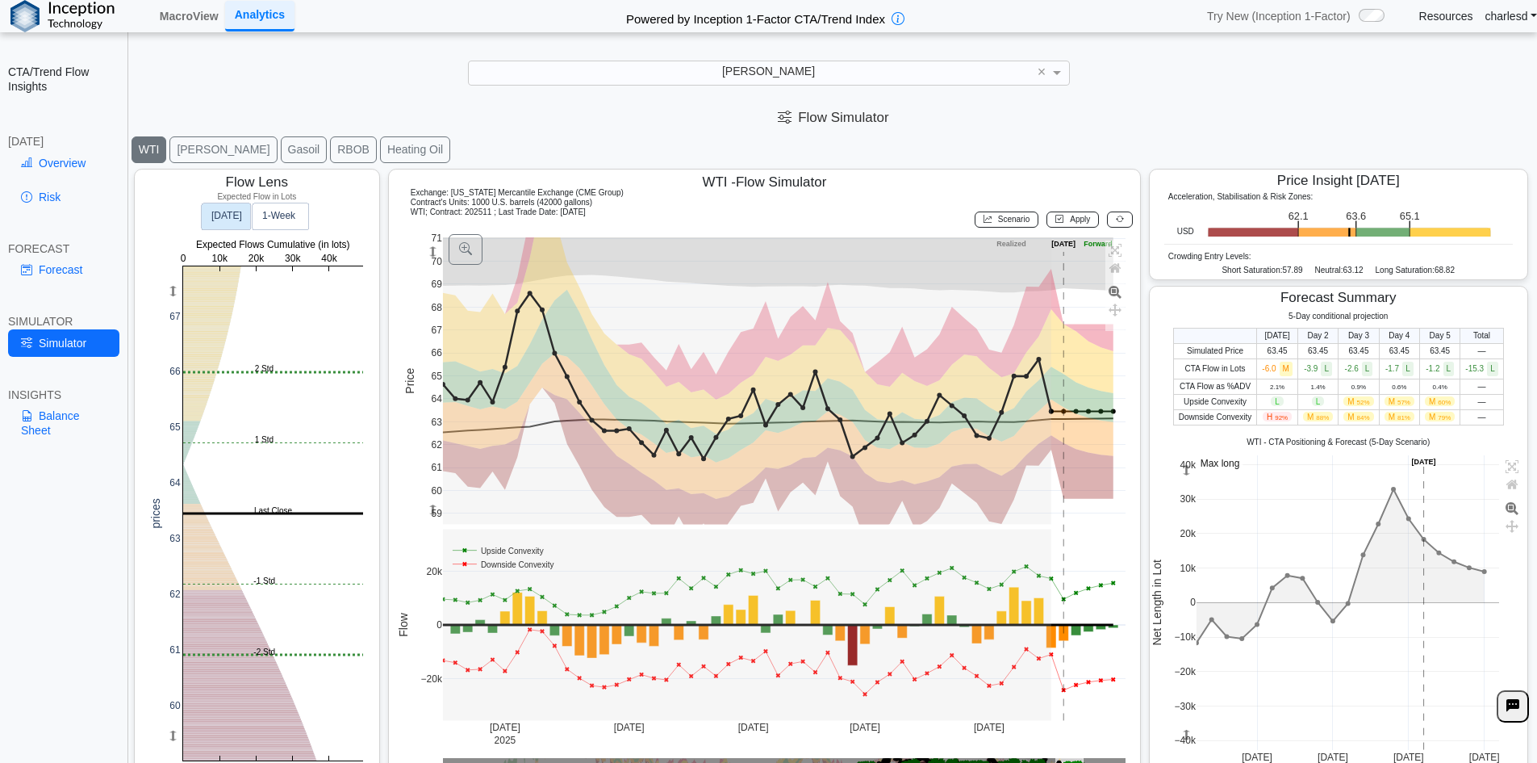
scroll to position [23, 0]
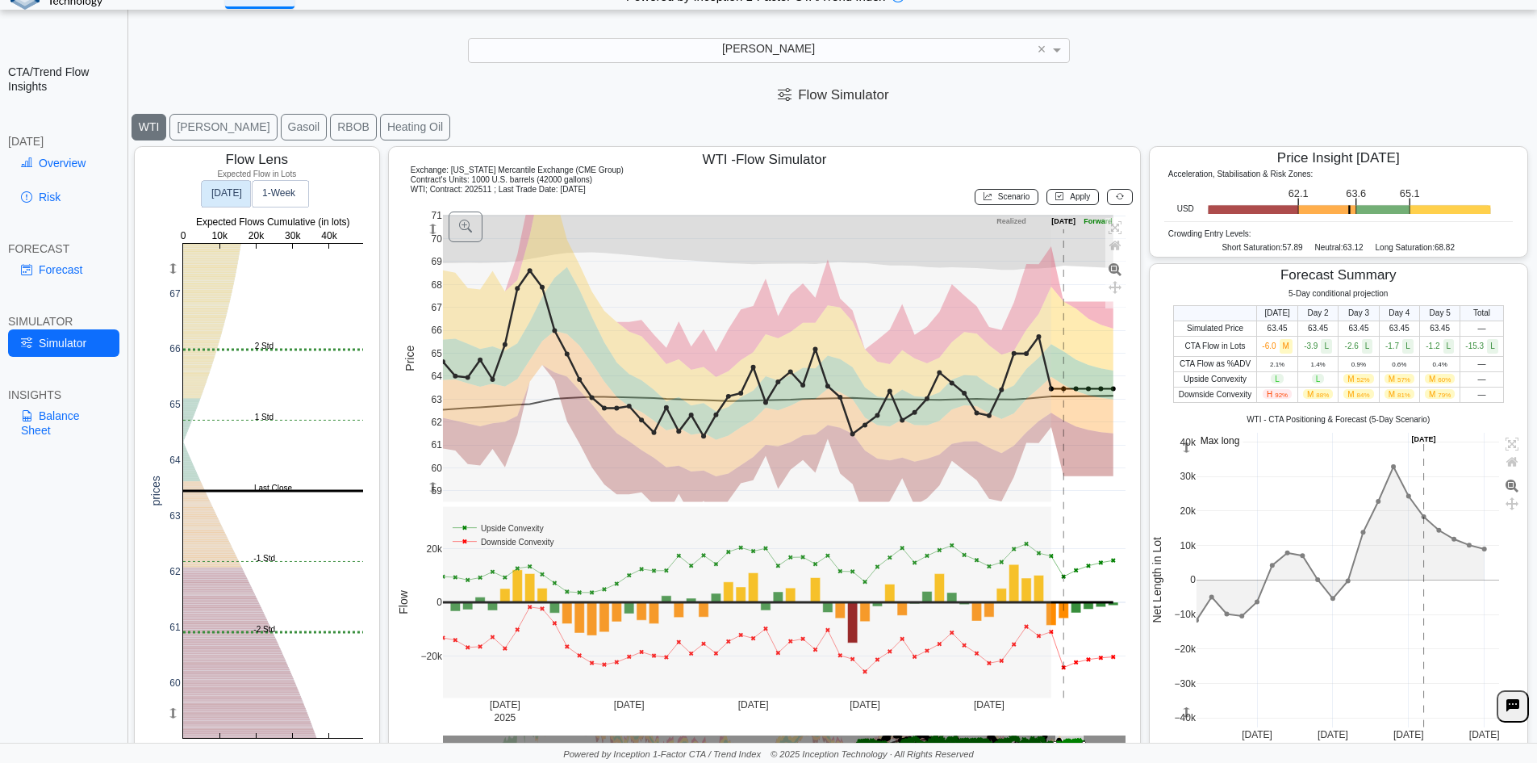
click at [192, 117] on button "[PERSON_NAME]" at bounding box center [222, 127] width 107 height 27
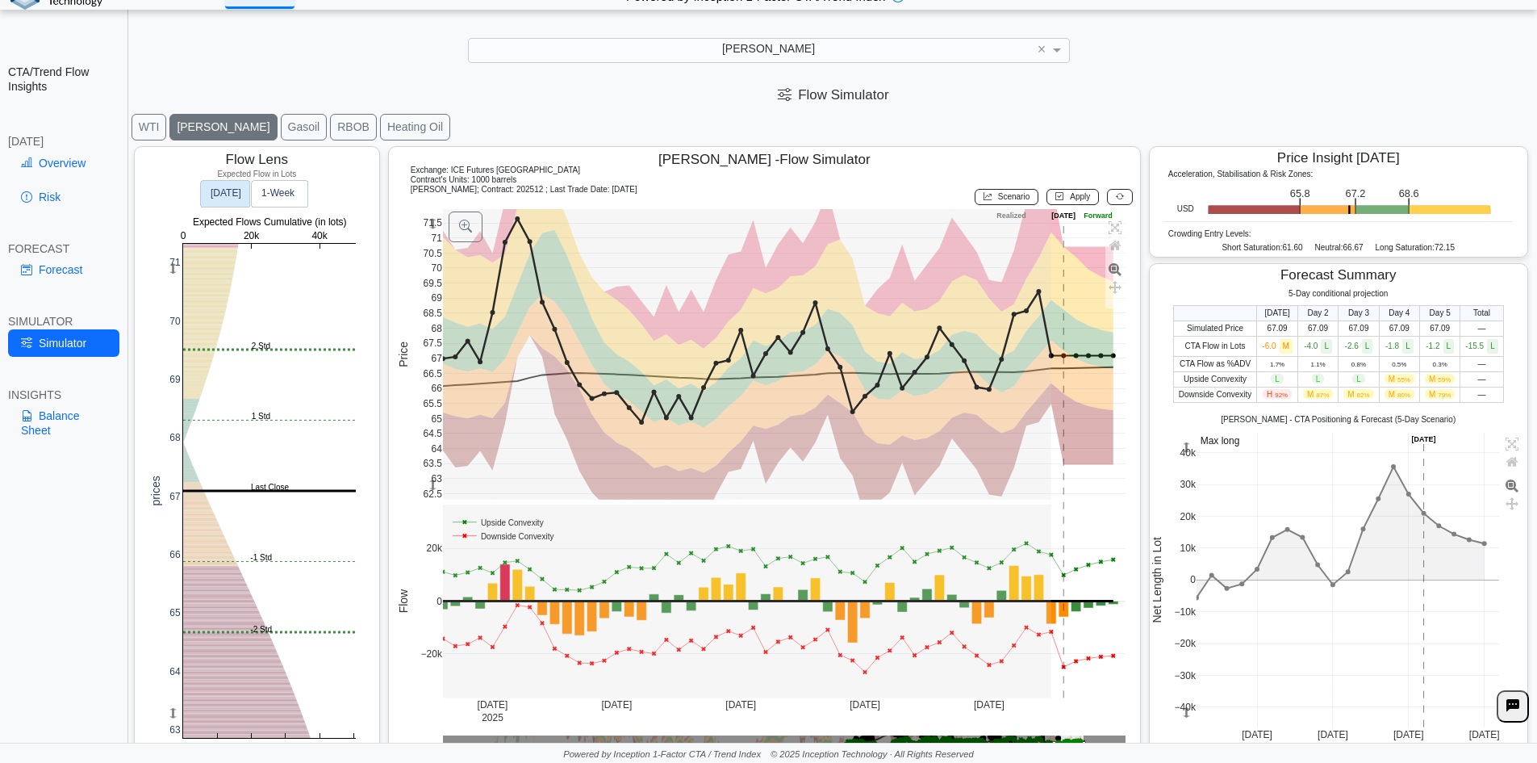
click at [150, 116] on button "WTI" at bounding box center [150, 127] width 36 height 27
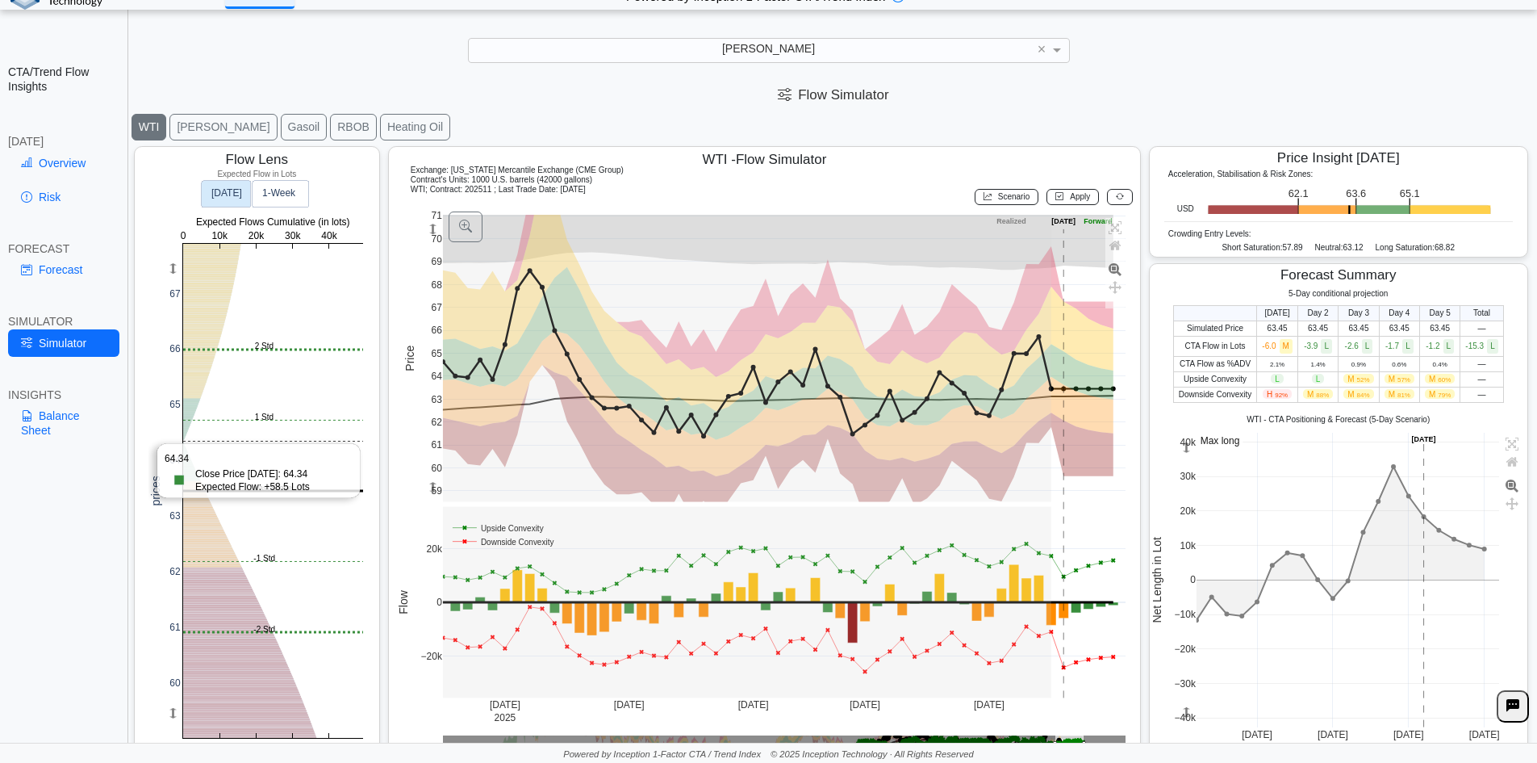
click at [205, 441] on rect at bounding box center [273, 491] width 180 height 494
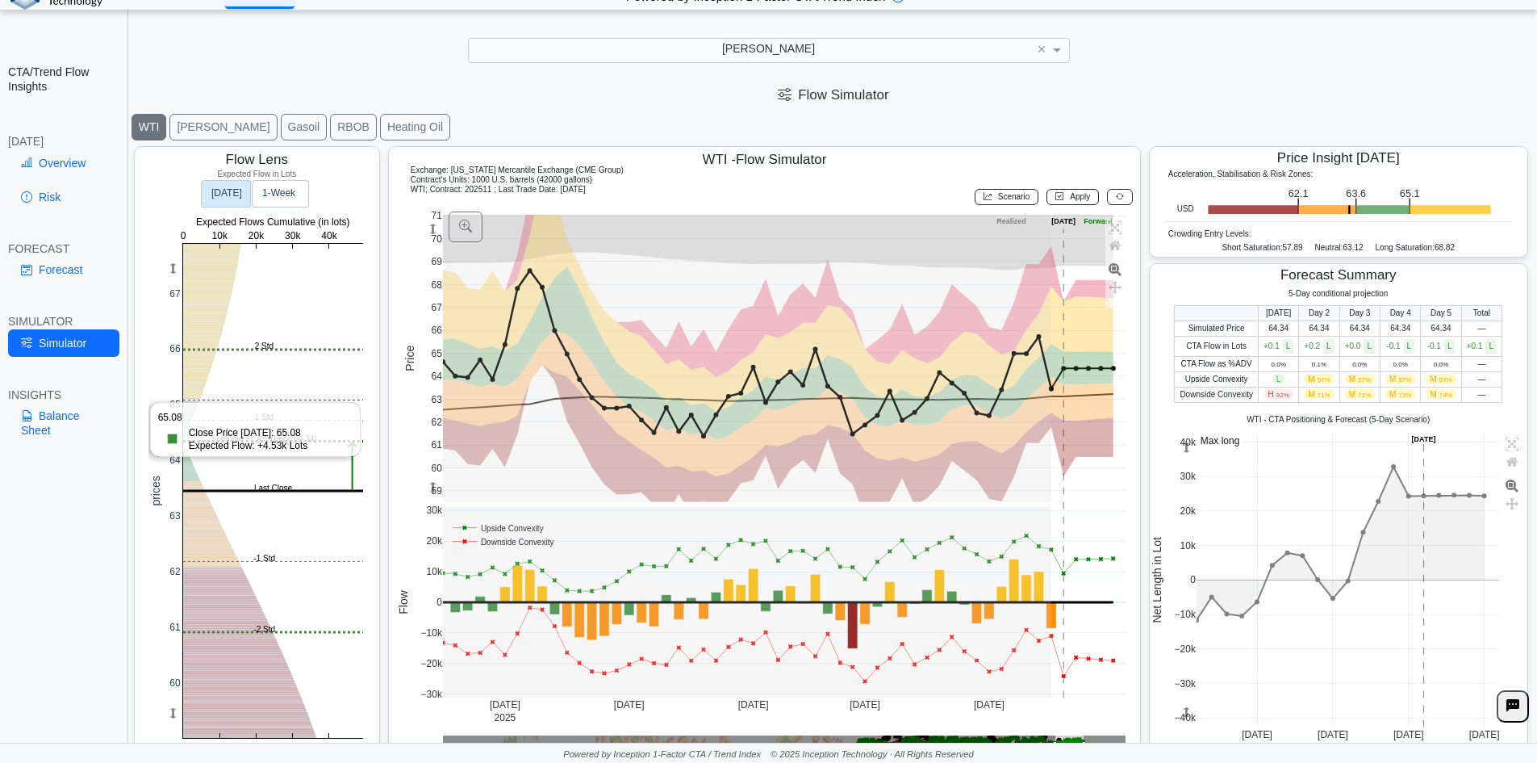
click at [215, 400] on rect at bounding box center [273, 491] width 180 height 494
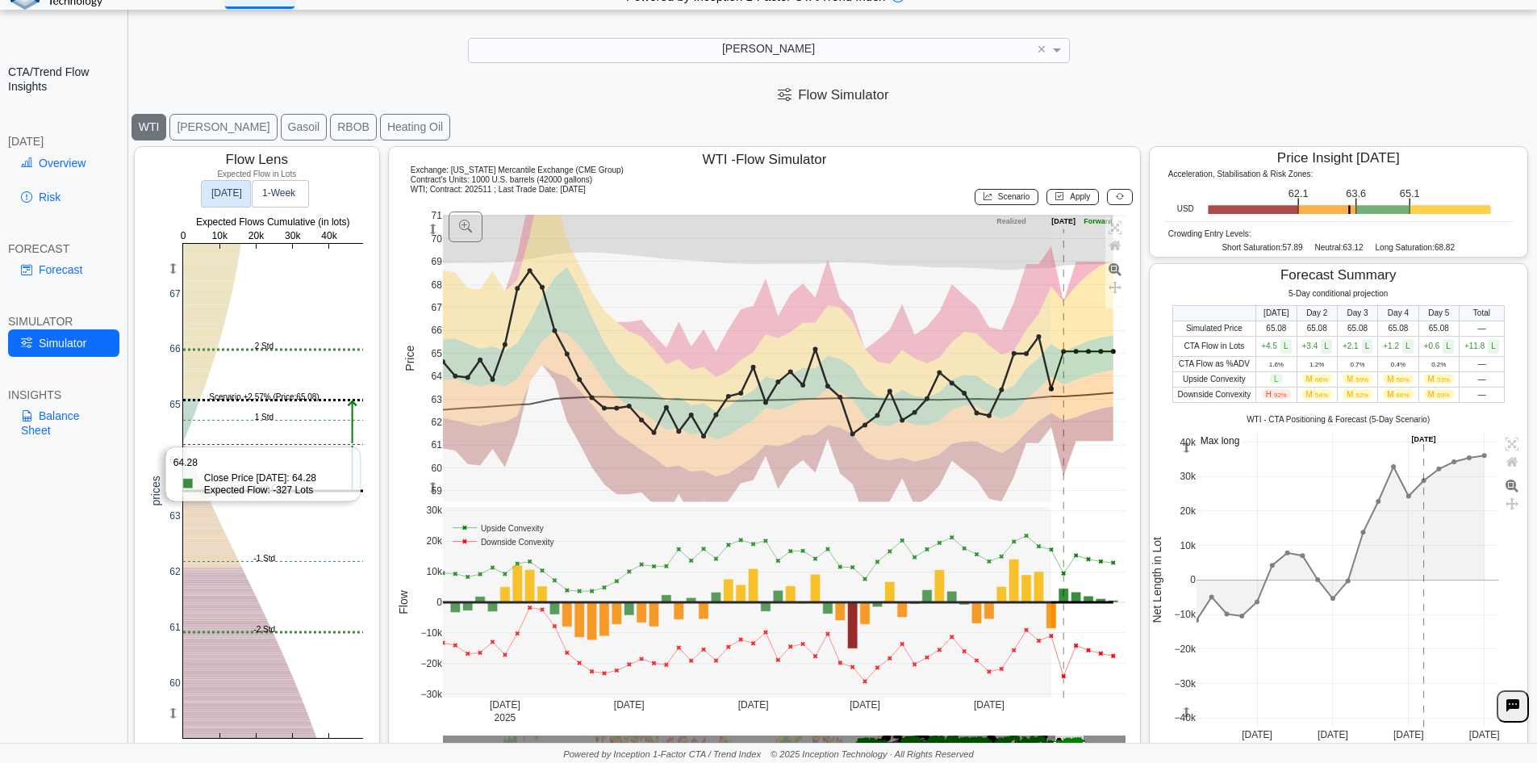
click at [217, 445] on rect at bounding box center [273, 491] width 180 height 494
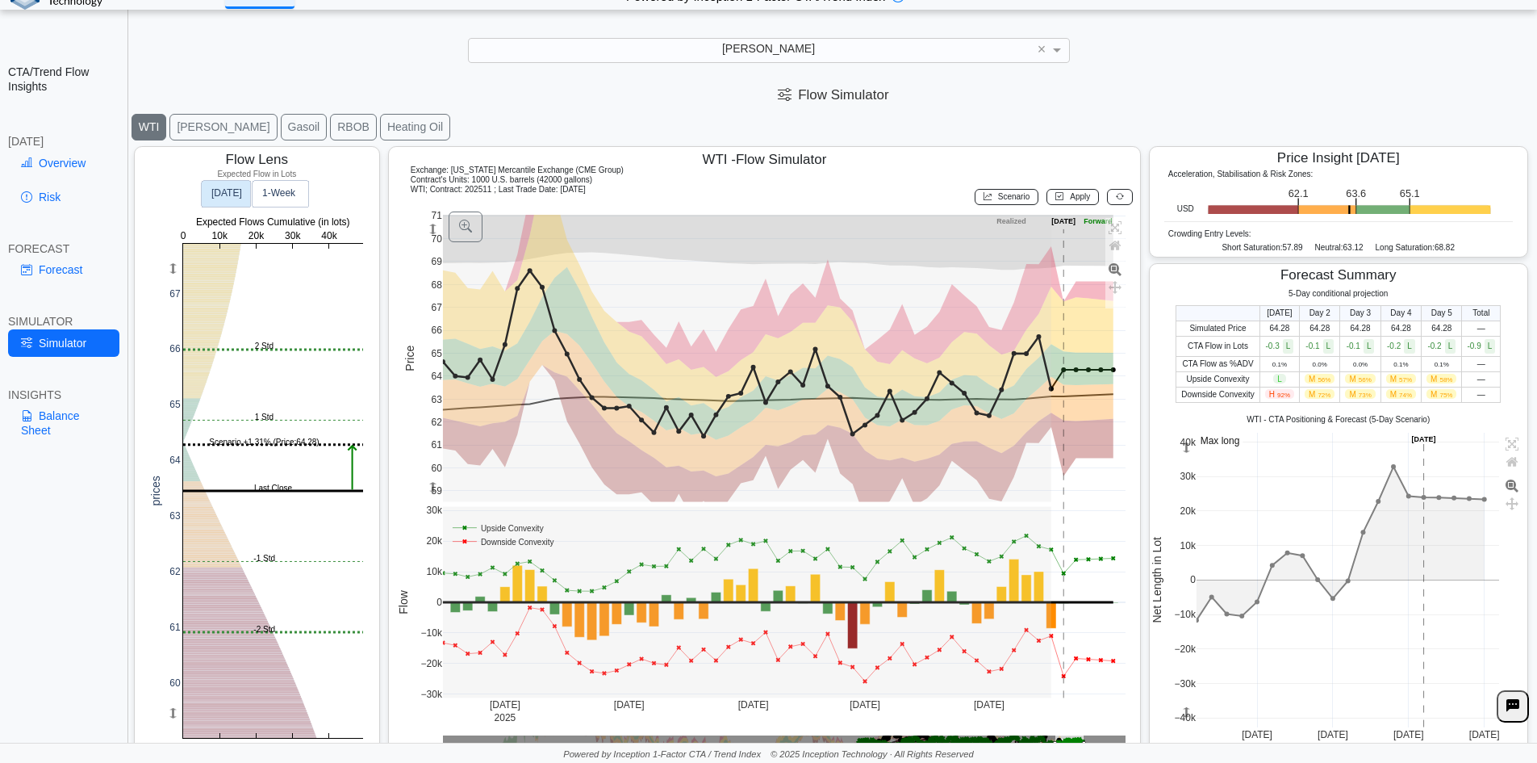
click at [185, 127] on button "[PERSON_NAME]" at bounding box center [222, 127] width 107 height 27
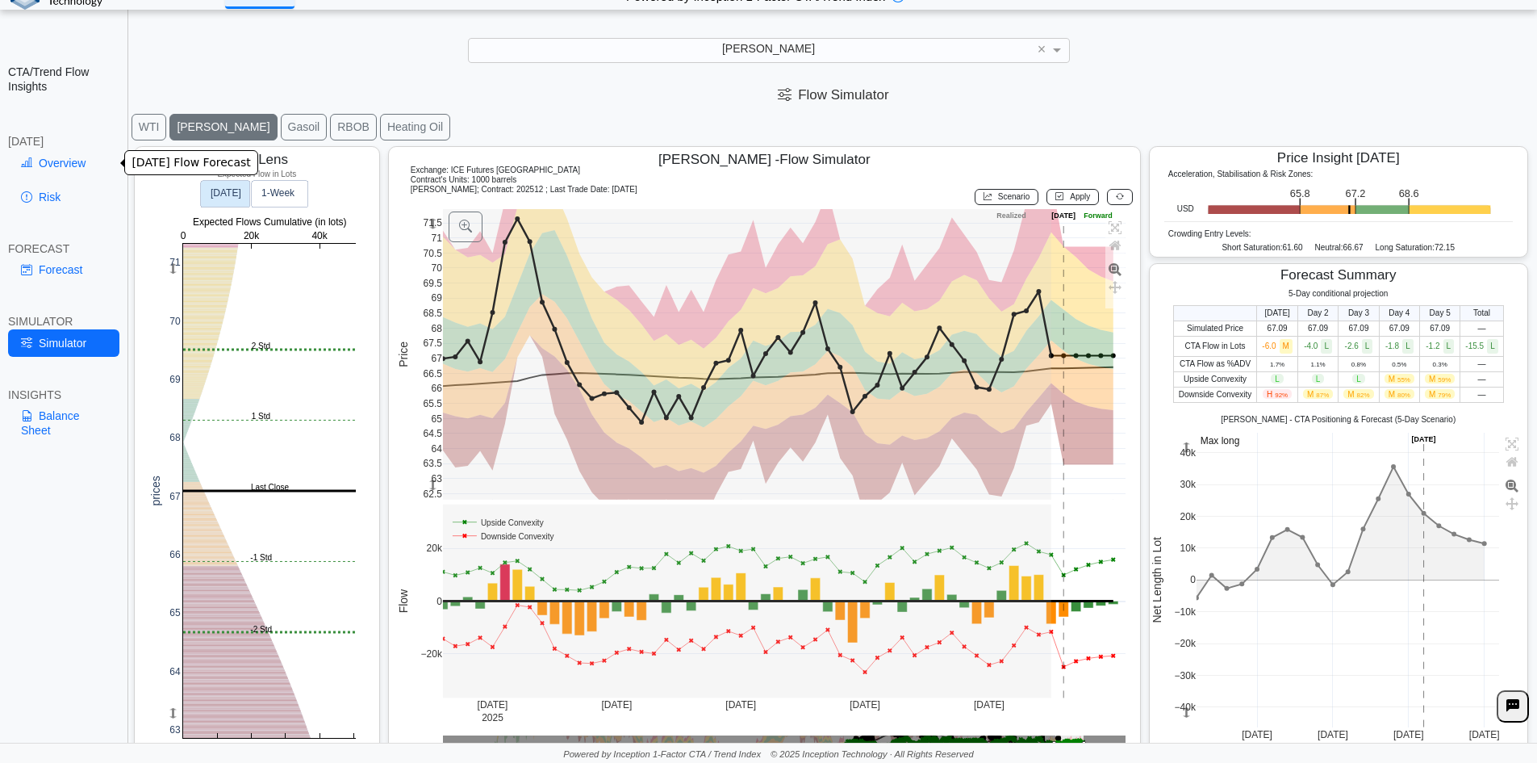
click at [69, 164] on link "Overview" at bounding box center [63, 162] width 111 height 27
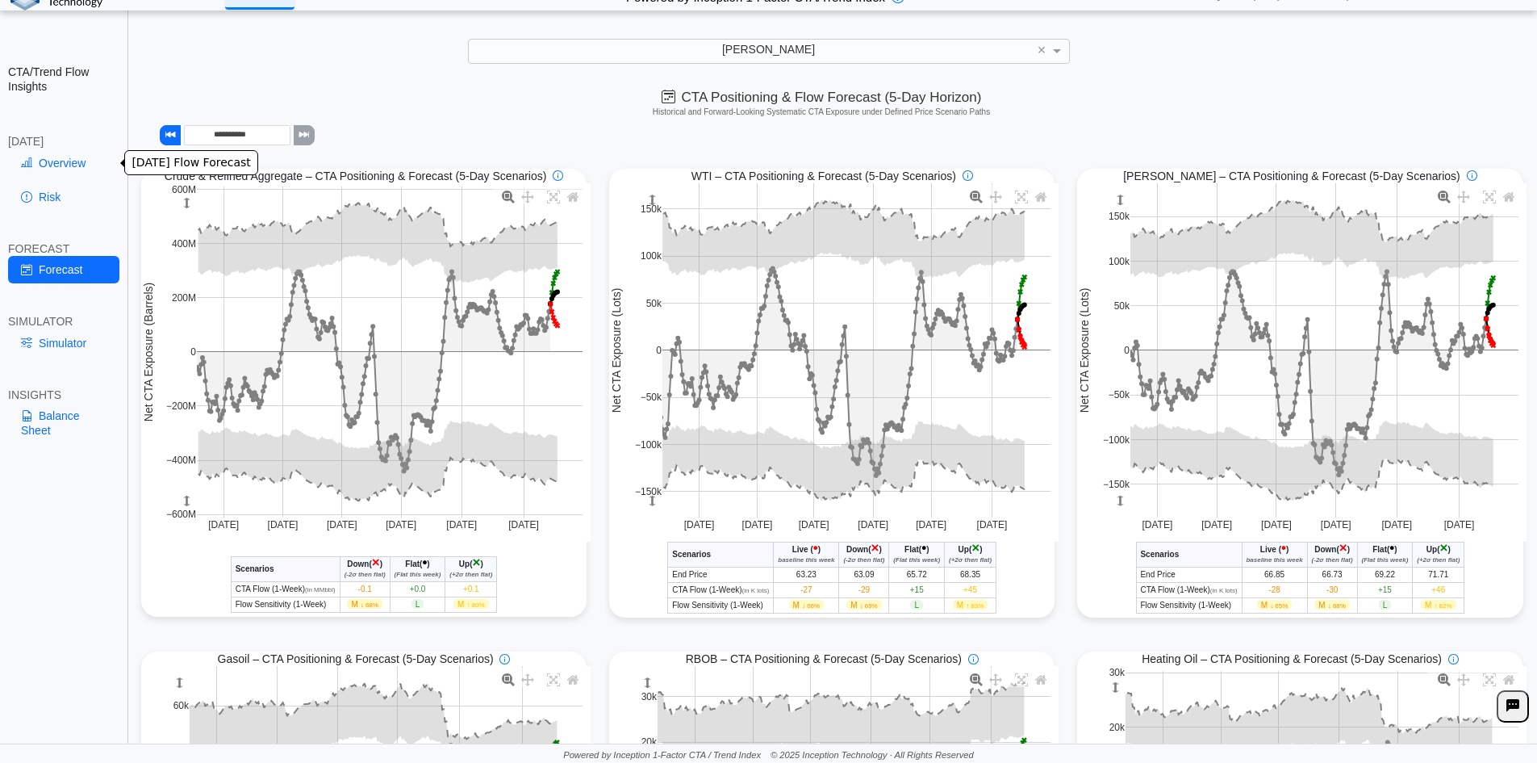
drag, startPoint x: 27, startPoint y: 168, endPoint x: 65, endPoint y: 175, distance: 39.4
click at [27, 168] on icon at bounding box center [26, 163] width 11 height 13
